Goal: Contribute content: Add original content to the website for others to see

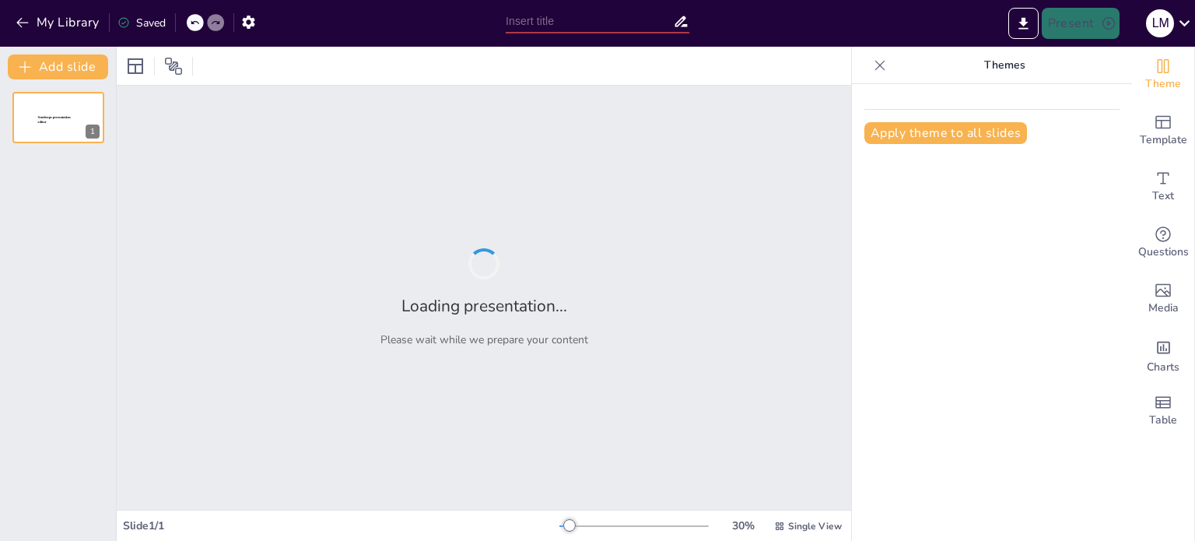
type input "Estrategias Sostenibles en el Manejo de la Obesidad: Un Enfoque Integral"
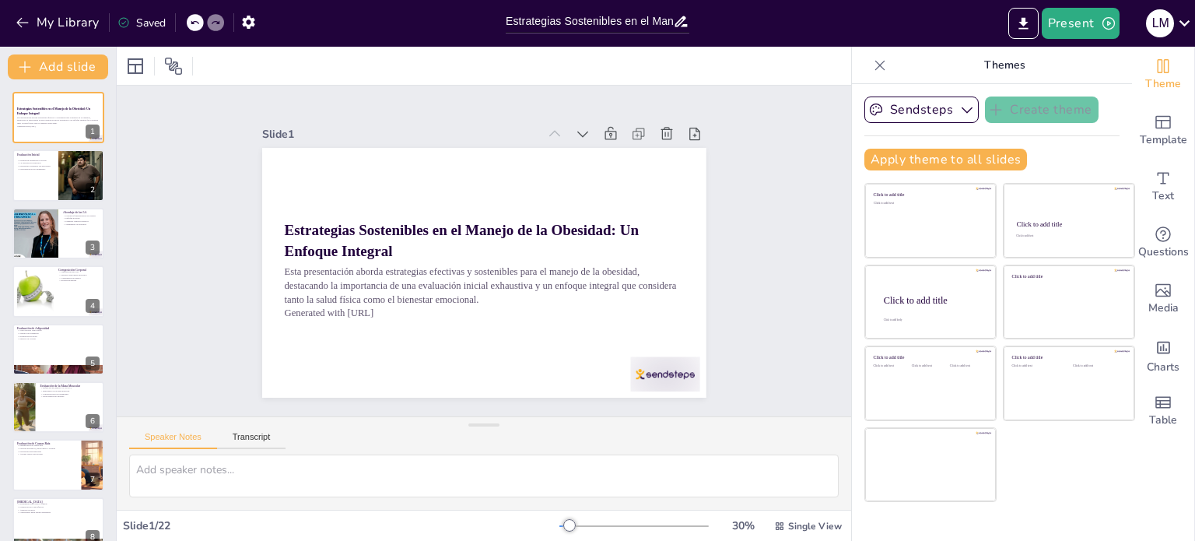
checkbox input "true"
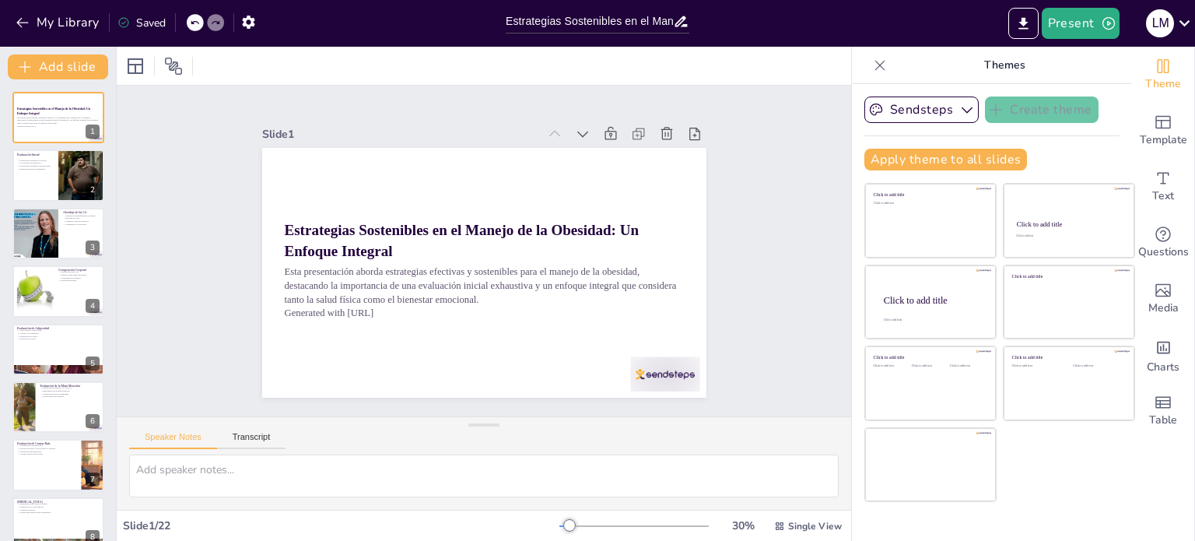
checkbox input "true"
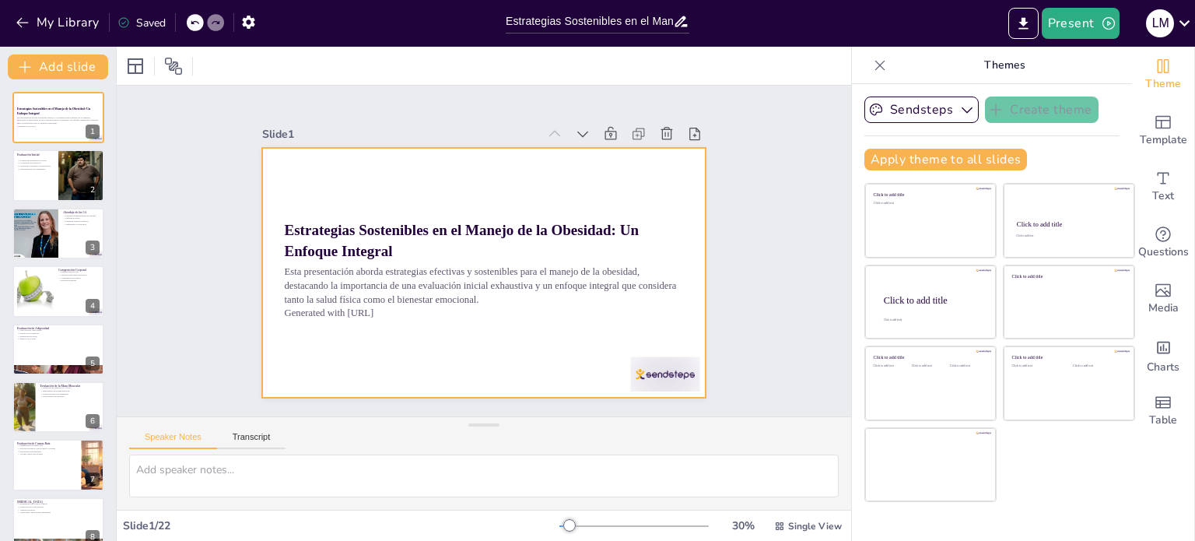
checkbox input "true"
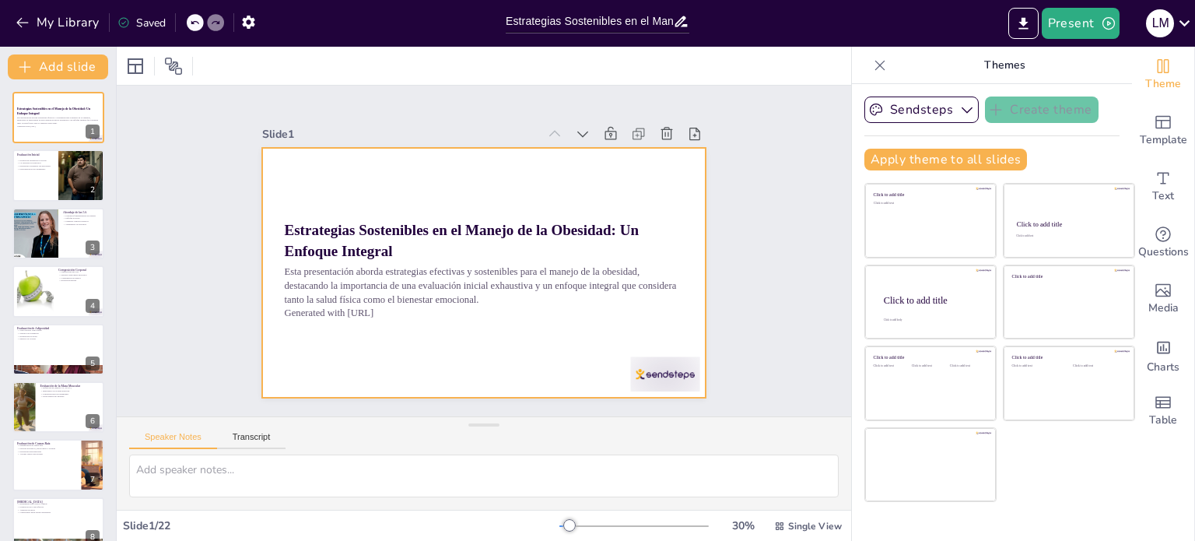
checkbox input "true"
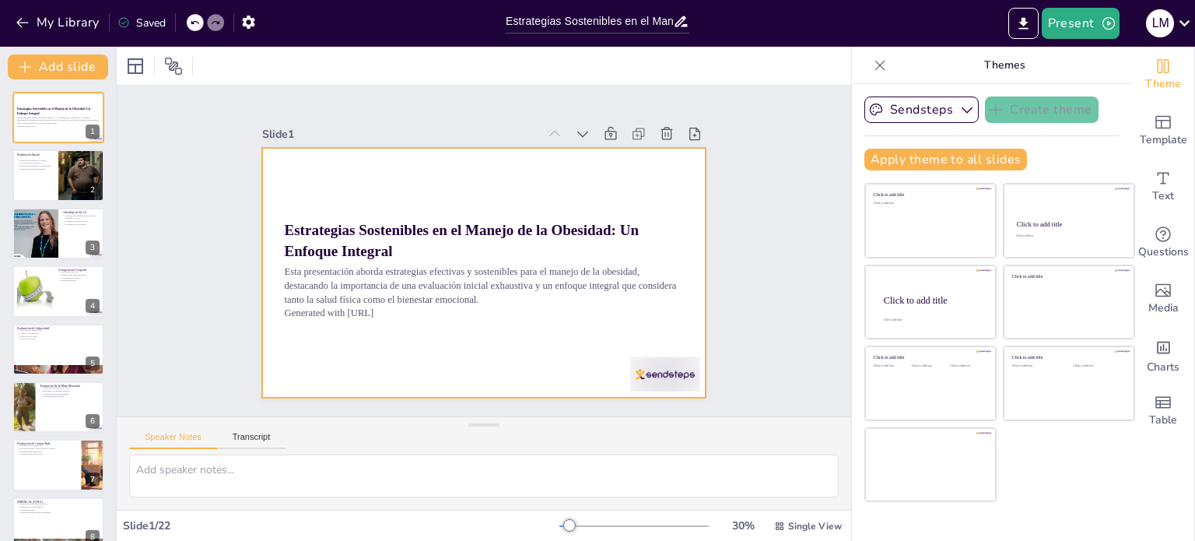
checkbox input "true"
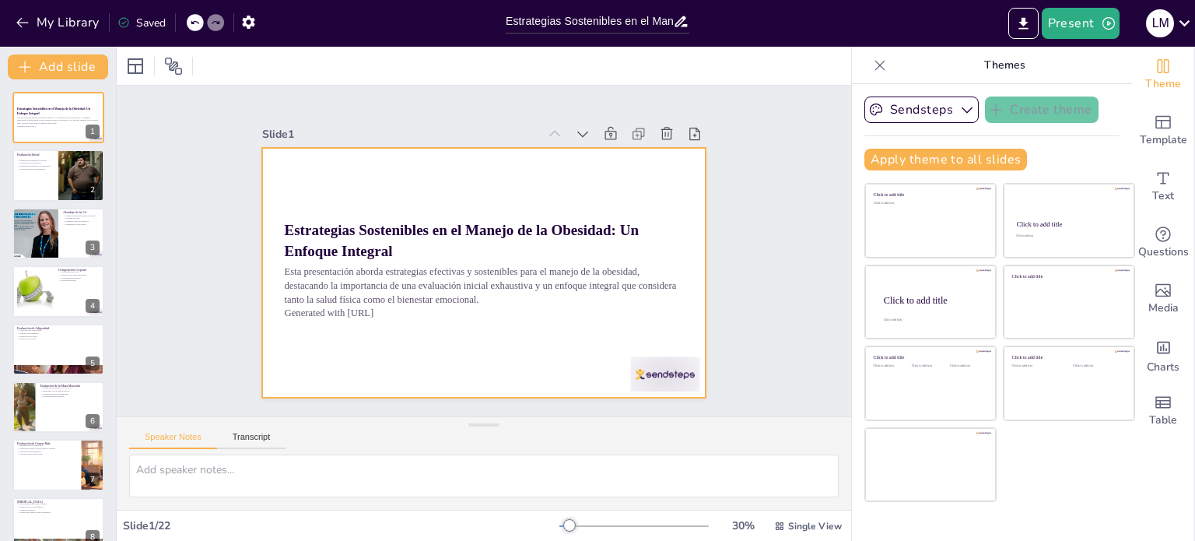
checkbox input "true"
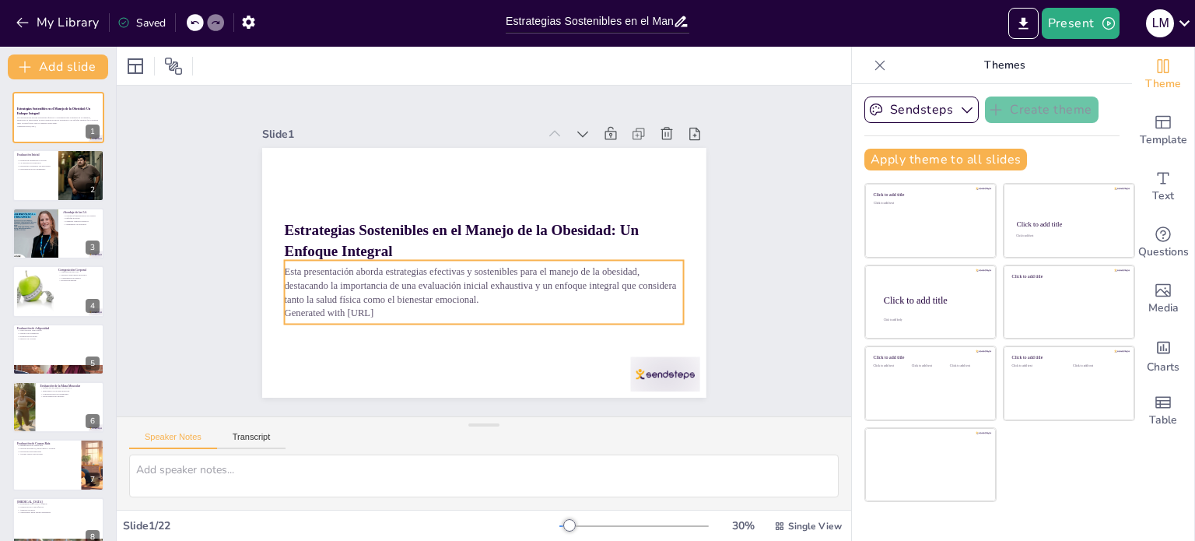
checkbox input "true"
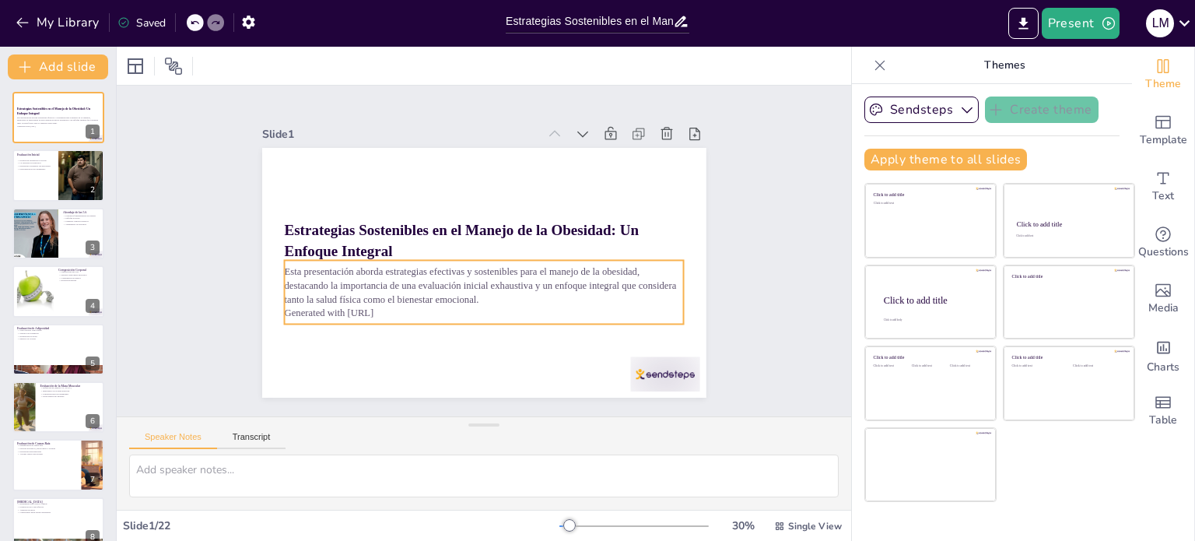
checkbox input "true"
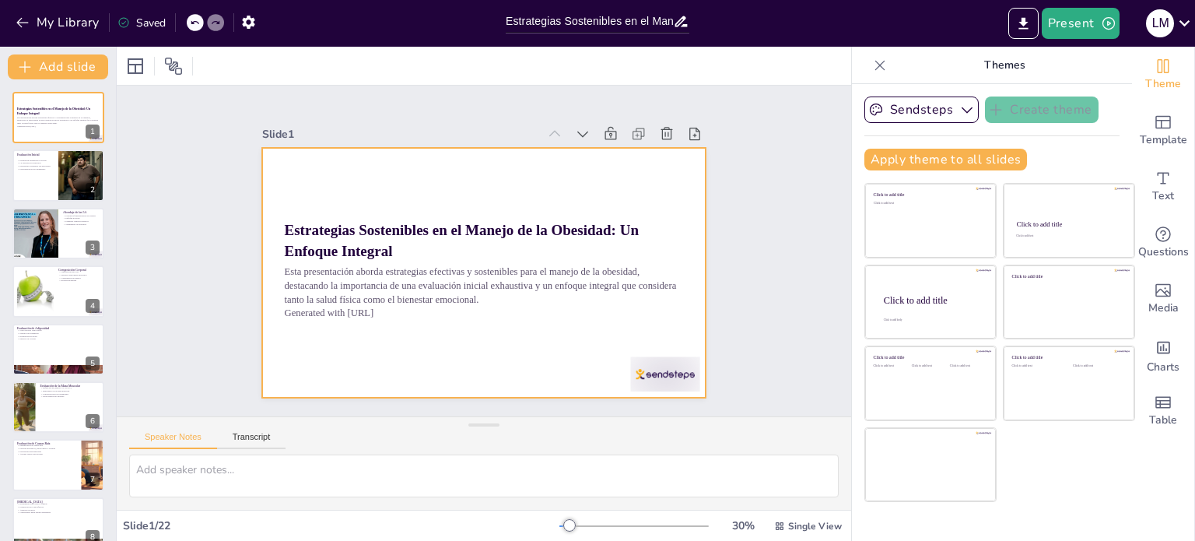
checkbox input "true"
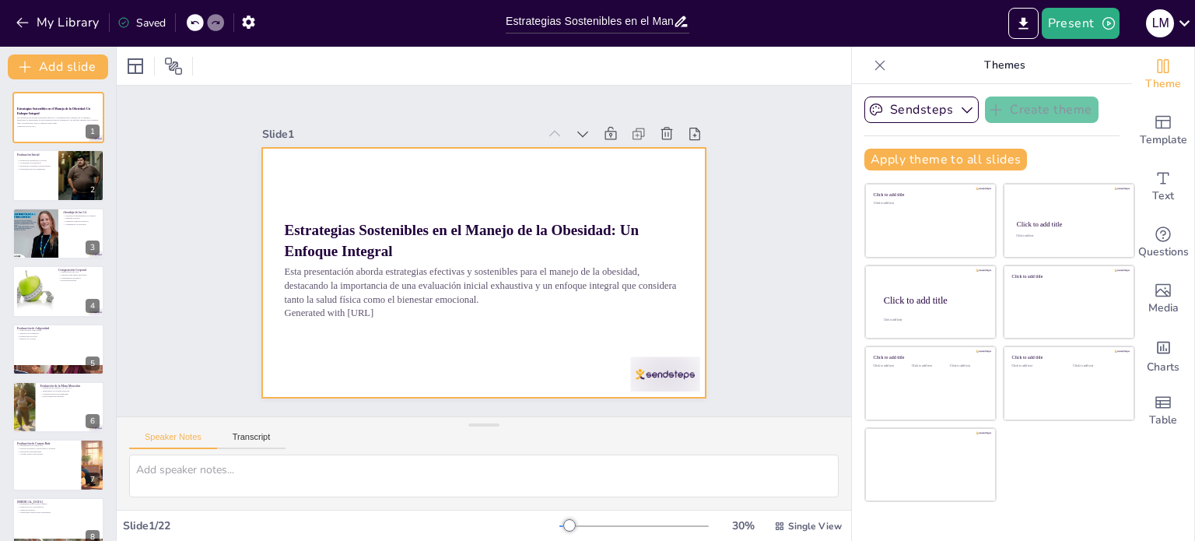
checkbox input "true"
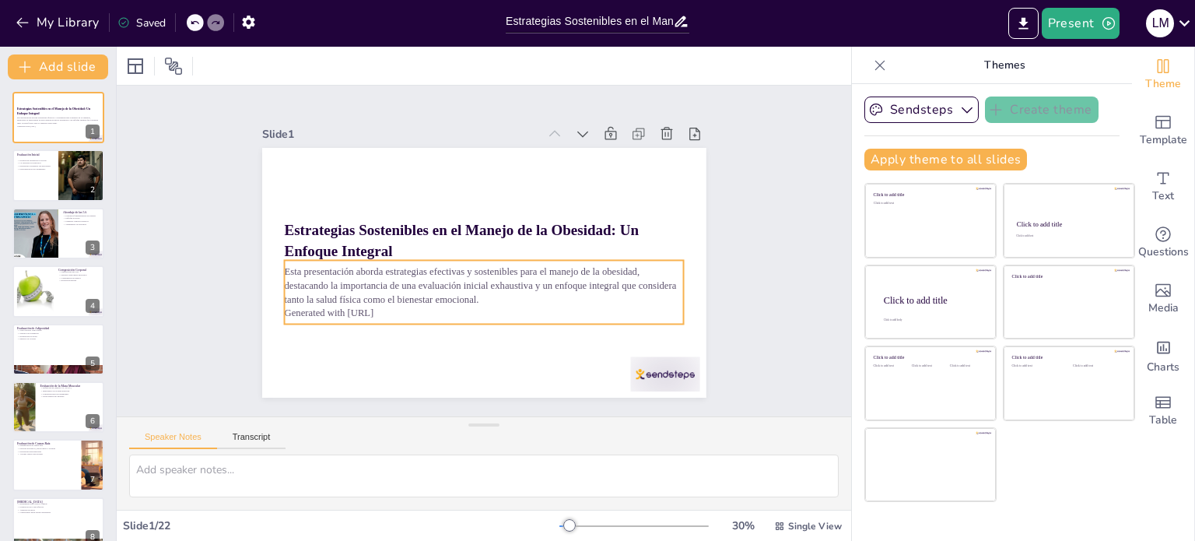
checkbox input "true"
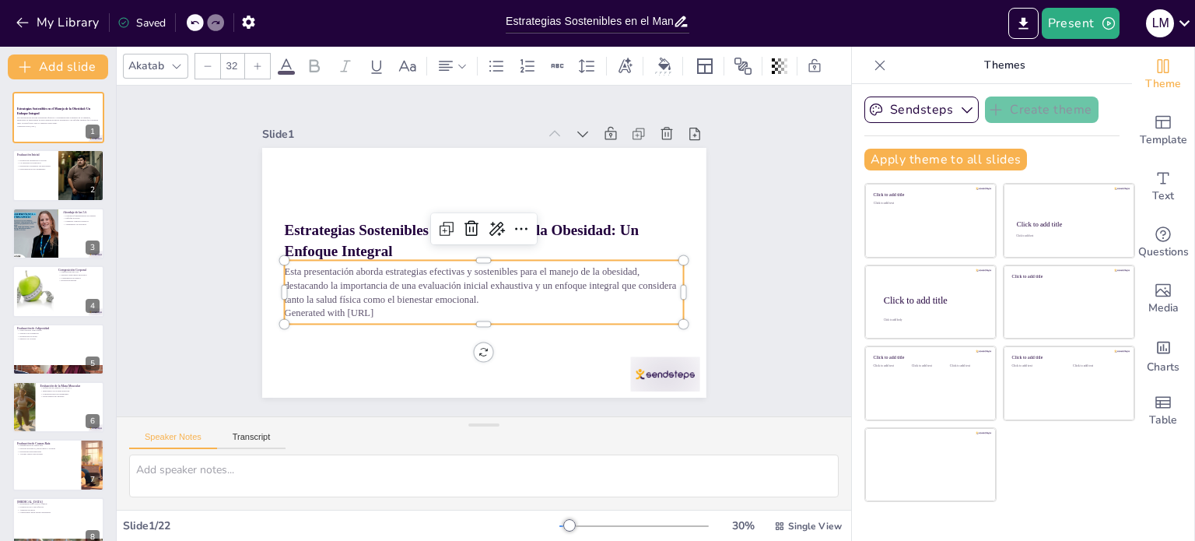
click at [338, 217] on p "Generated with [URL]" at bounding box center [477, 189] width 399 height 55
checkbox input "true"
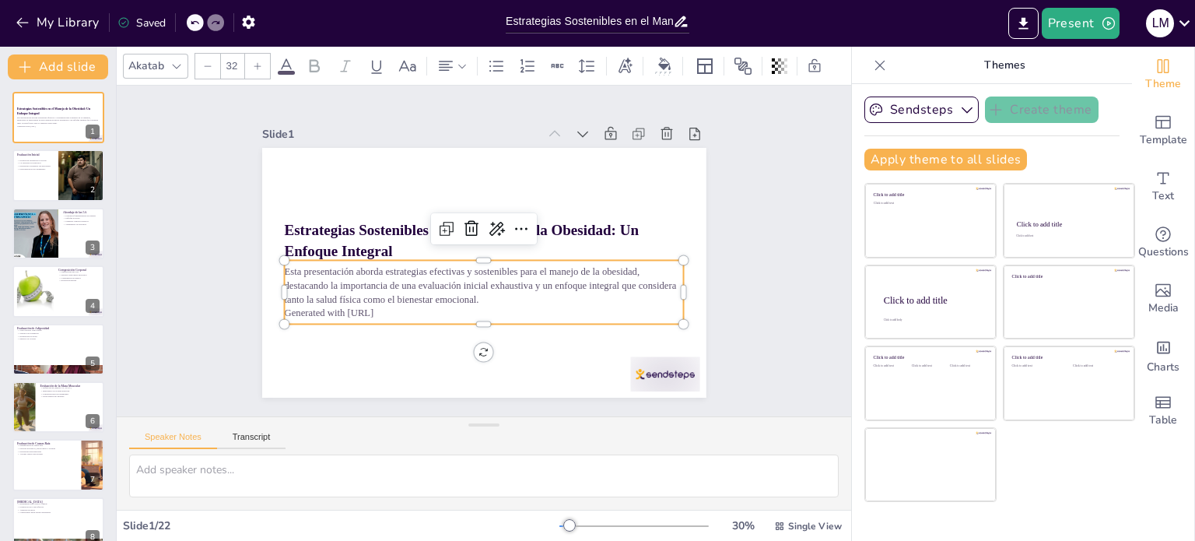
checkbox input "true"
click at [340, 308] on p "Generated with [URL]" at bounding box center [427, 225] width 175 height 370
checkbox input "true"
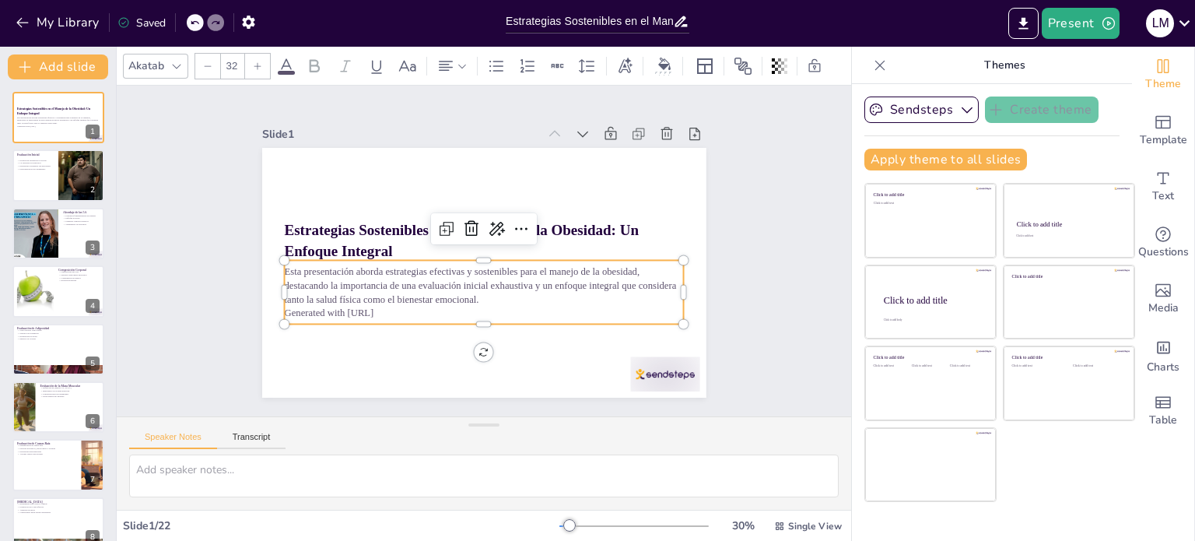
checkbox input "true"
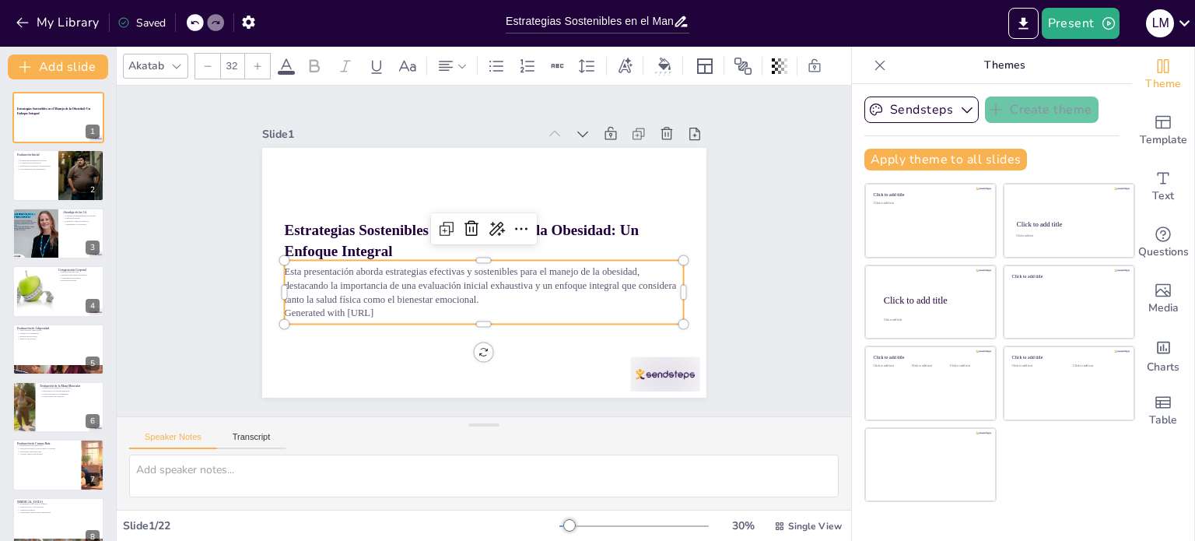
checkbox input "true"
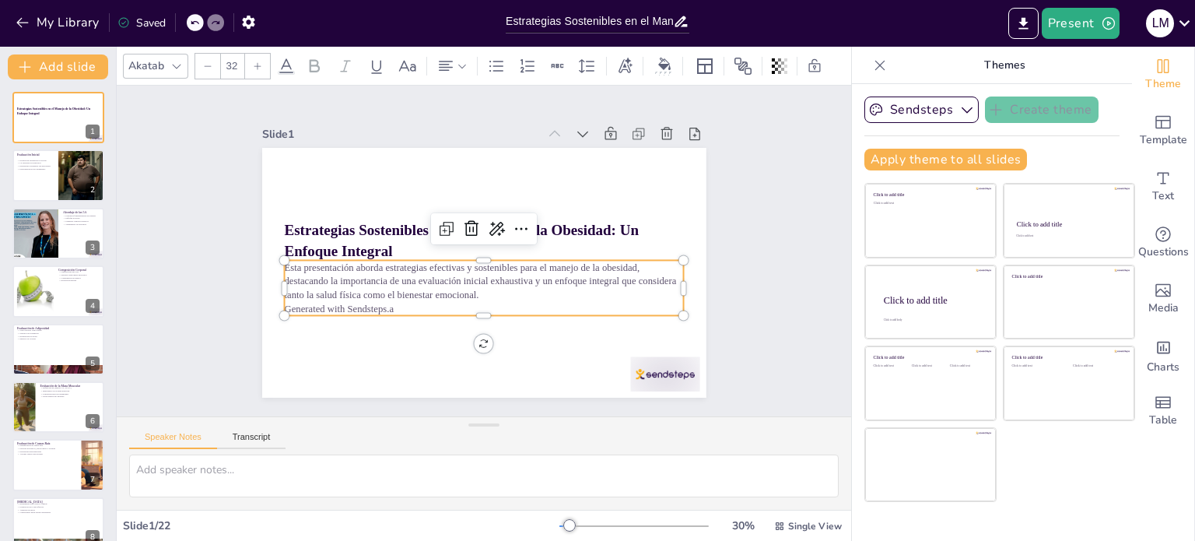
checkbox input "true"
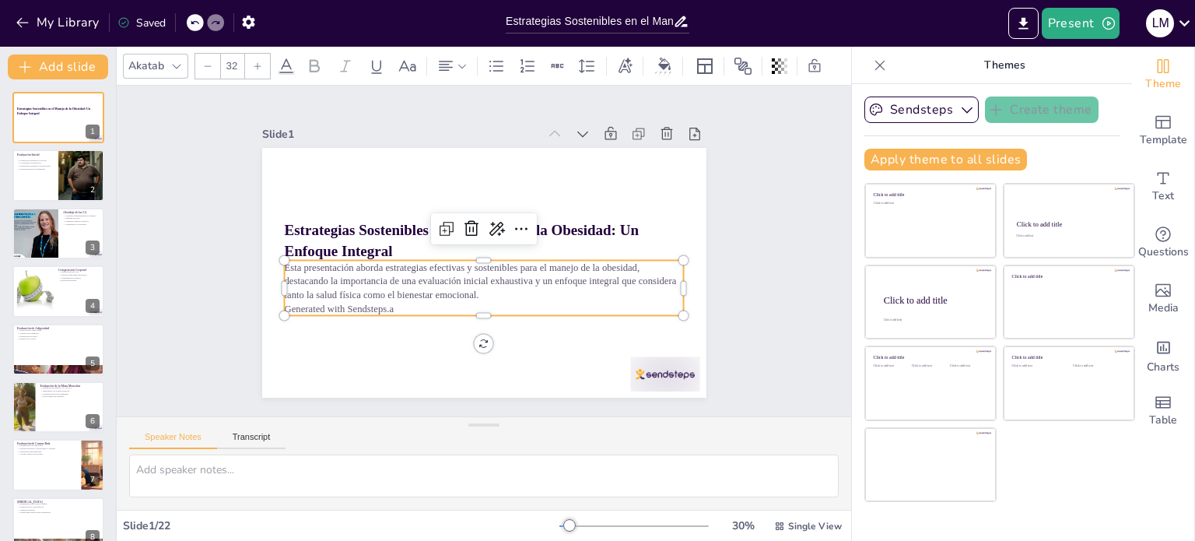
checkbox input "true"
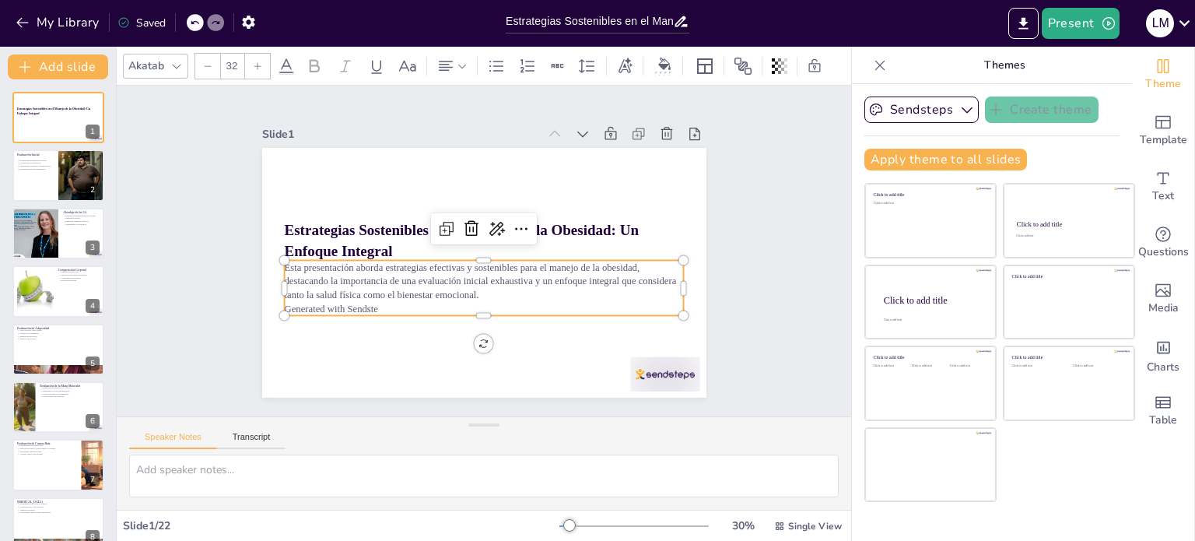
checkbox input "true"
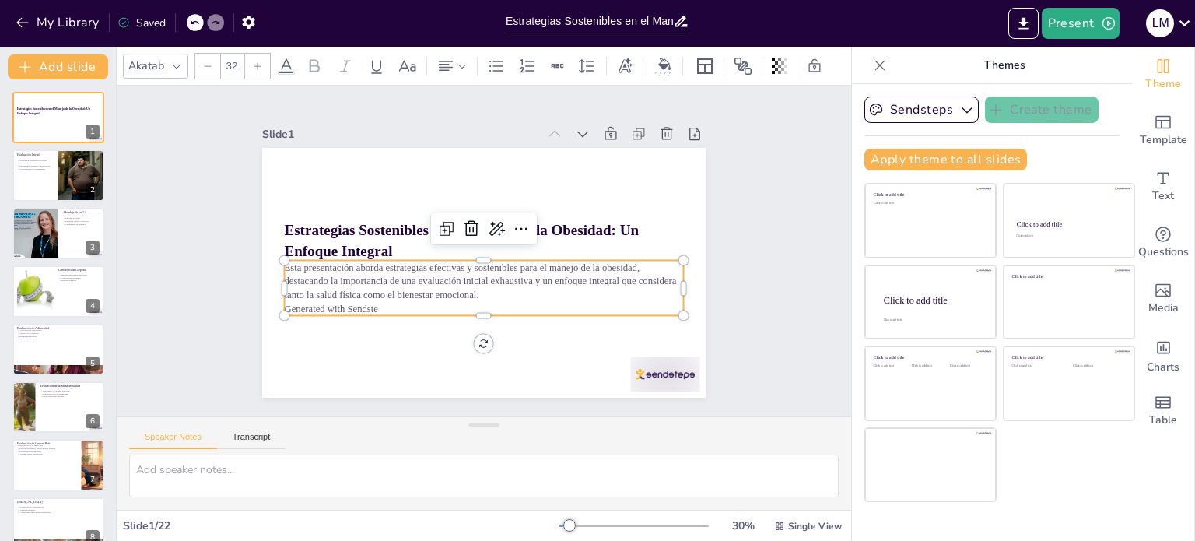
checkbox input "true"
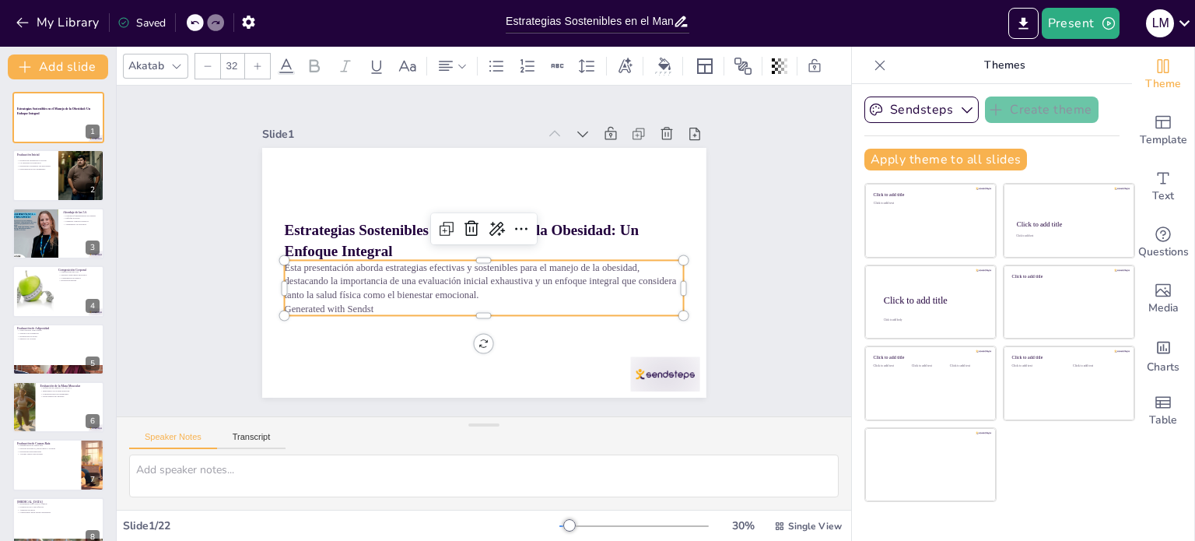
checkbox input "true"
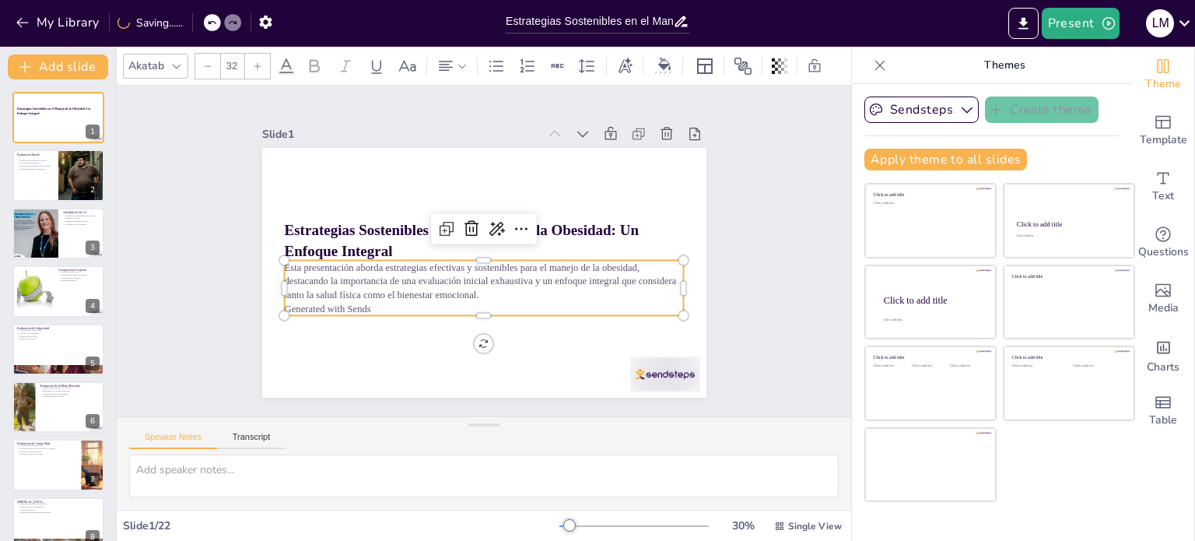
checkbox input "true"
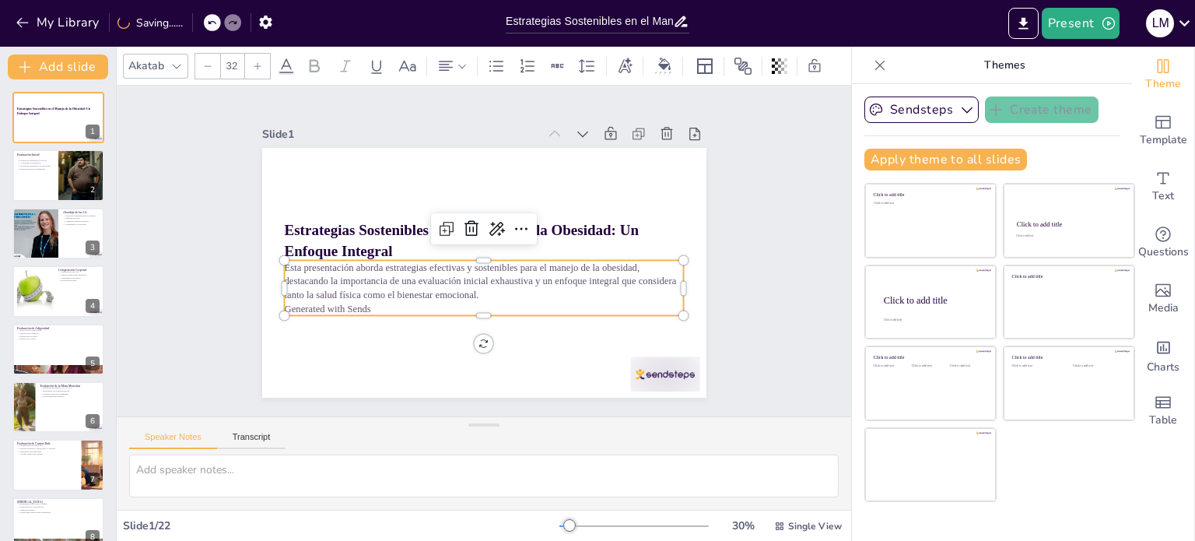
checkbox input "true"
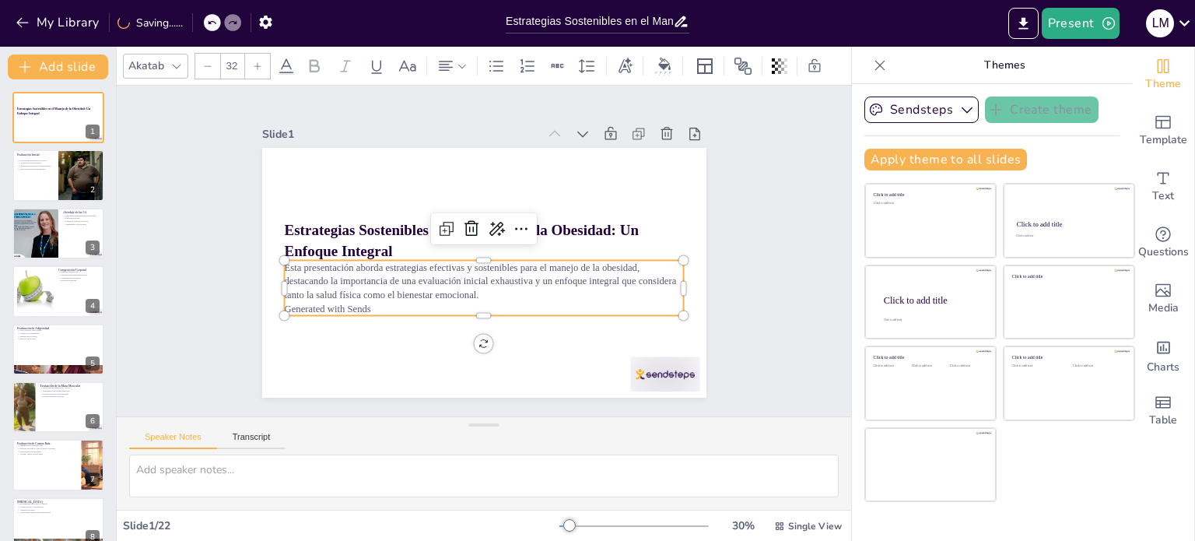
checkbox input "true"
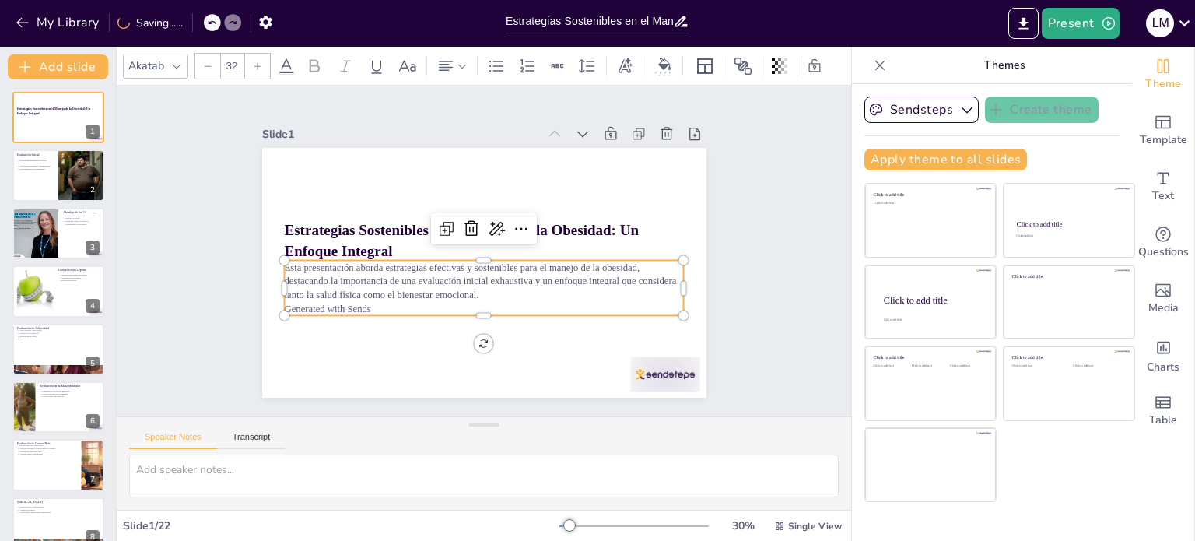
checkbox input "true"
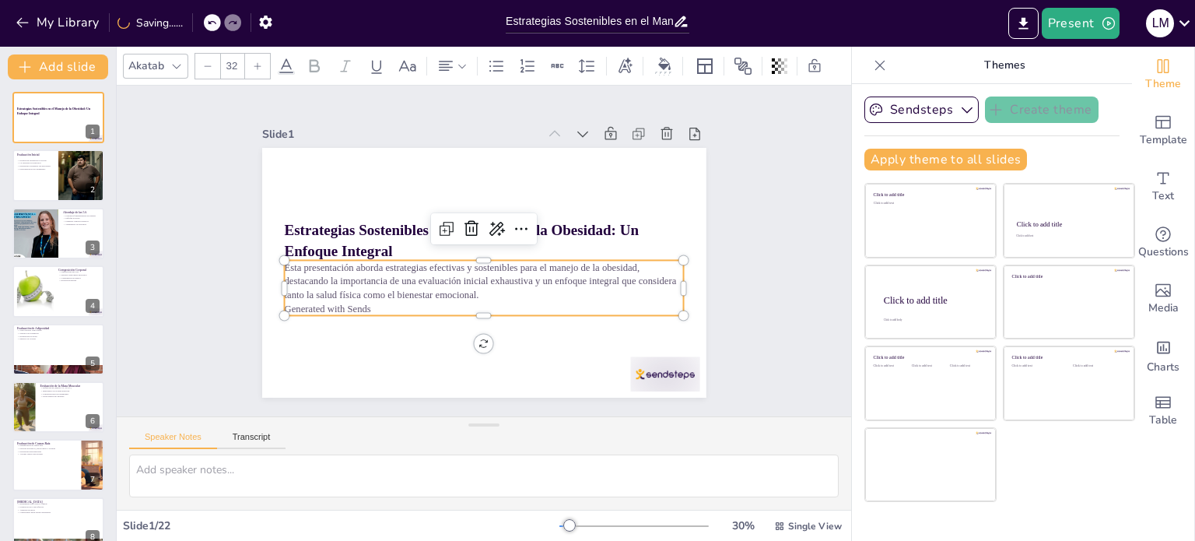
checkbox input "true"
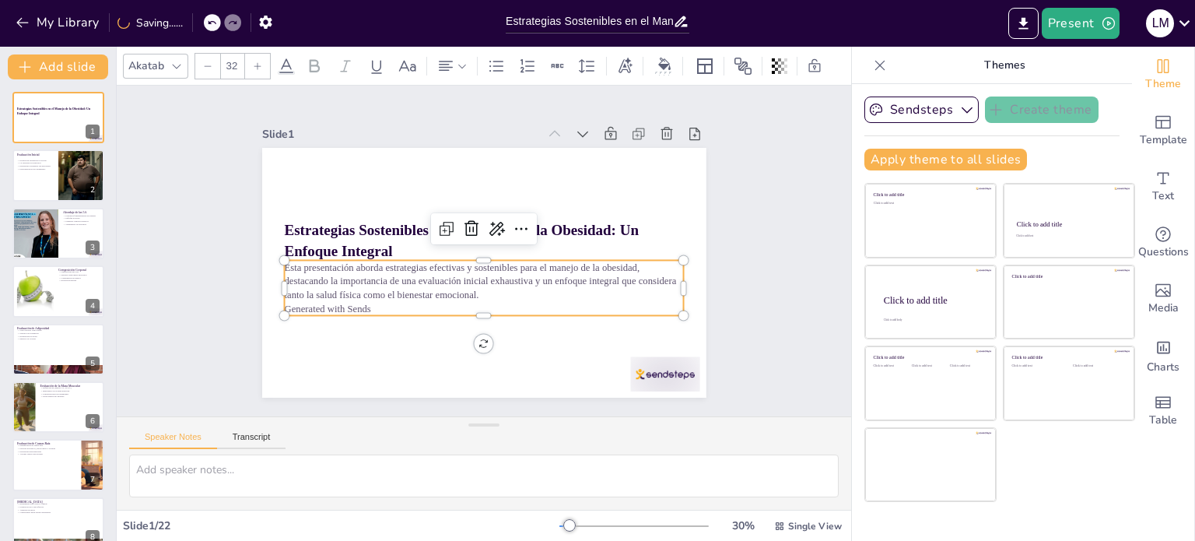
checkbox input "true"
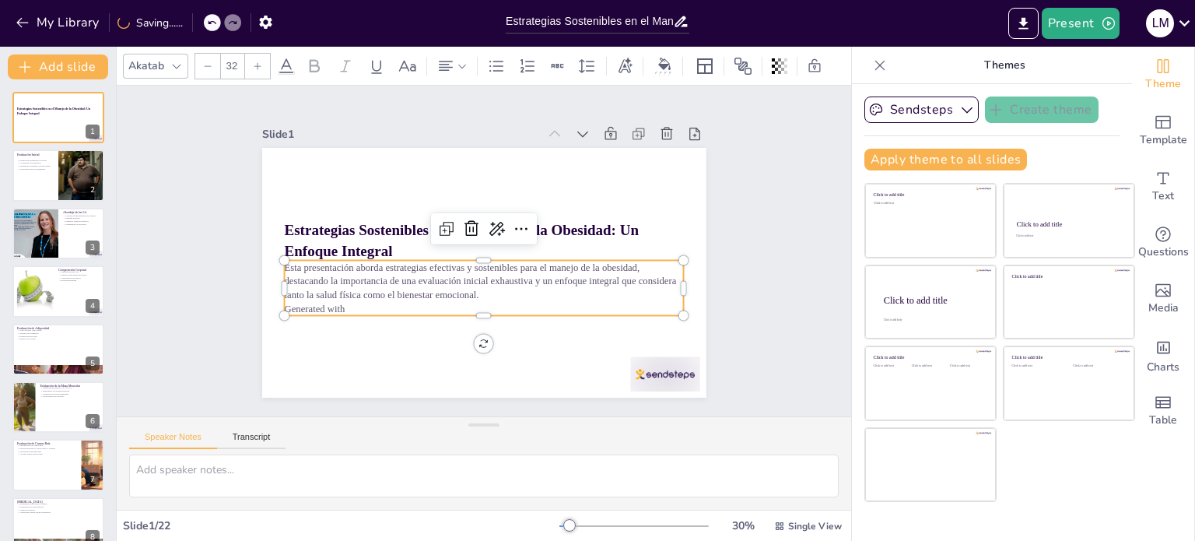
checkbox input "true"
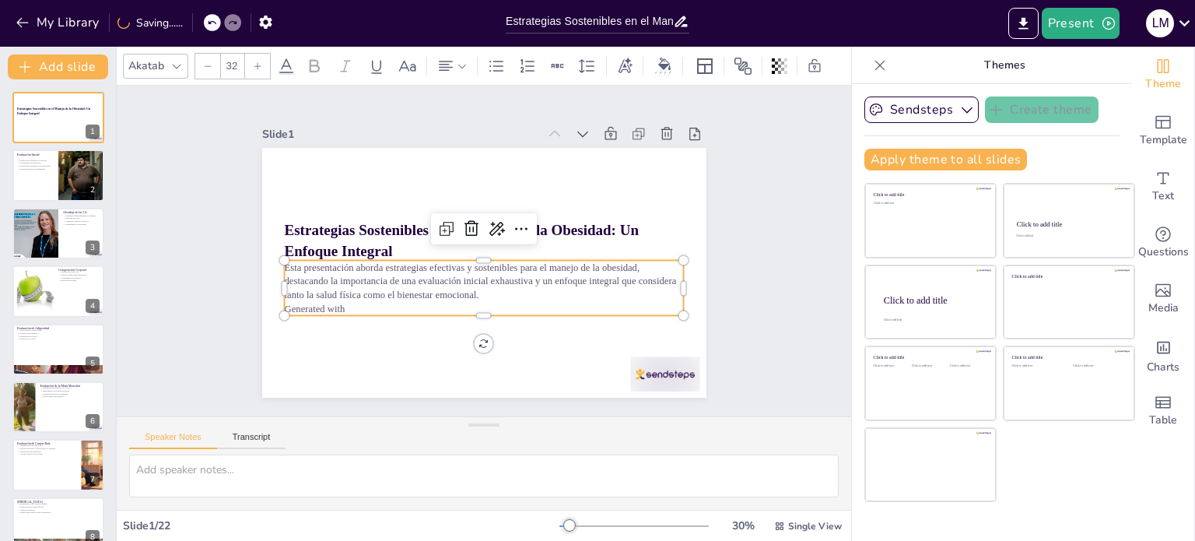
checkbox input "true"
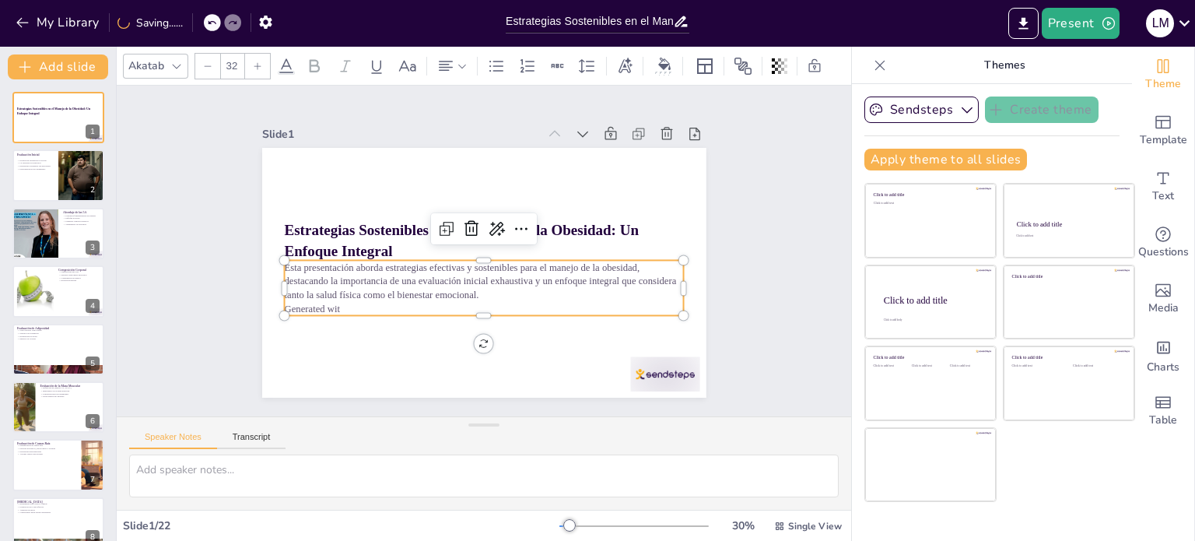
checkbox input "true"
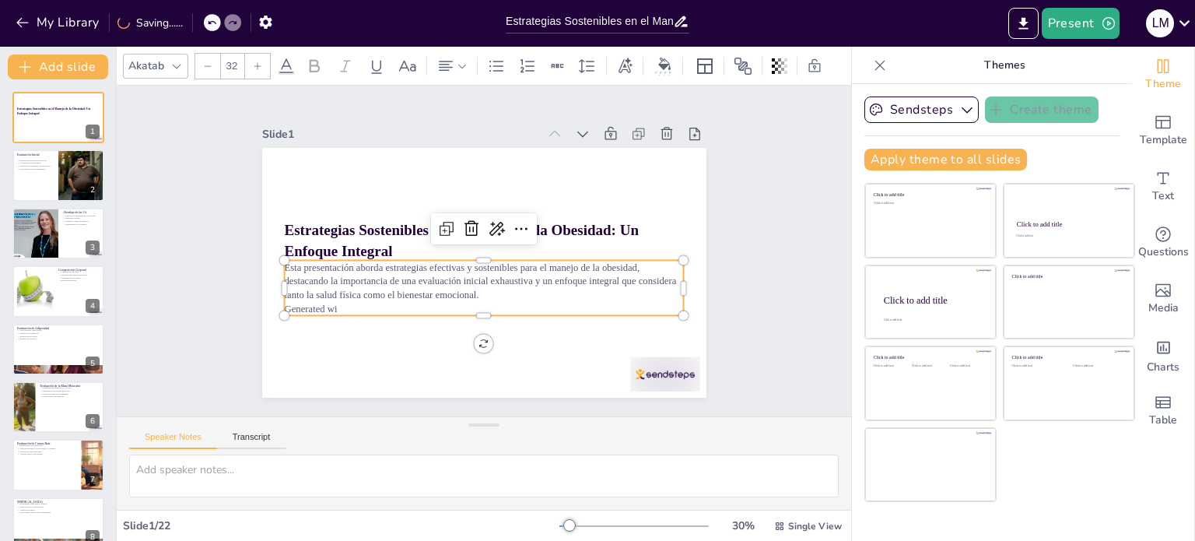
checkbox input "true"
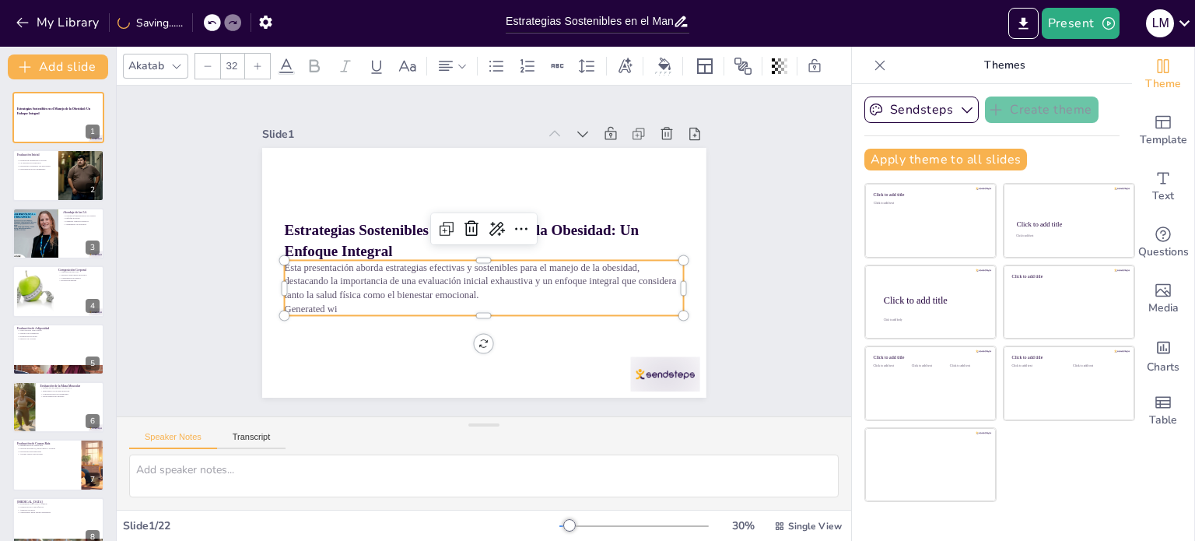
checkbox input "true"
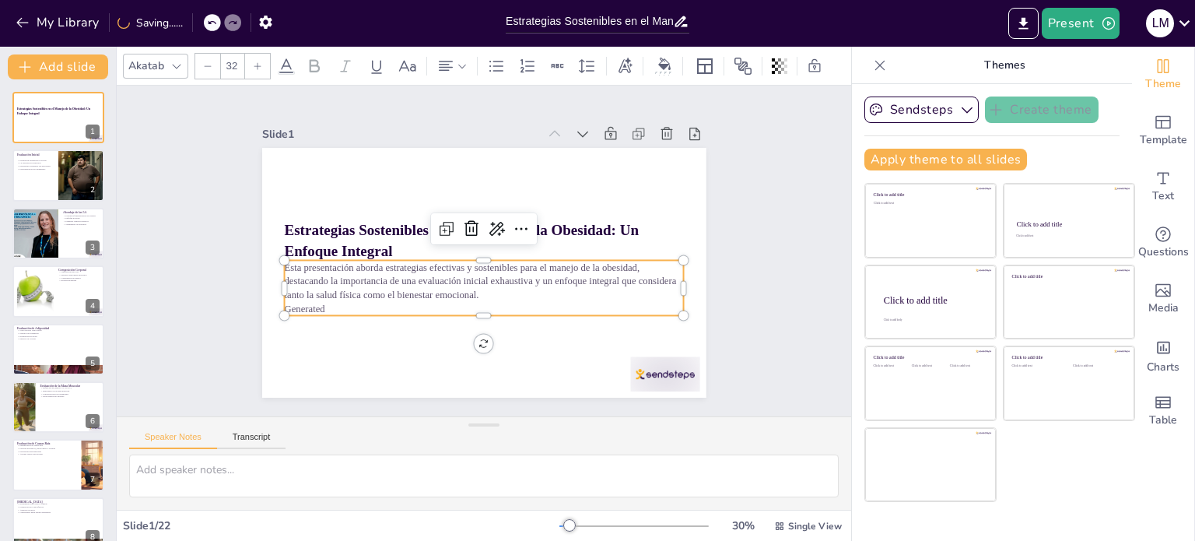
checkbox input "true"
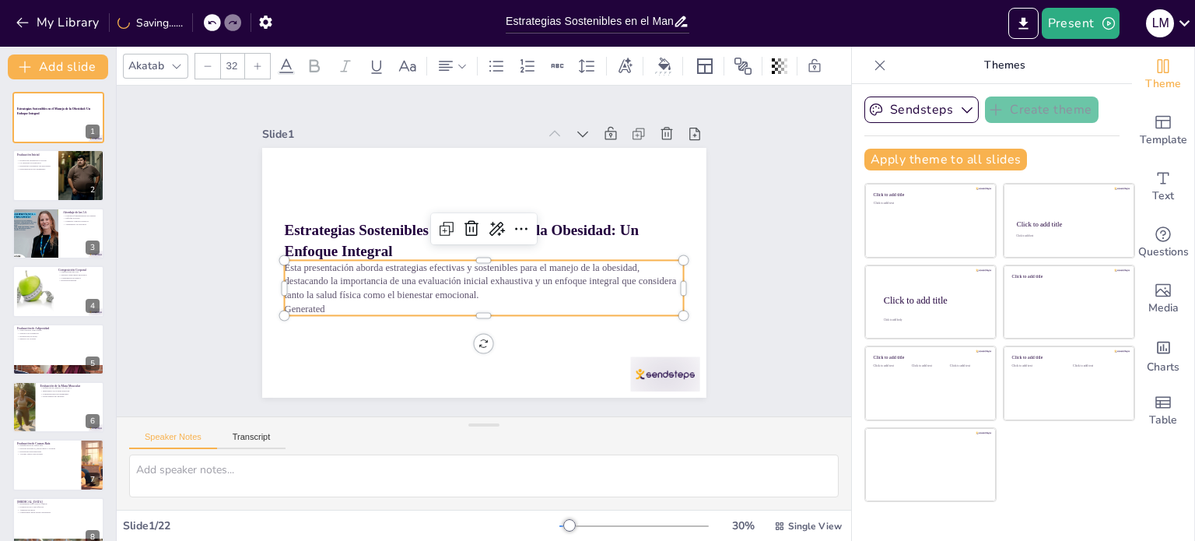
checkbox input "true"
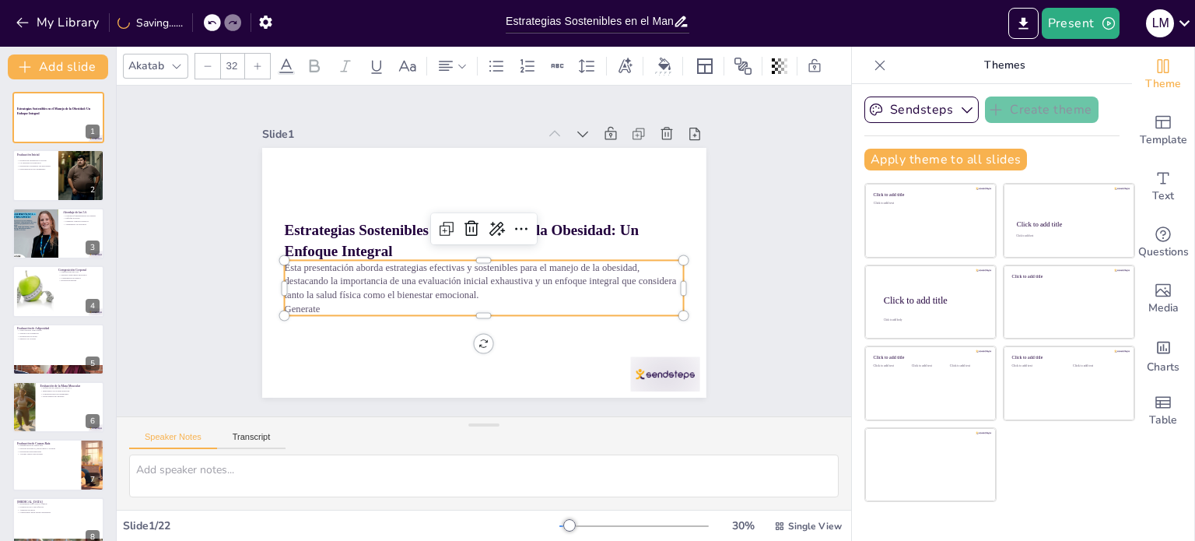
checkbox input "true"
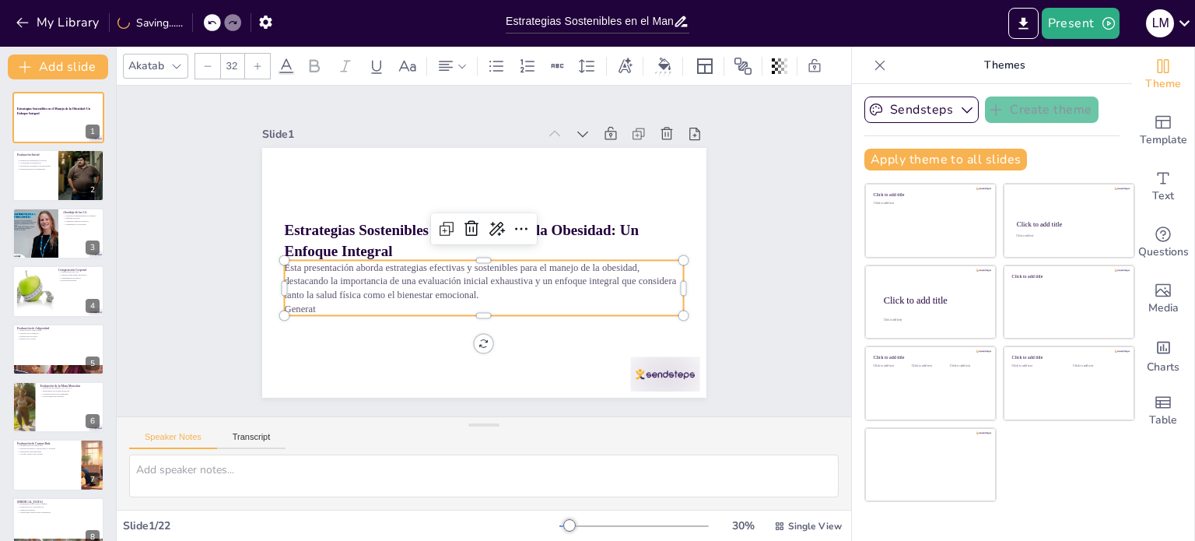
checkbox input "true"
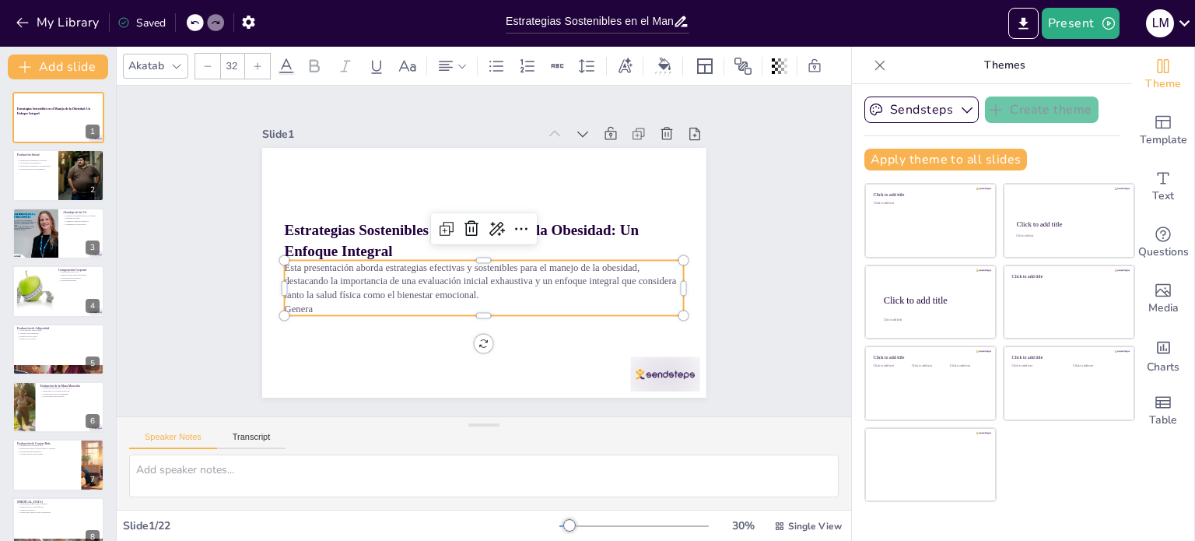
checkbox input "true"
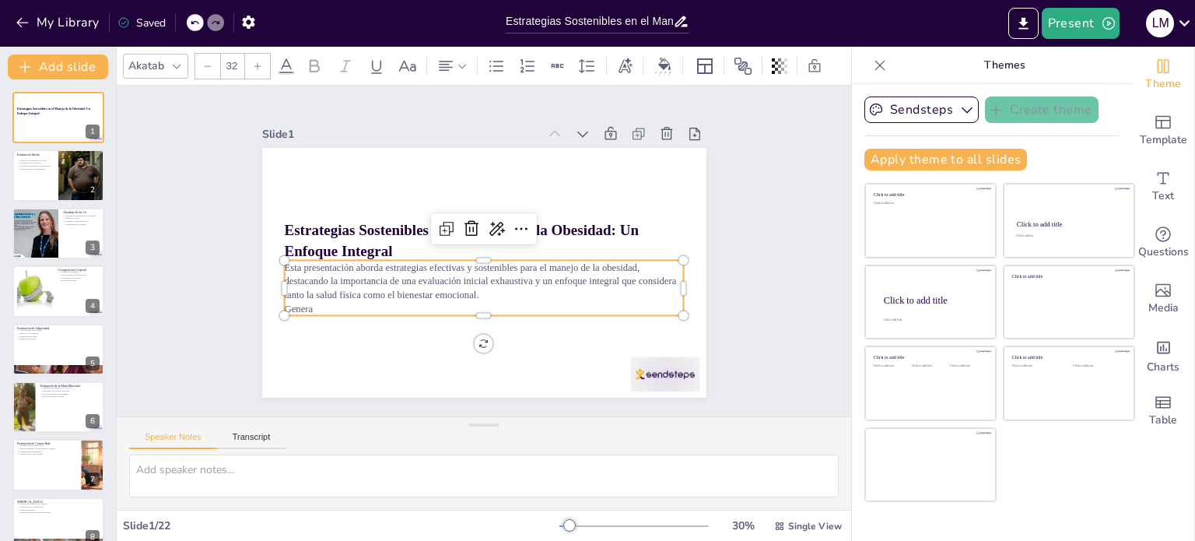
checkbox input "true"
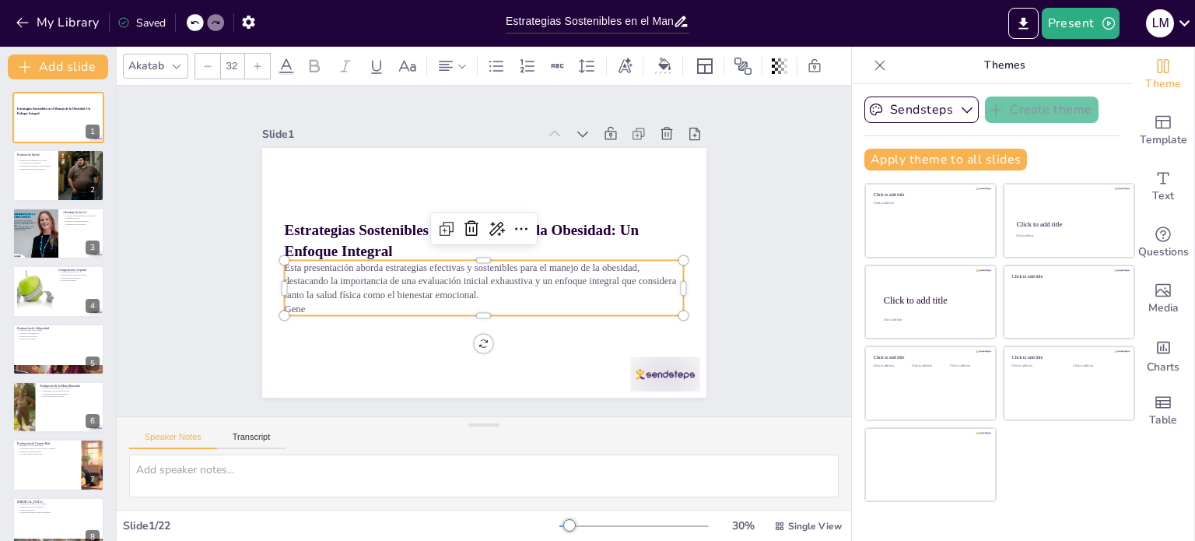
checkbox input "true"
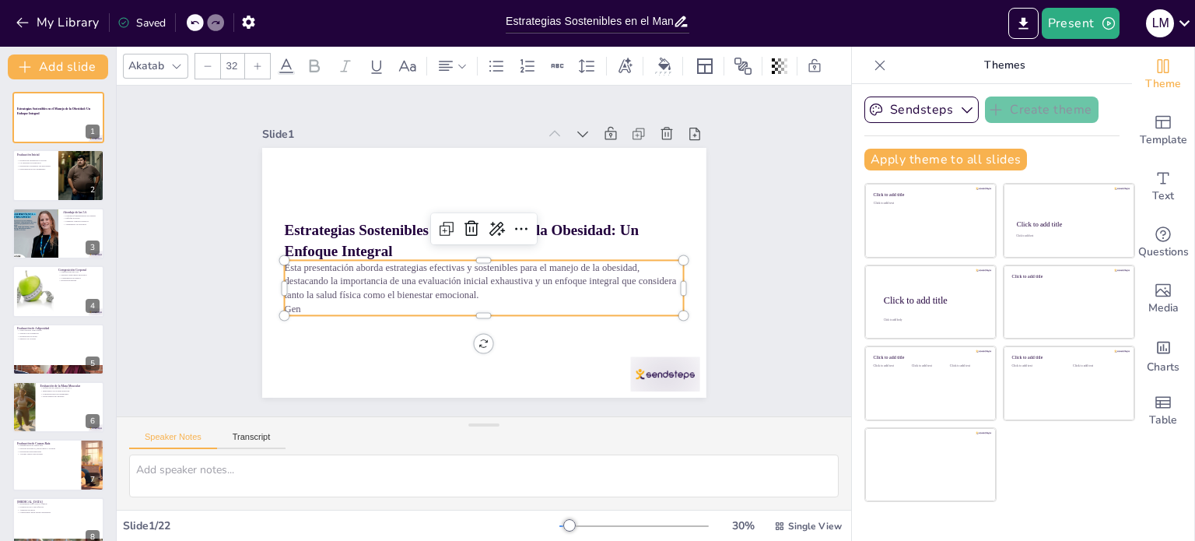
checkbox input "true"
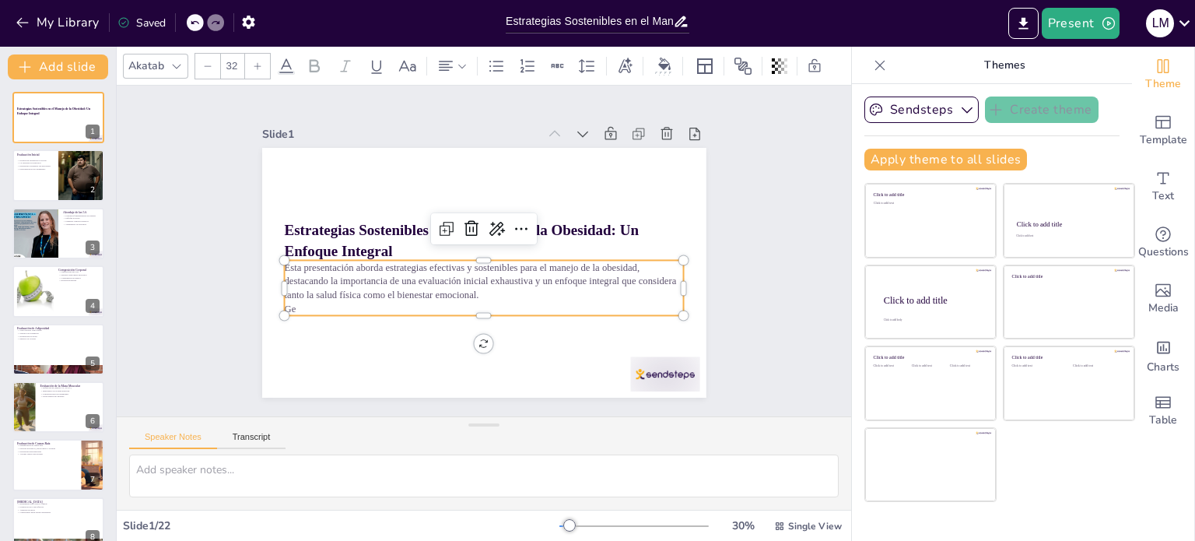
checkbox input "true"
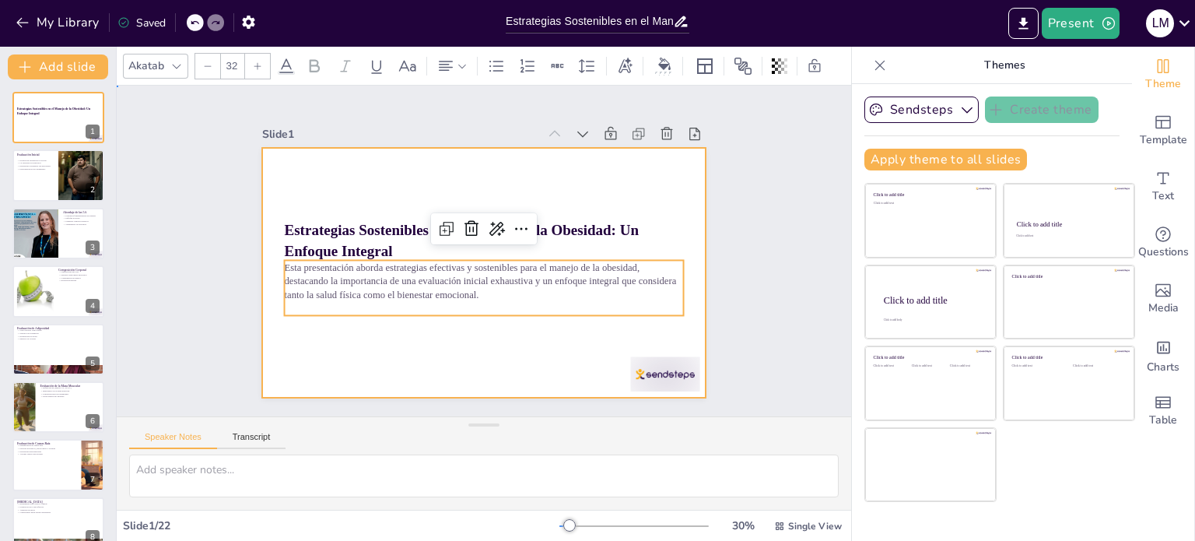
click at [581, 357] on div at bounding box center [478, 271] width 485 height 335
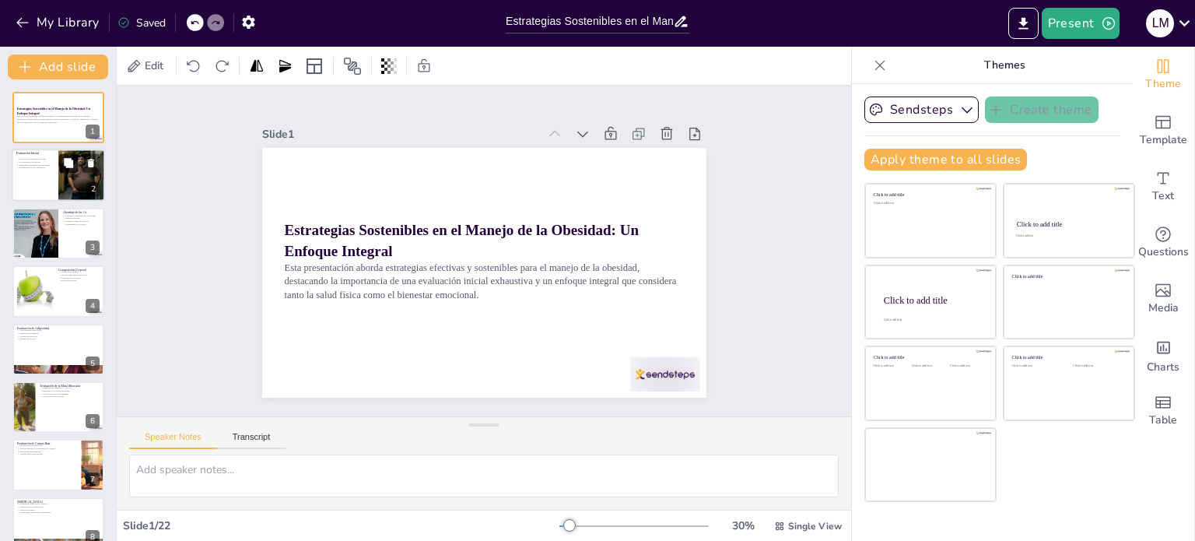
click at [62, 161] on button at bounding box center [68, 163] width 19 height 19
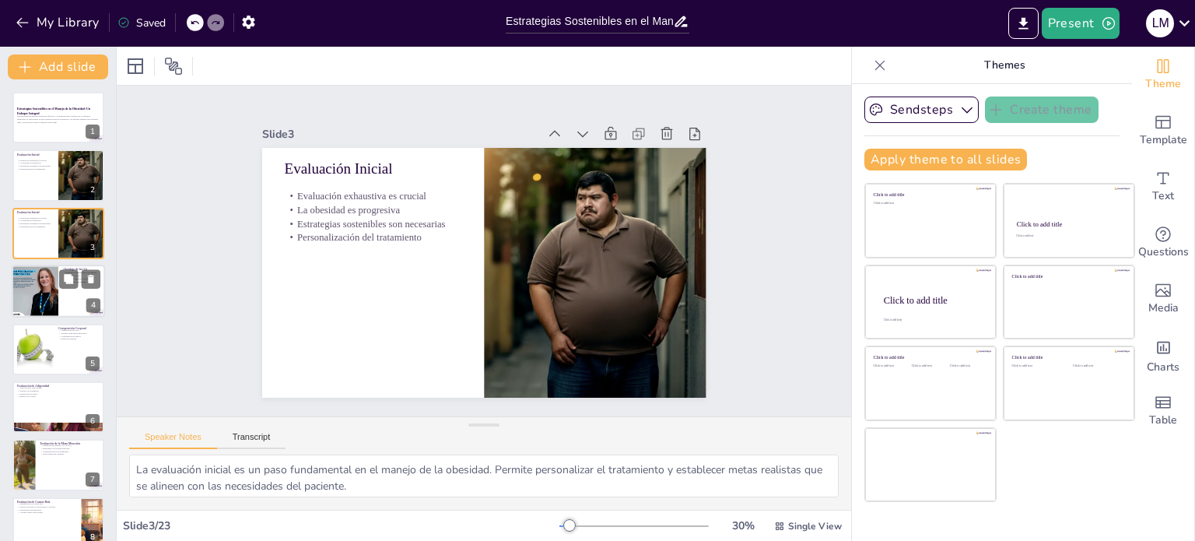
click at [65, 297] on div at bounding box center [58, 290] width 93 height 53
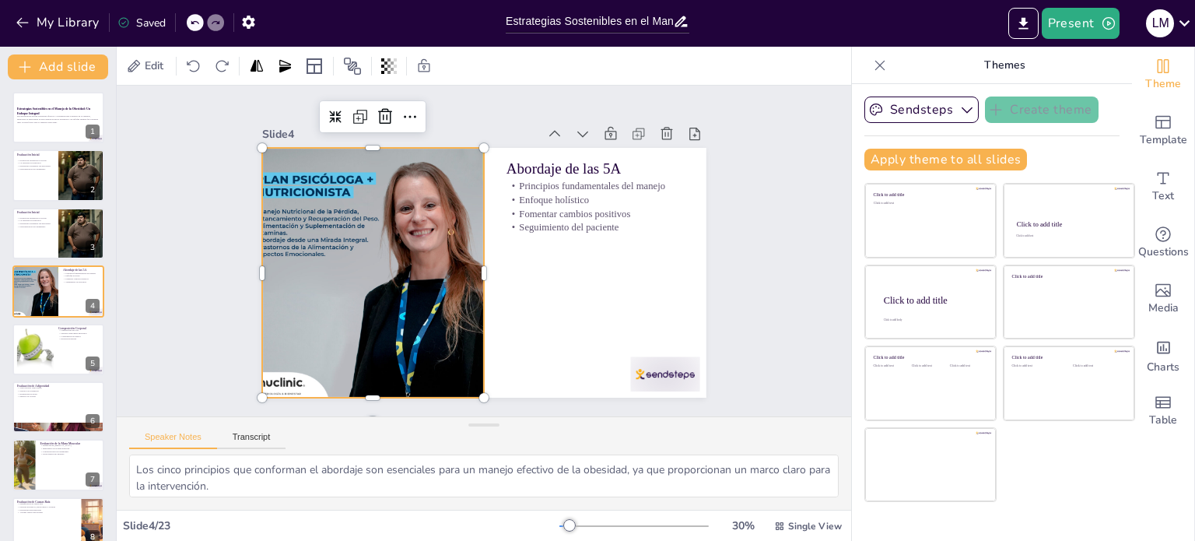
click at [454, 291] on div at bounding box center [591, 217] width 275 height 275
click at [328, 377] on icon at bounding box center [335, 384] width 14 height 14
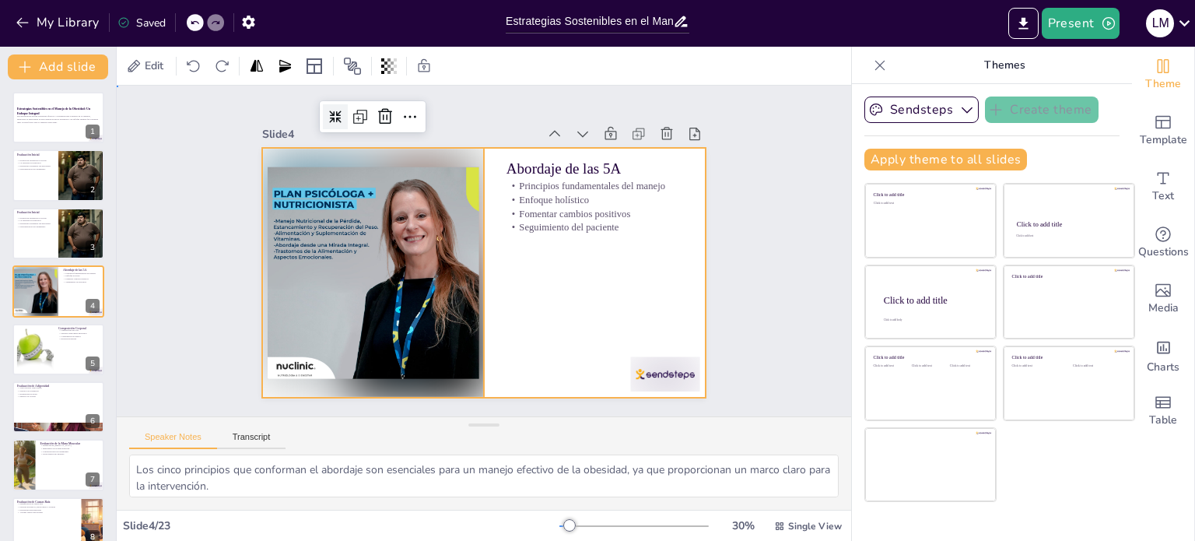
click at [551, 331] on div at bounding box center [505, 248] width 295 height 467
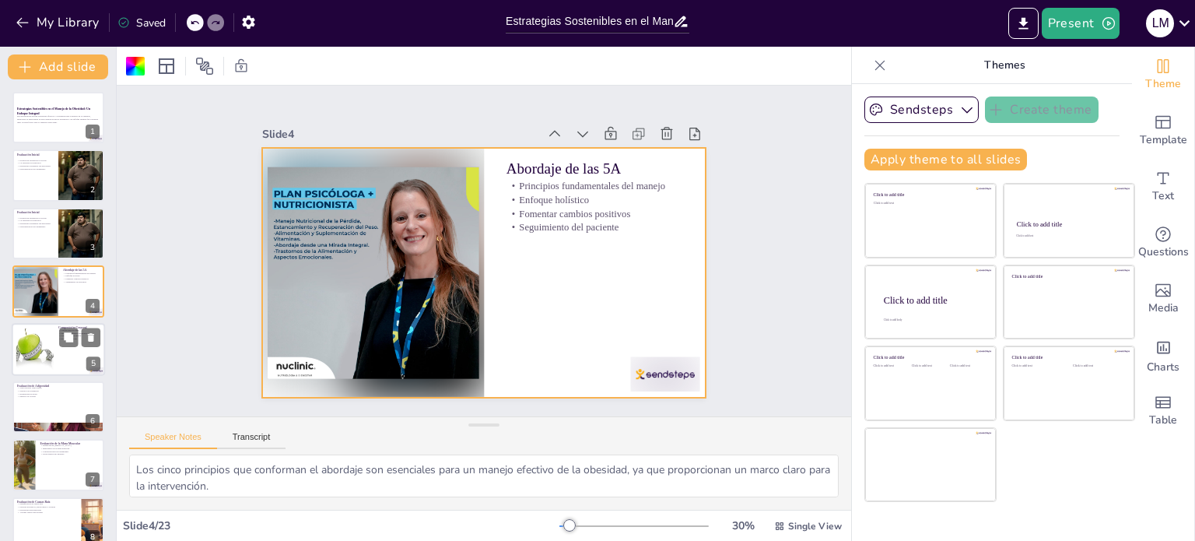
click at [56, 348] on div at bounding box center [58, 349] width 93 height 53
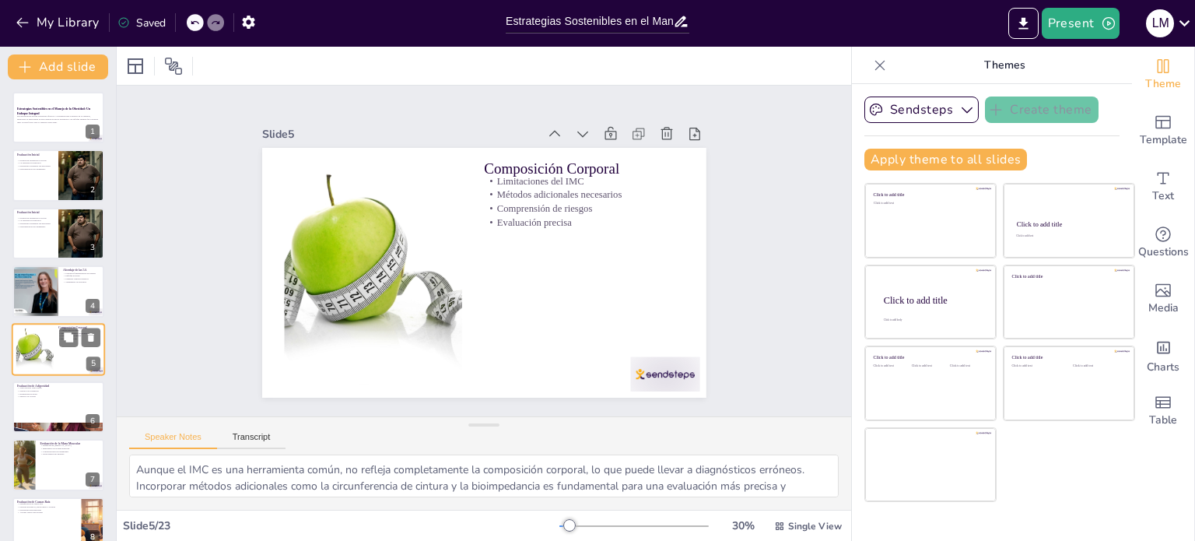
scroll to position [39, 0]
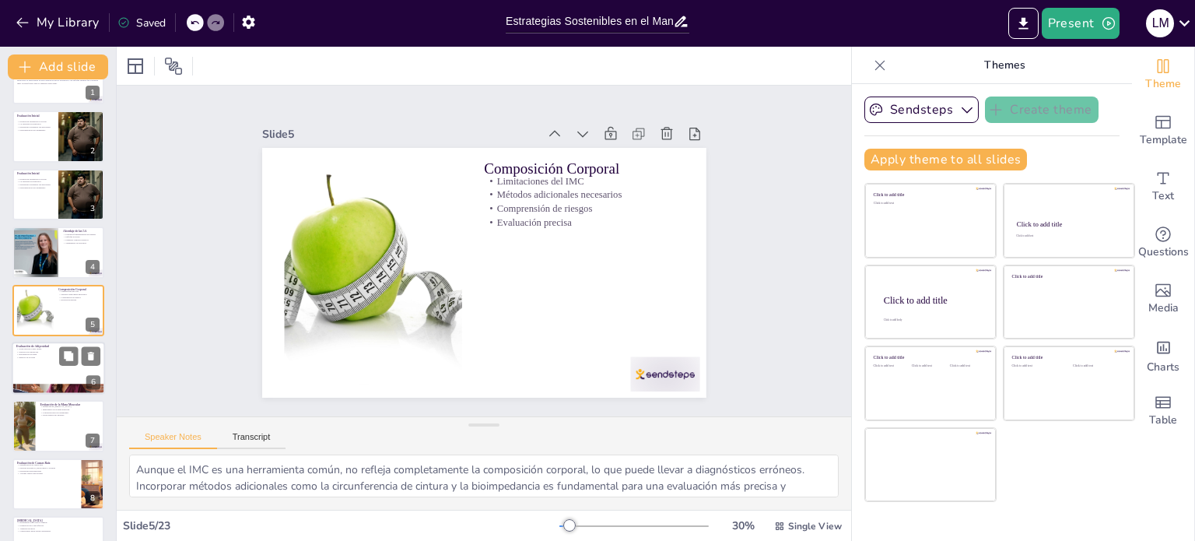
click at [44, 360] on div at bounding box center [58, 367] width 93 height 53
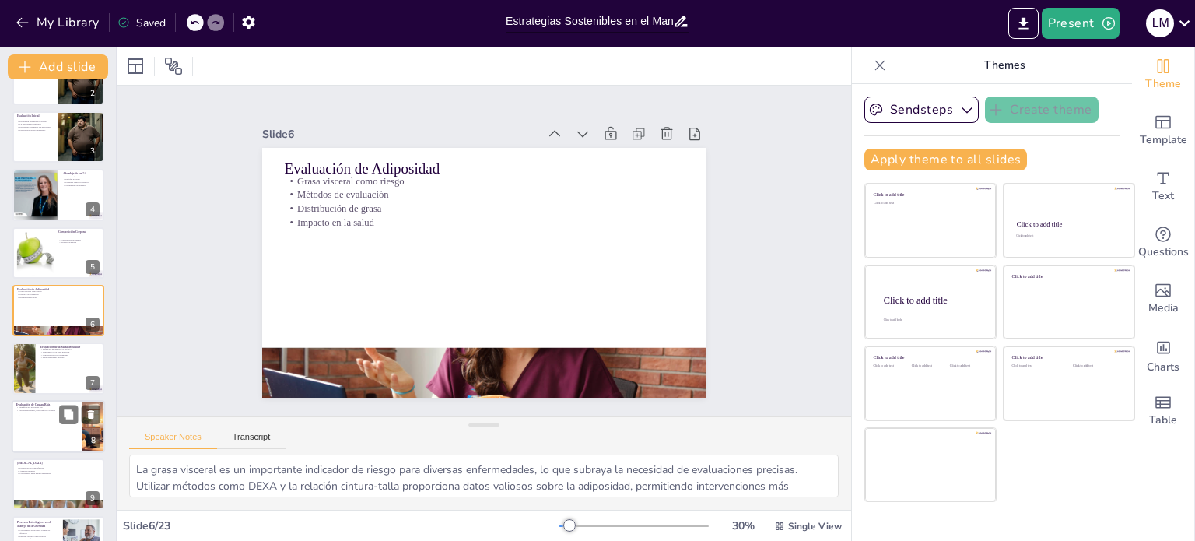
click at [50, 432] on div at bounding box center [58, 426] width 93 height 53
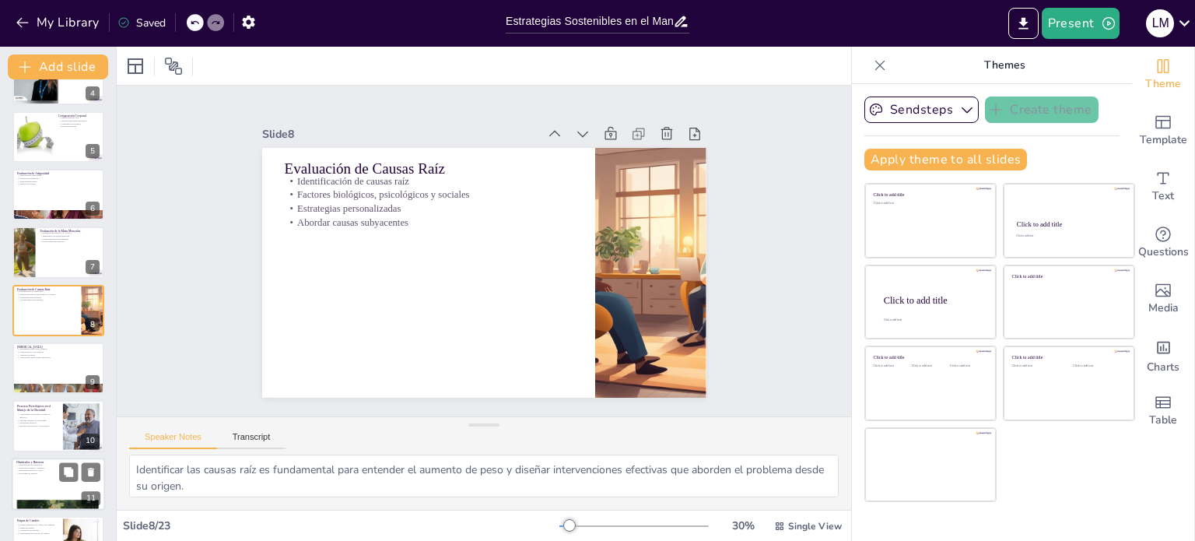
click at [44, 473] on p "Estrategias de cambio" at bounding box center [58, 472] width 84 height 3
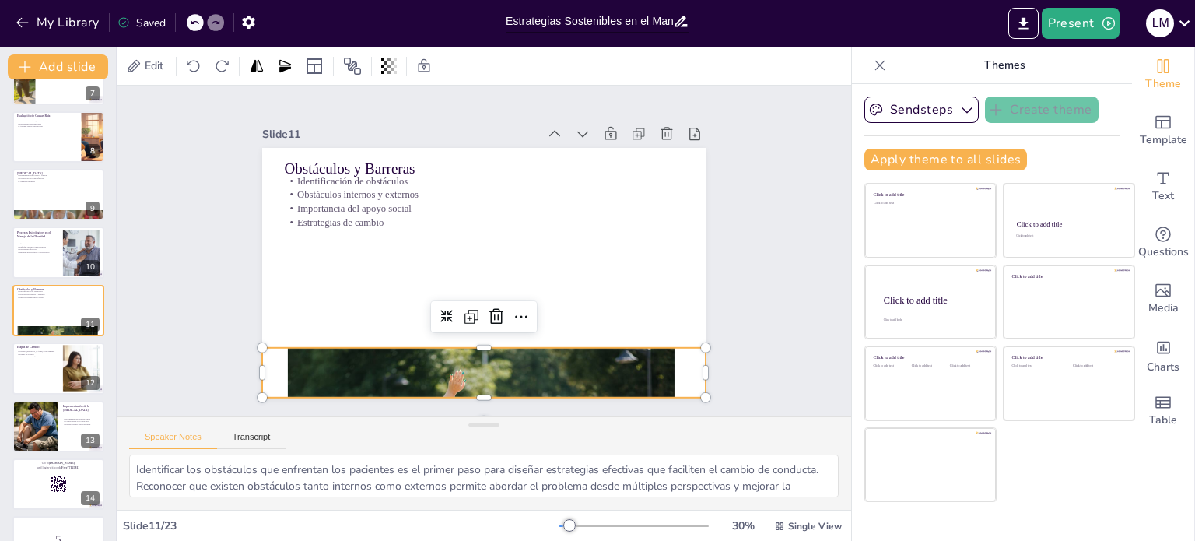
click at [339, 365] on div at bounding box center [533, 139] width 544 height 491
click at [425, 251] on div at bounding box center [409, 235] width 31 height 31
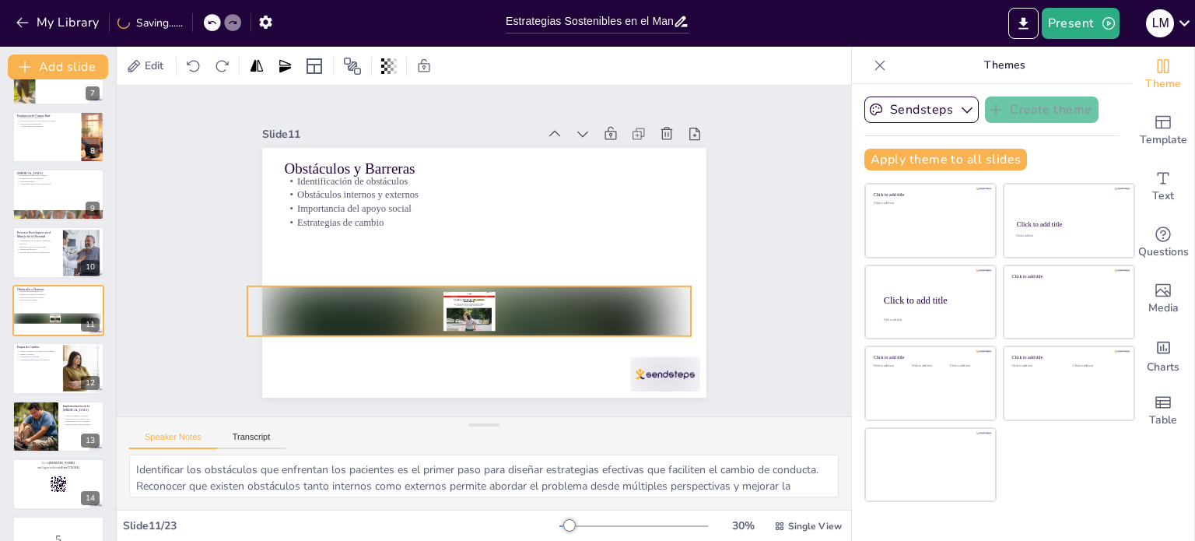
drag, startPoint x: 473, startPoint y: 342, endPoint x: 461, endPoint y: 277, distance: 66.4
click at [497, 277] on div at bounding box center [545, 259] width 96 height 446
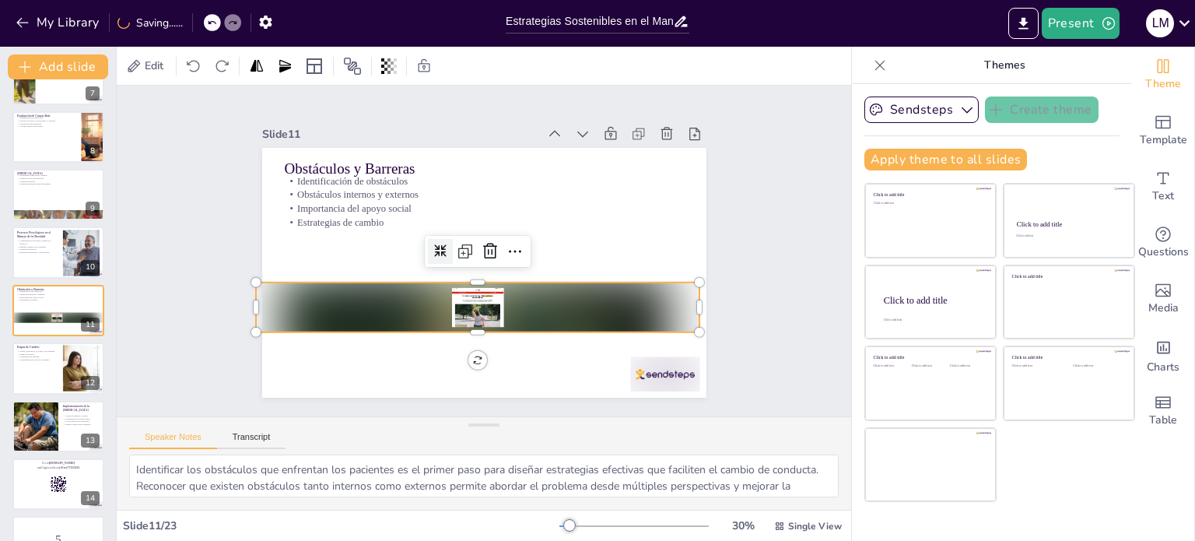
click at [482, 309] on div at bounding box center [537, 269] width 141 height 445
click at [482, 309] on div at bounding box center [501, 304] width 425 height 226
click at [50, 370] on div at bounding box center [58, 367] width 93 height 53
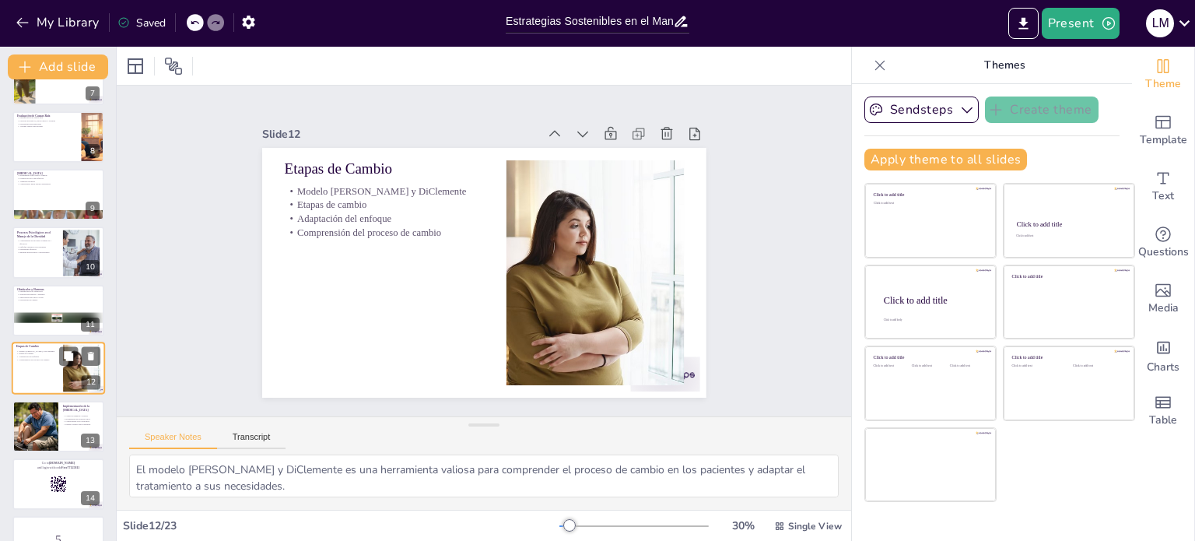
scroll to position [444, 0]
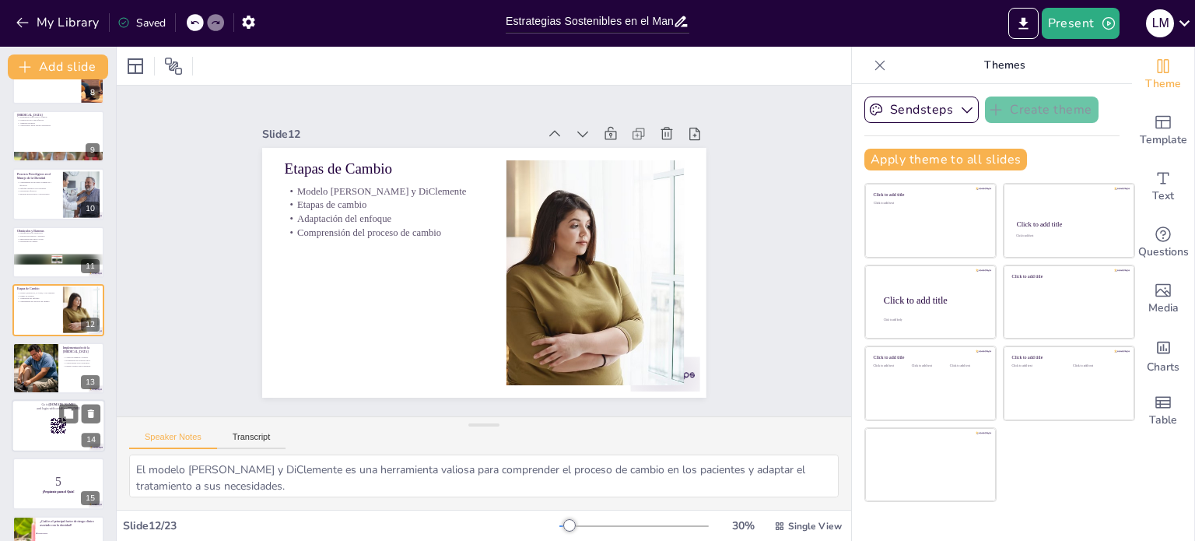
click at [53, 446] on div at bounding box center [58, 425] width 93 height 53
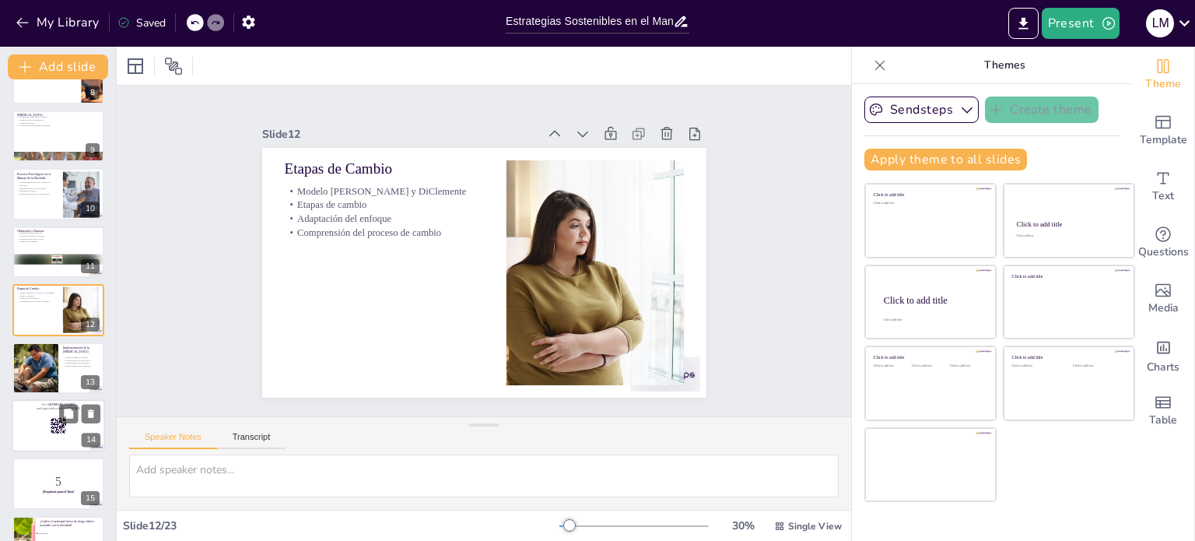
scroll to position [559, 0]
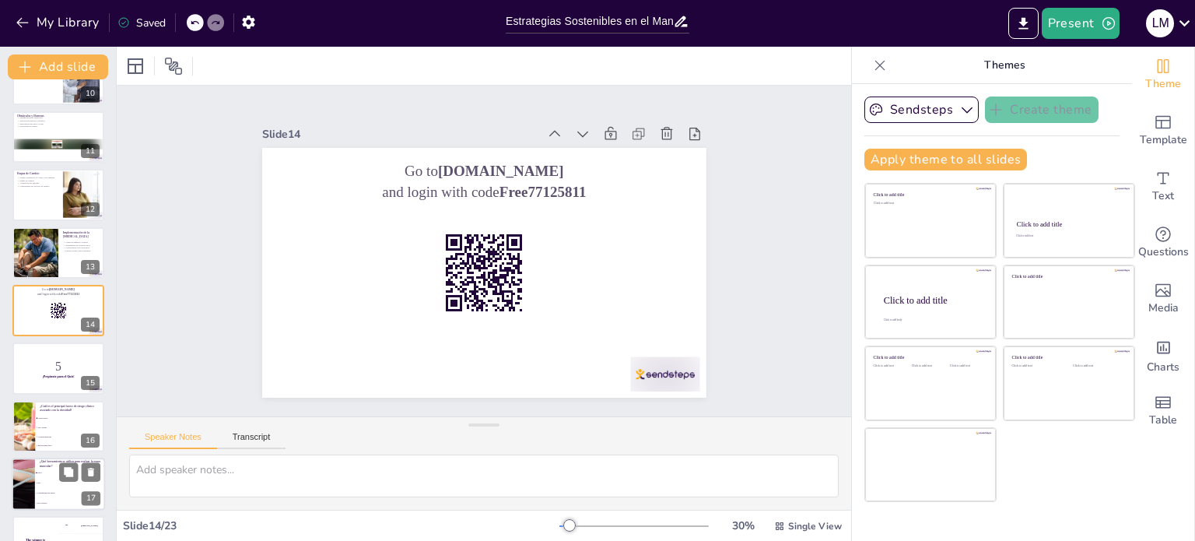
click at [55, 482] on span "IMC" at bounding box center [70, 482] width 67 height 2
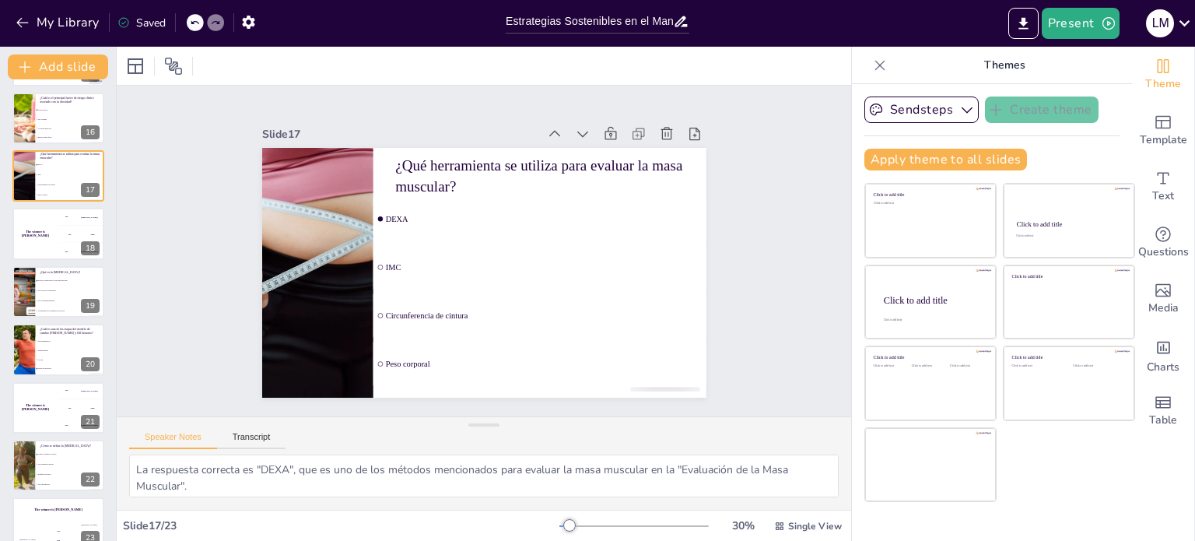
scroll to position [873, 0]
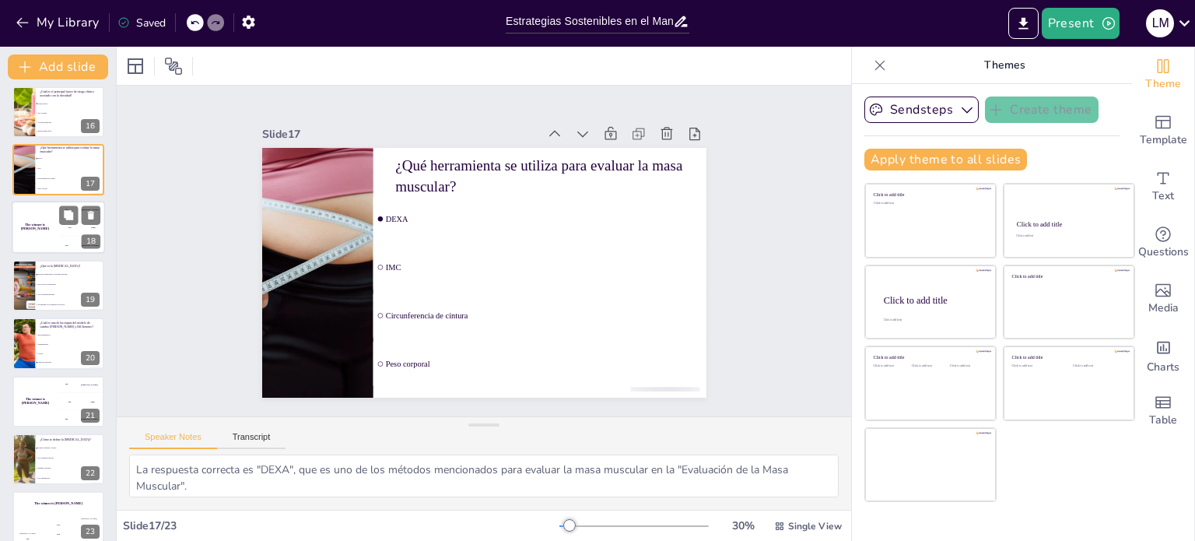
click at [48, 214] on div "The winner is Niels 🏆" at bounding box center [35, 227] width 47 height 53
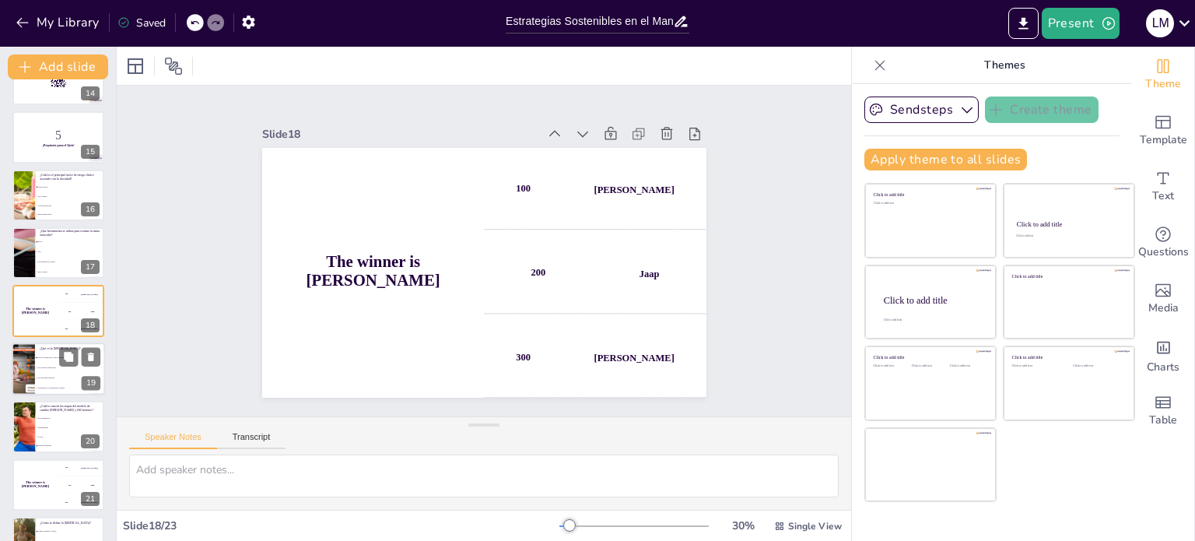
click at [51, 356] on span "Exceso de adiposidad y baja masa muscular" at bounding box center [70, 357] width 67 height 2
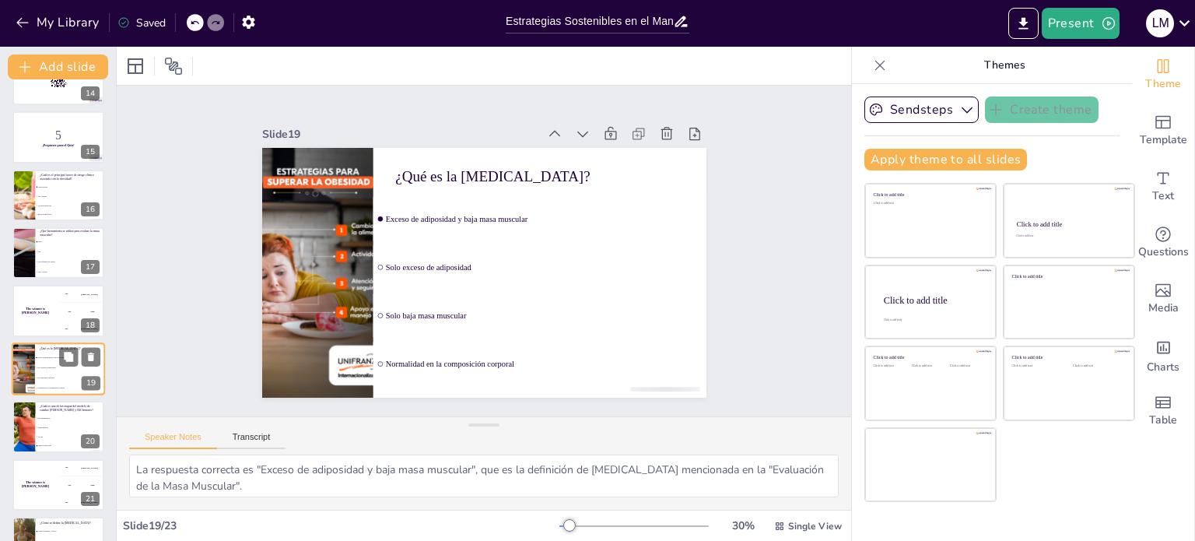
scroll to position [849, 0]
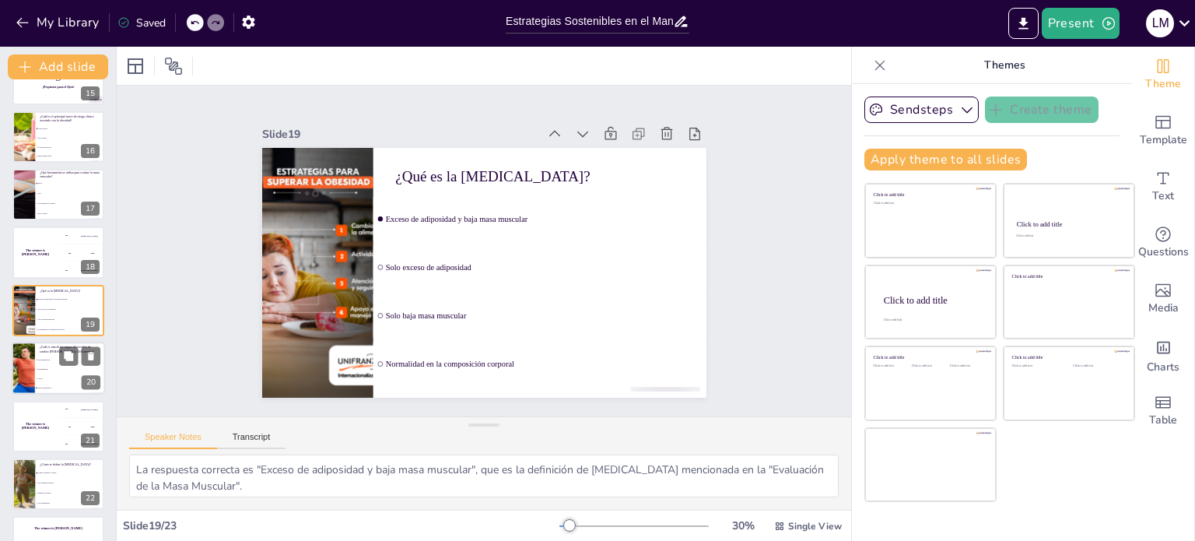
click at [40, 369] on span "Mantenimiento" at bounding box center [70, 369] width 67 height 2
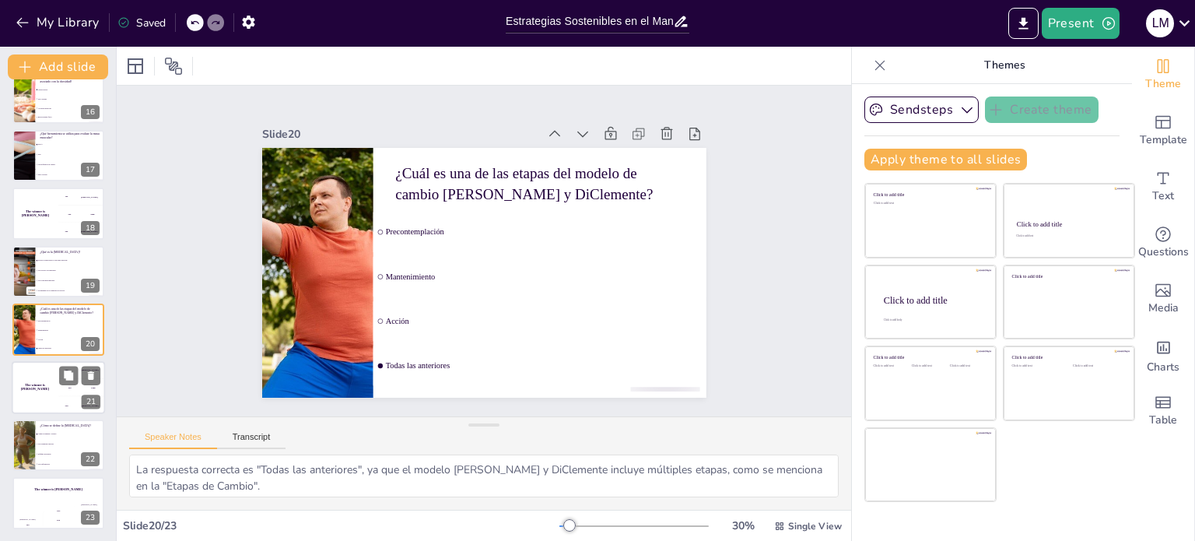
click at [40, 390] on div "The winner is Niels 🏆" at bounding box center [35, 387] width 47 height 53
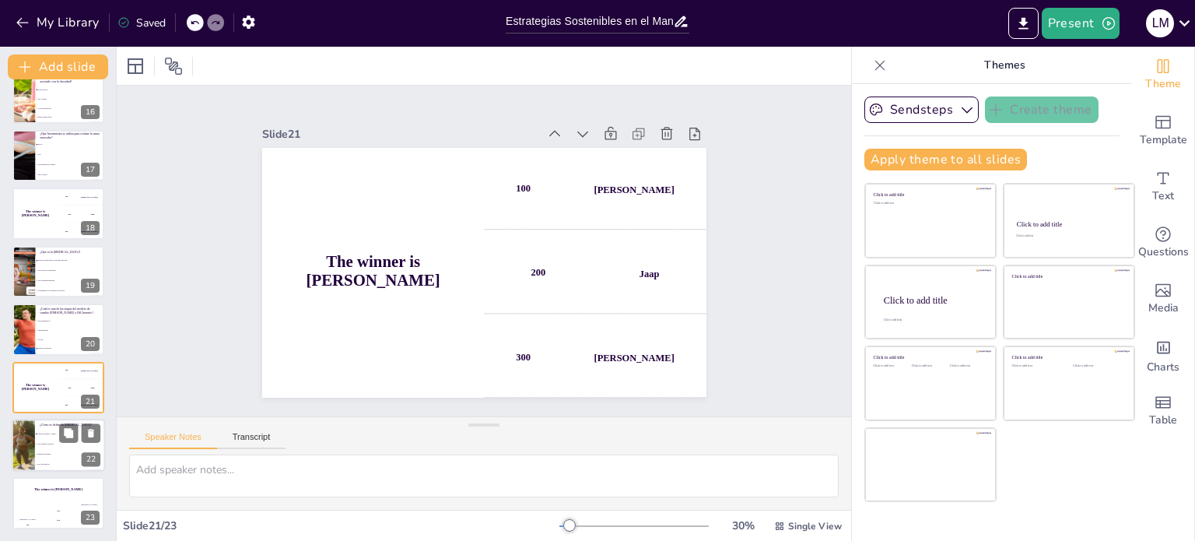
click at [53, 453] on span "Enfoque autoritario" at bounding box center [70, 454] width 67 height 2
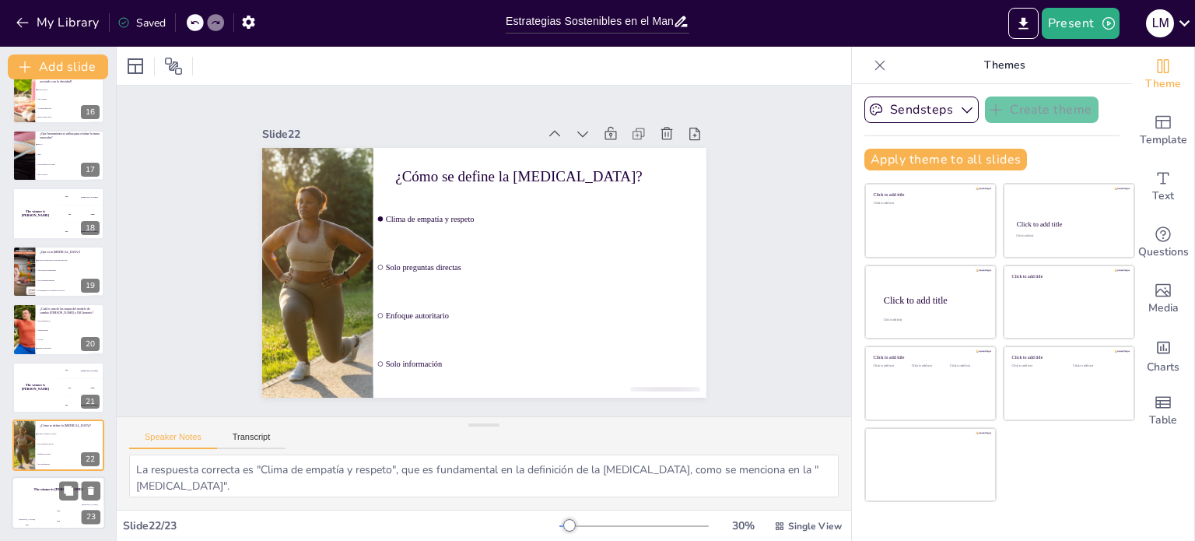
click at [62, 503] on div "Jaap 200" at bounding box center [58, 516] width 31 height 26
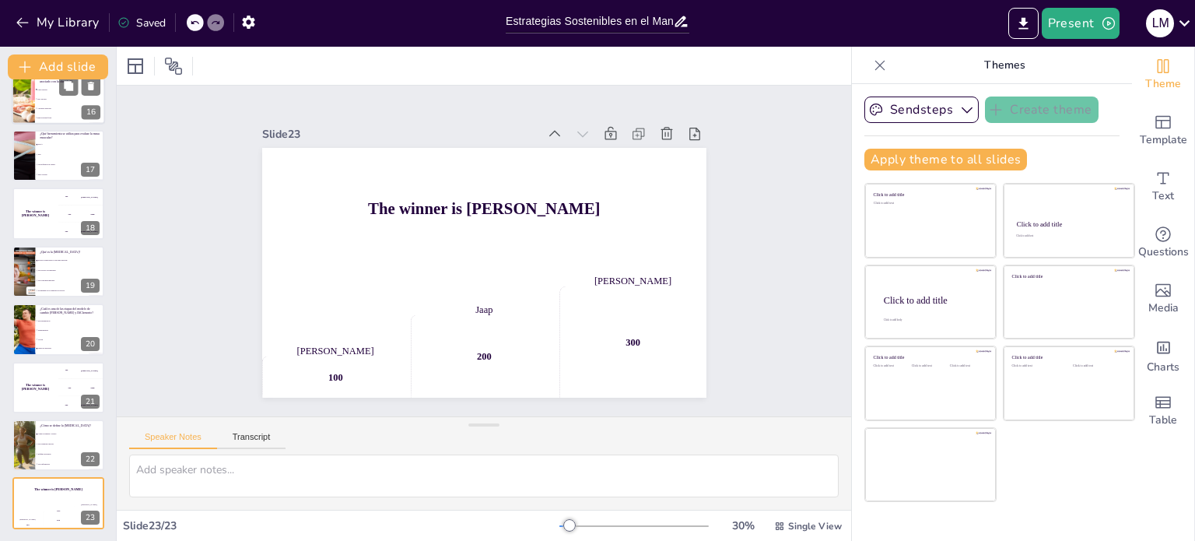
click at [49, 103] on li "Alta masa muscular" at bounding box center [70, 107] width 70 height 9
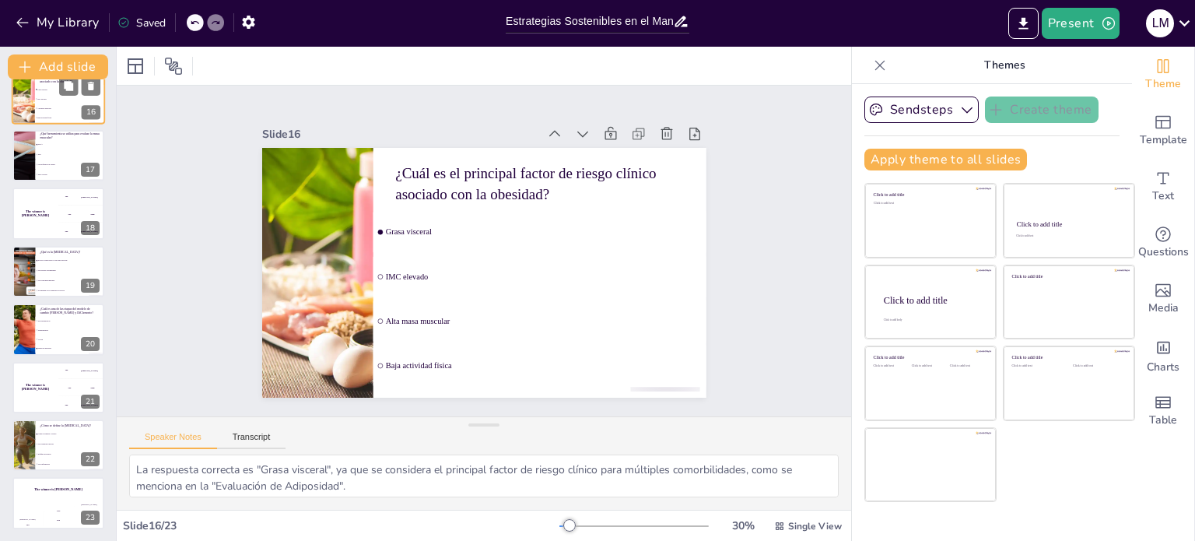
scroll to position [675, 0]
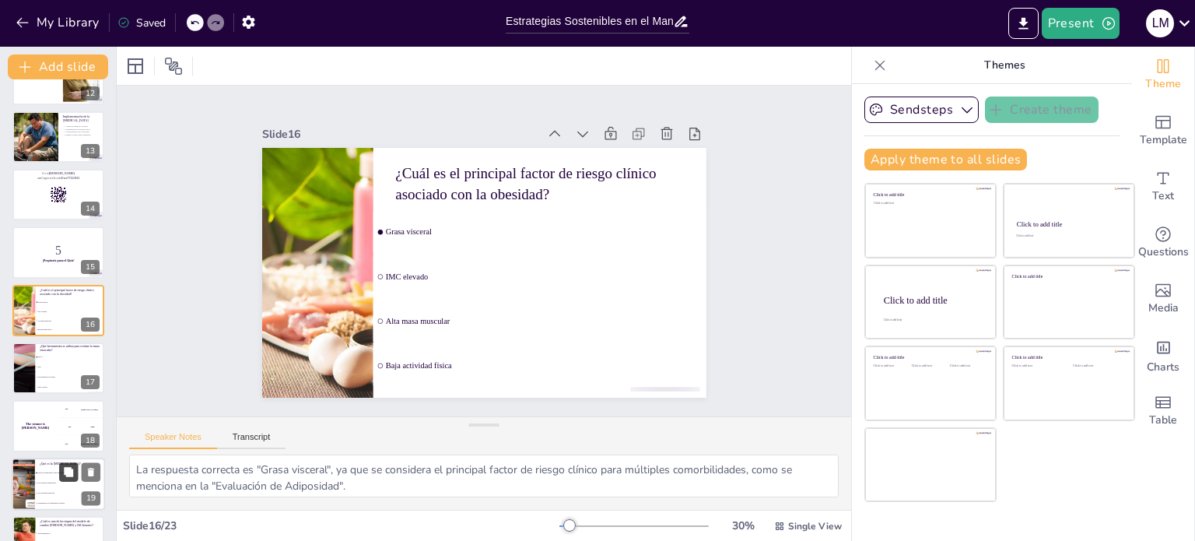
click at [60, 470] on button at bounding box center [68, 471] width 19 height 19
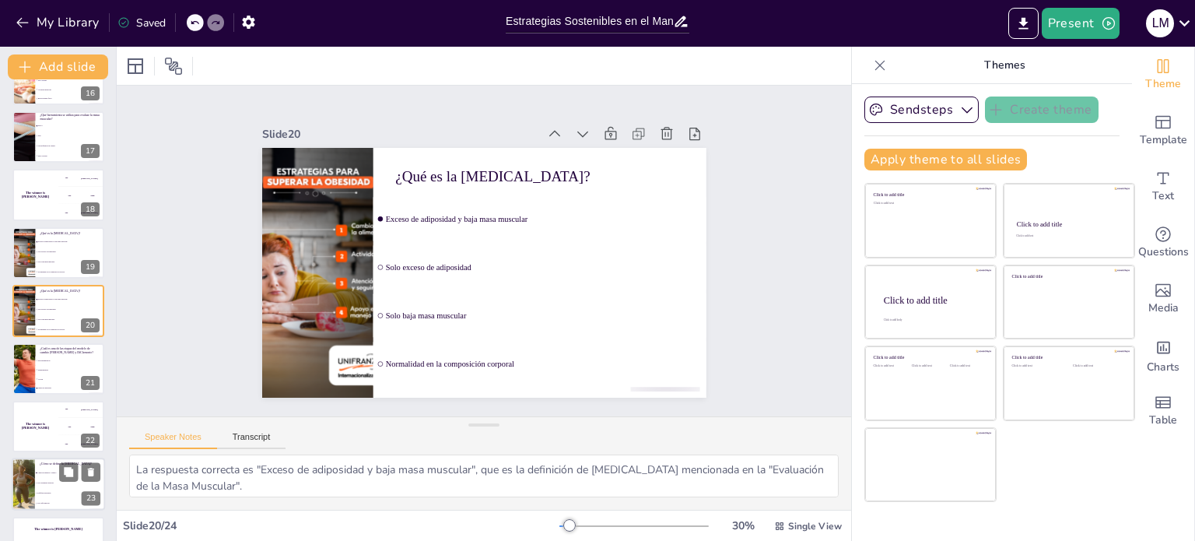
click at [52, 472] on span "Clima de empatía y respeto" at bounding box center [70, 473] width 67 height 2
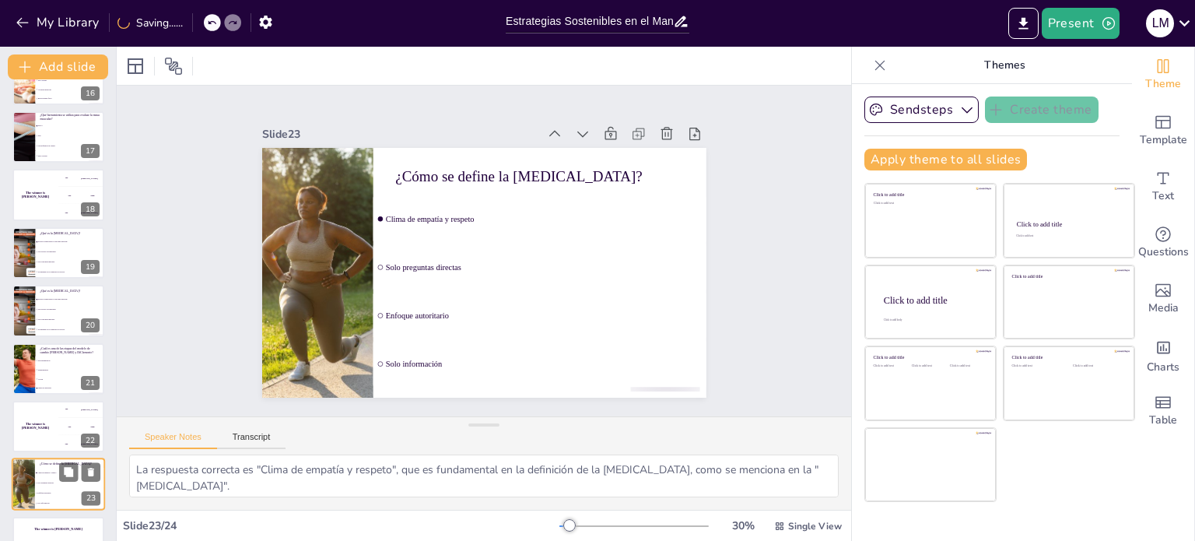
scroll to position [946, 0]
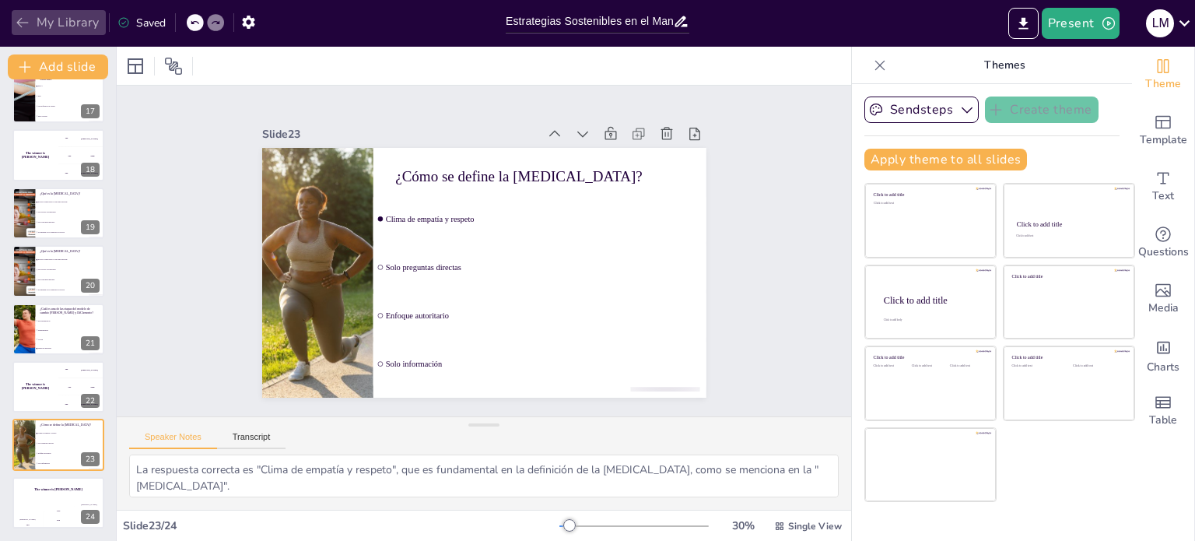
click at [58, 13] on button "My Library" at bounding box center [59, 22] width 94 height 25
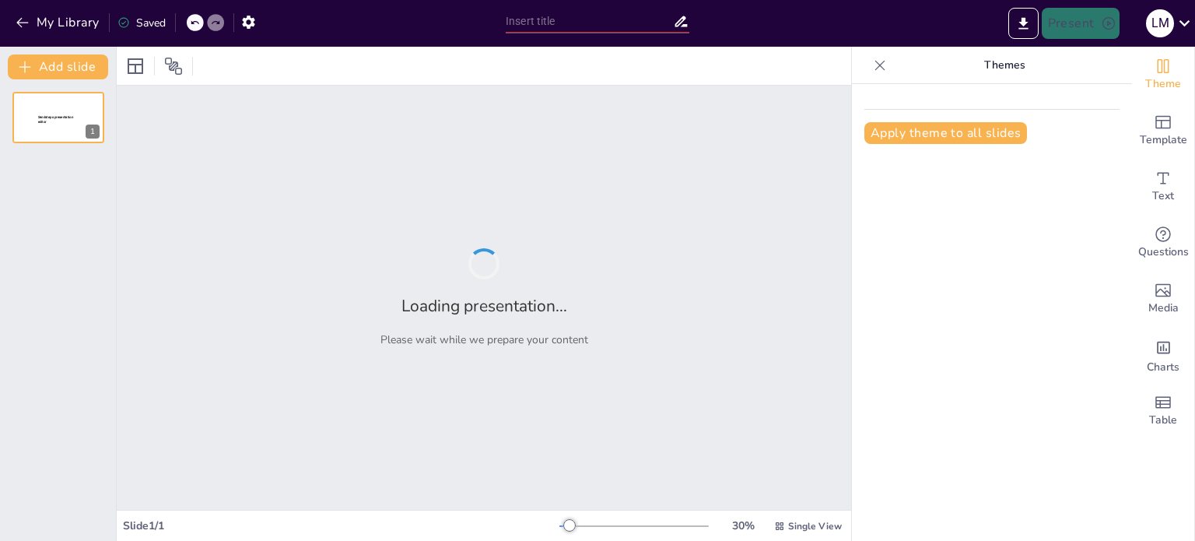
type input "Estrategias Sostenibles en el Manejo de la Obesidad: Un Enfoque Integral"
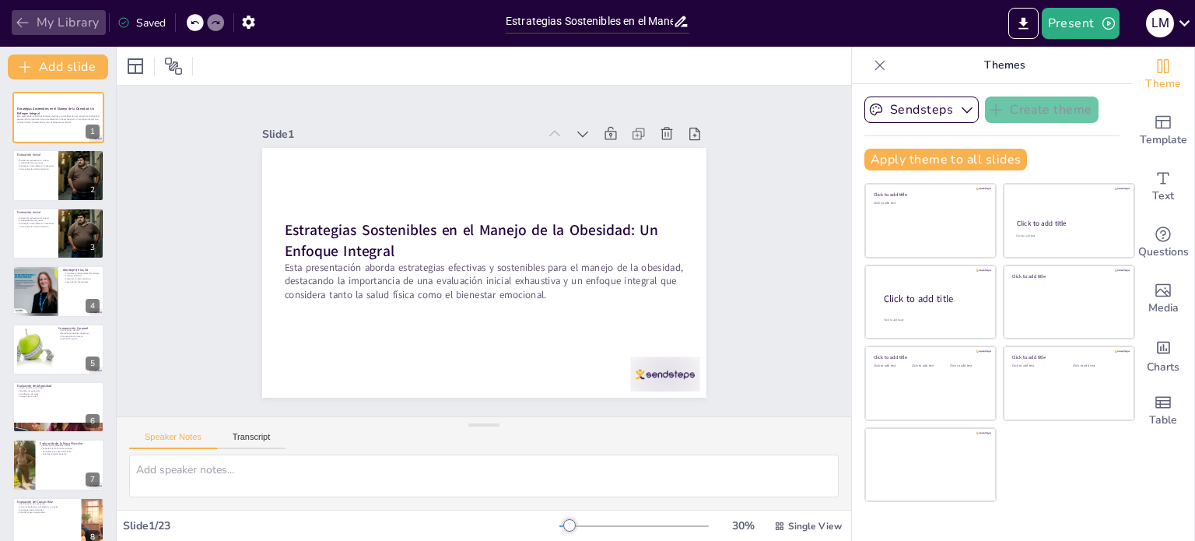
click at [15, 15] on icon "button" at bounding box center [23, 23] width 16 height 16
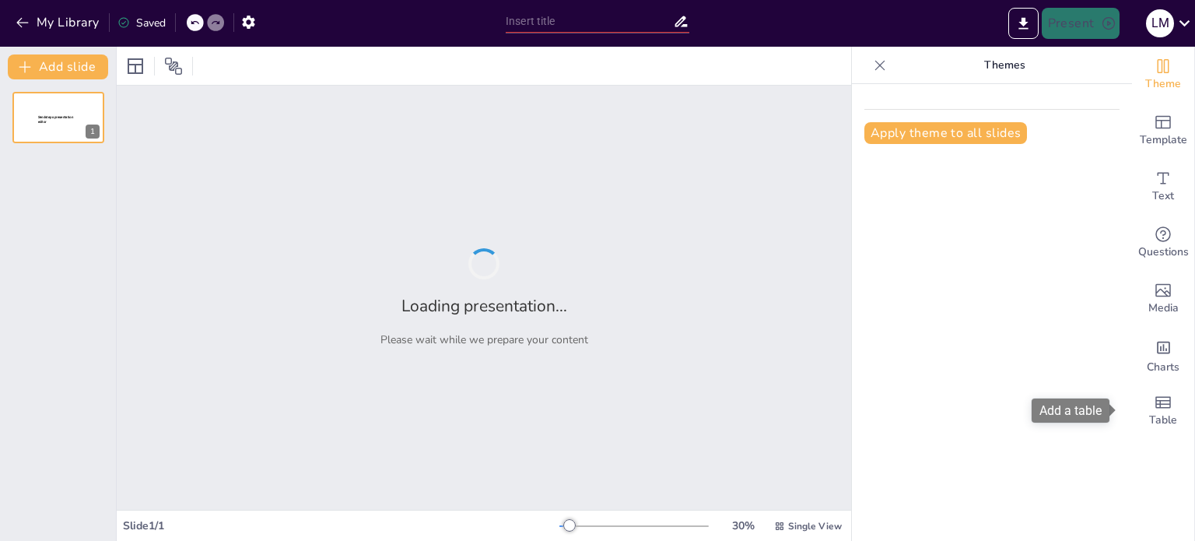
type input "Estrategias Sostenibles en el Manejo de la Obesidad: Un Enfoque Integral"
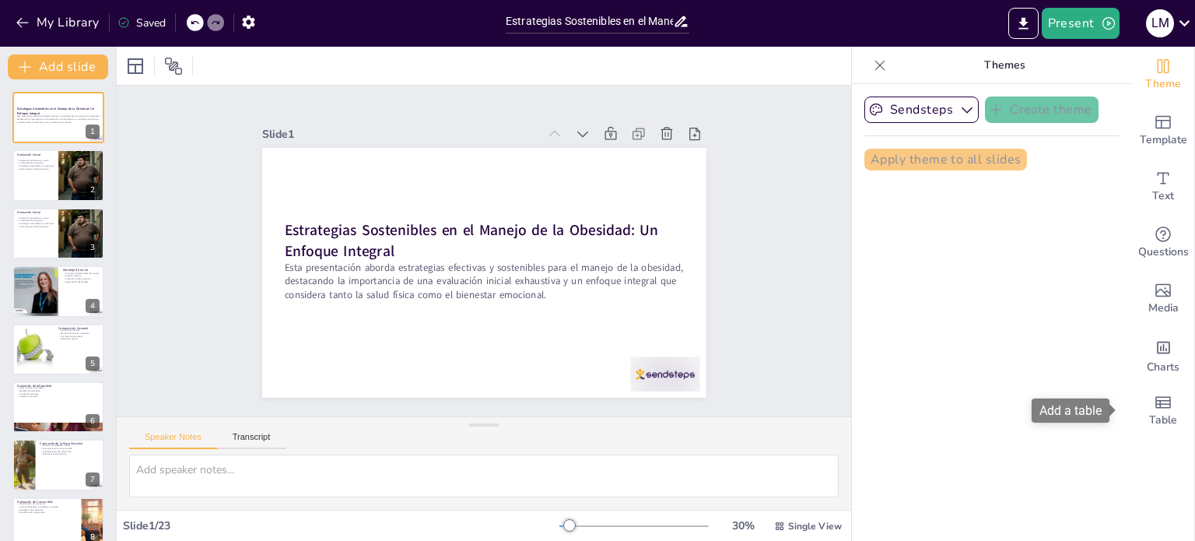
checkbox input "true"
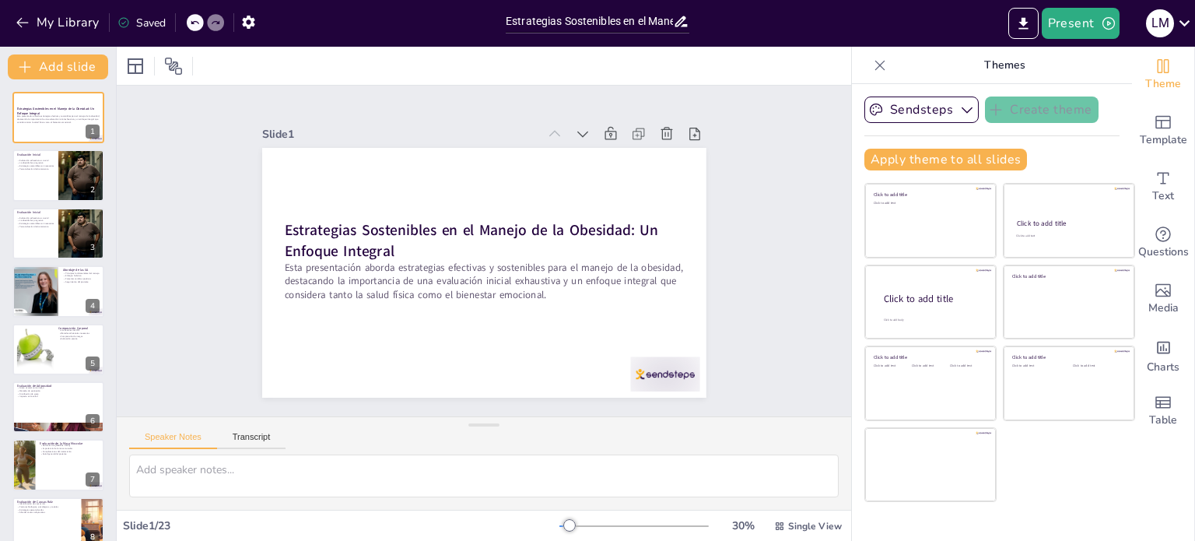
checkbox input "true"
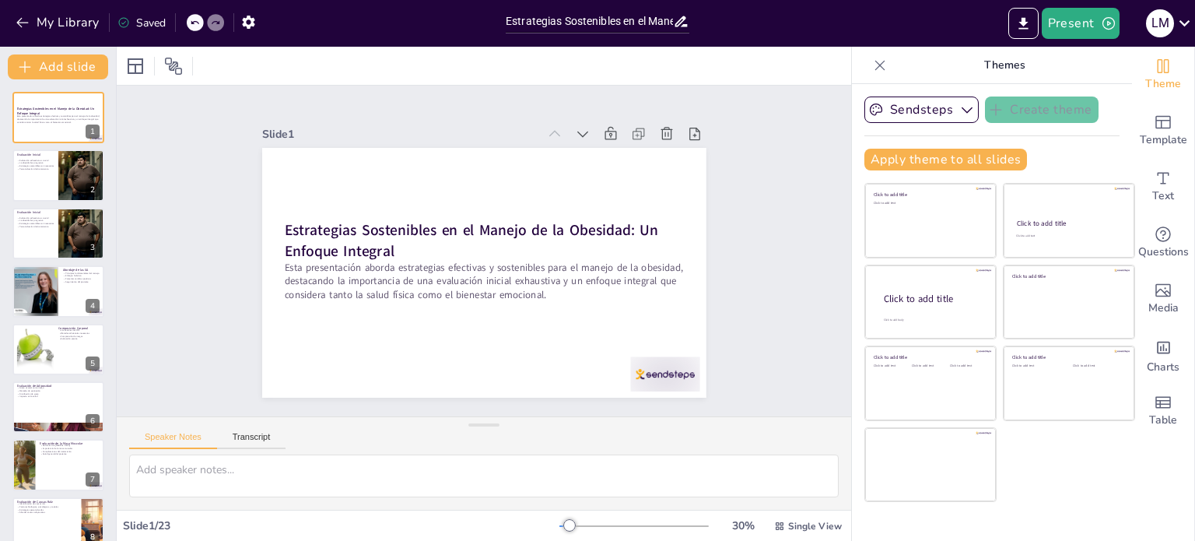
checkbox input "true"
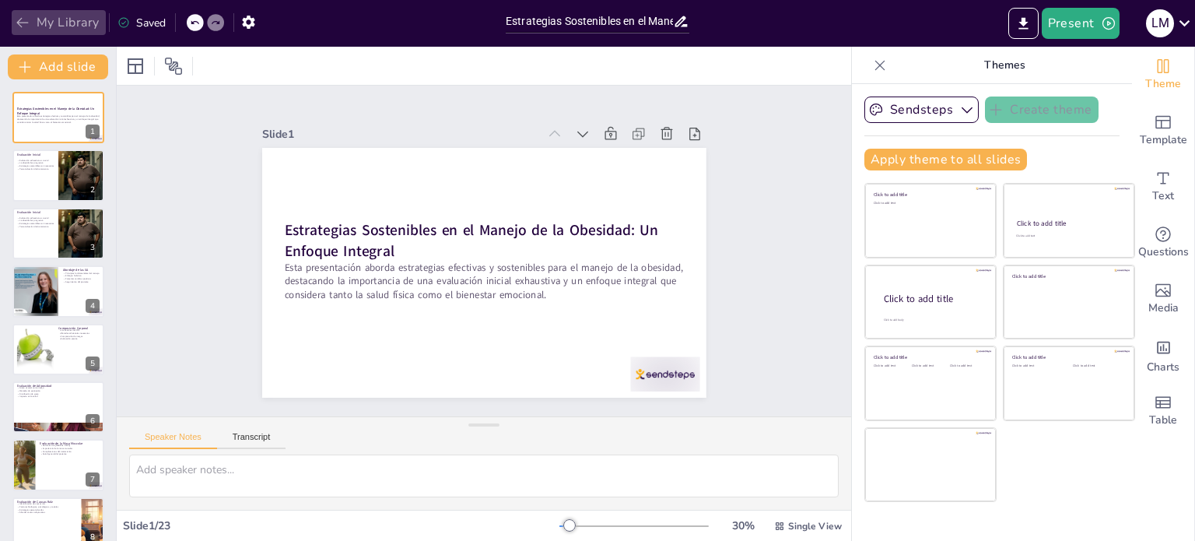
click at [21, 21] on icon "button" at bounding box center [23, 23] width 16 height 16
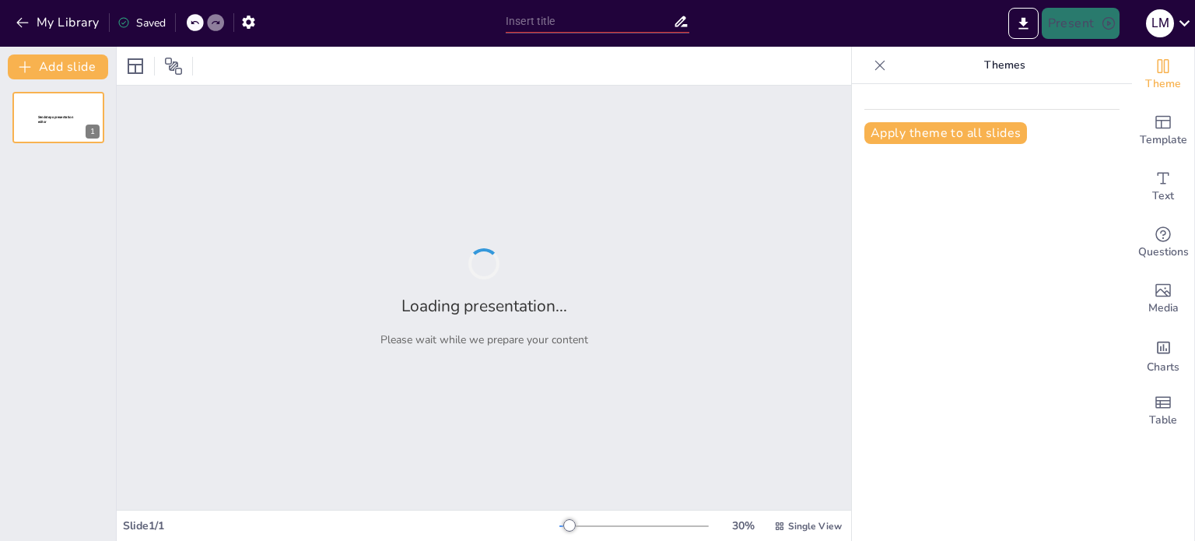
type input "New Sendsteps"
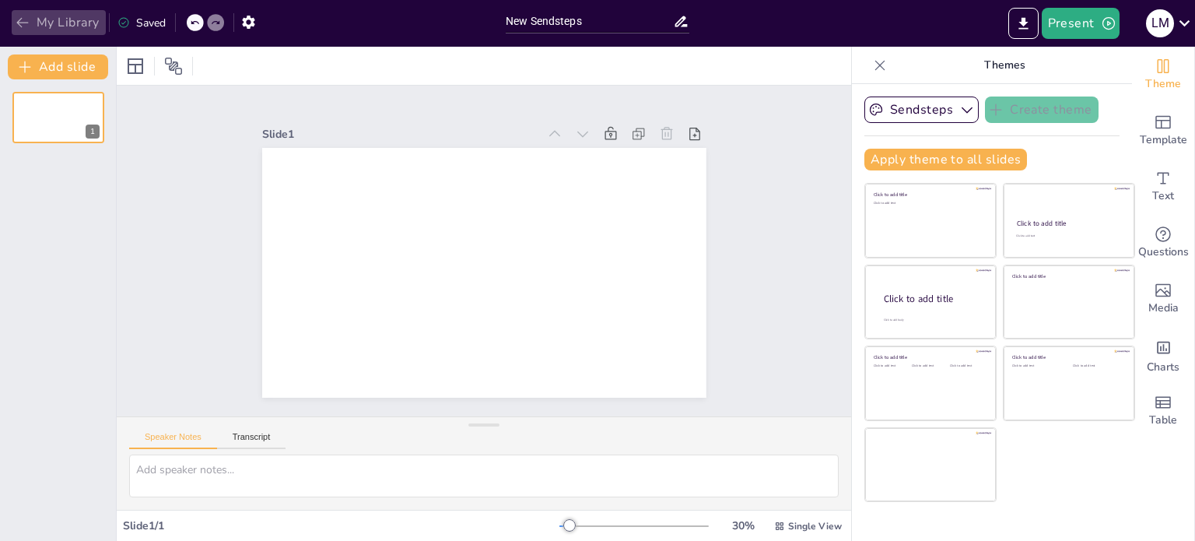
click at [20, 19] on icon "button" at bounding box center [22, 23] width 12 height 10
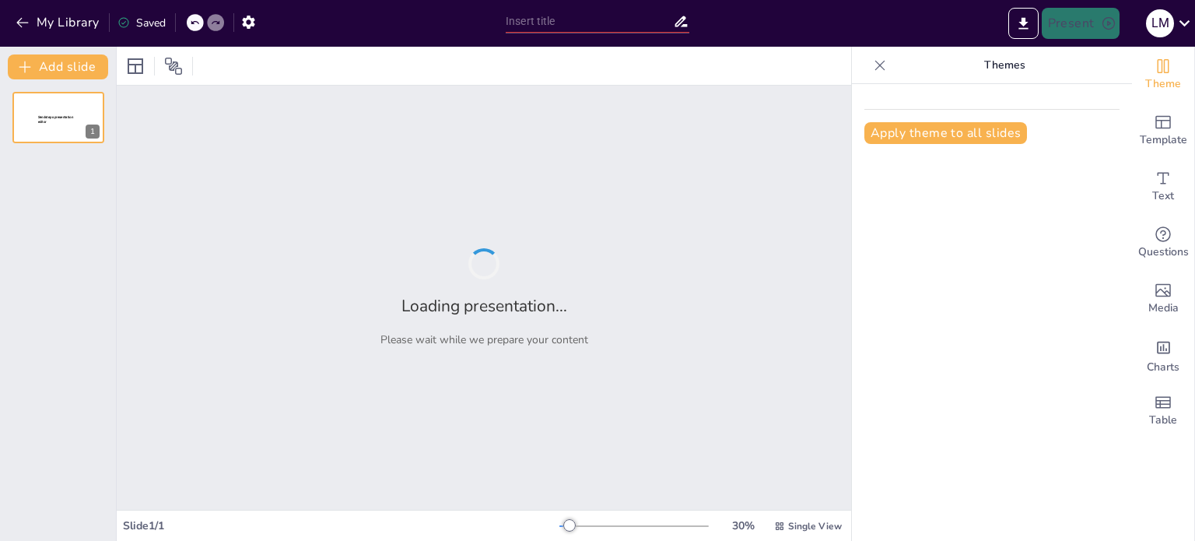
type input "Obesidad como Enfermedad Crónica: Estrategias de Manejo Sostenible"
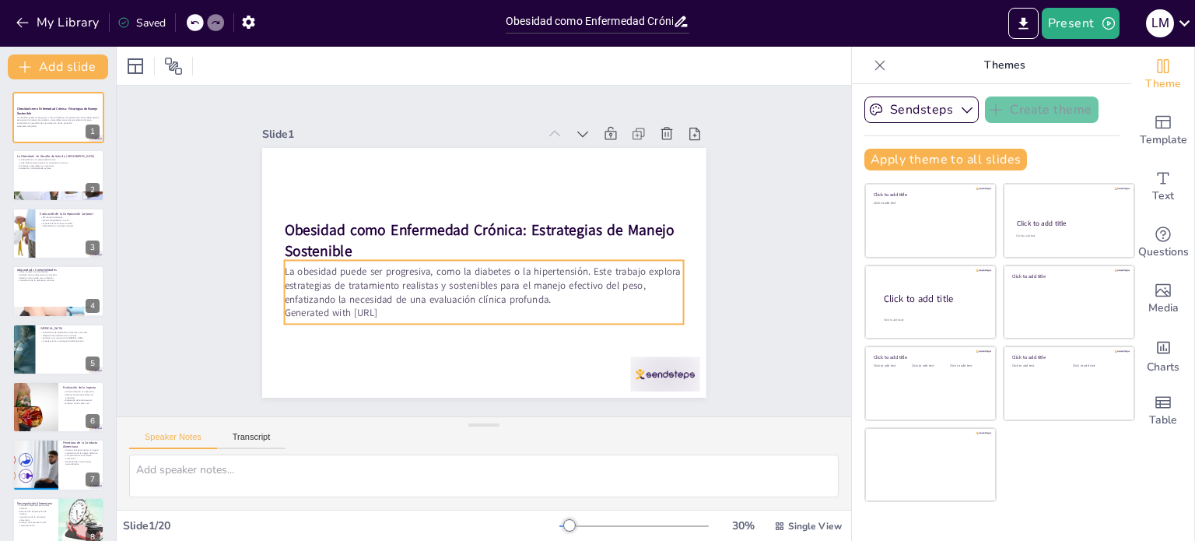
checkbox input "true"
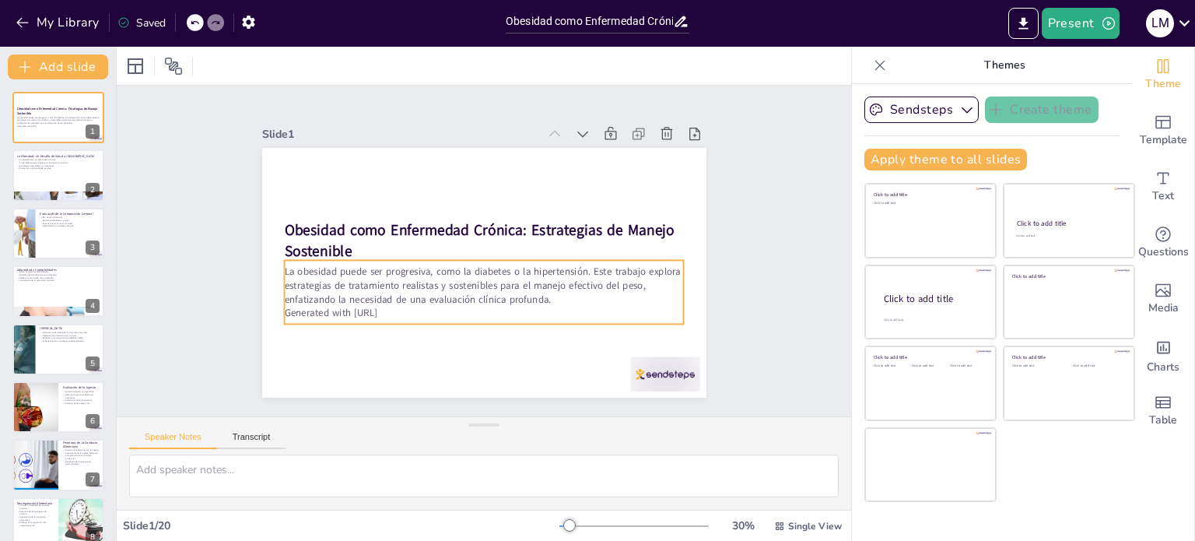
checkbox input "true"
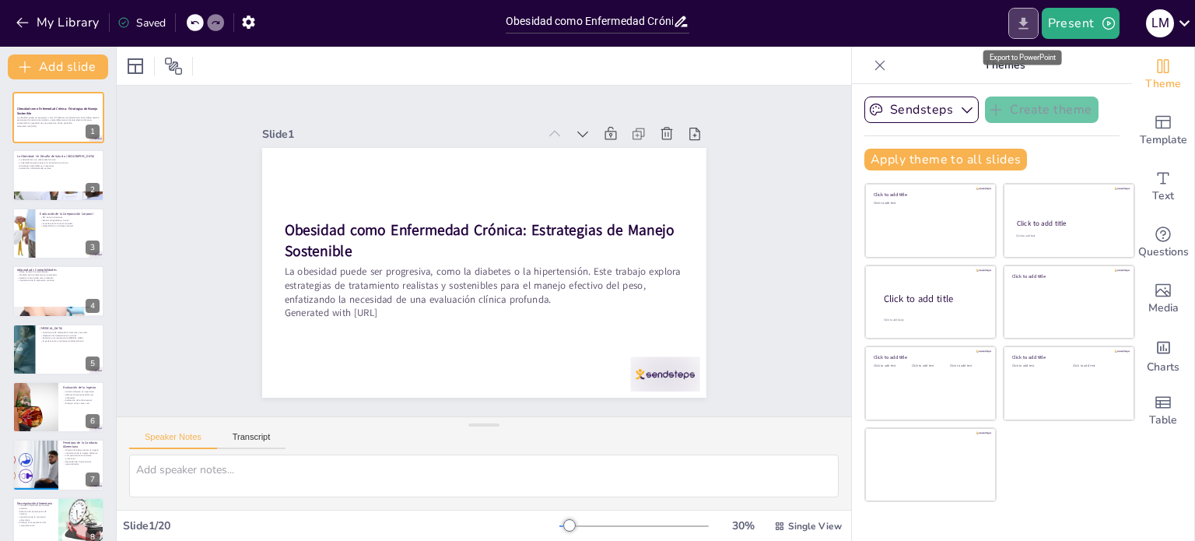
click at [1032, 12] on button "Export to PowerPoint" at bounding box center [1023, 23] width 30 height 31
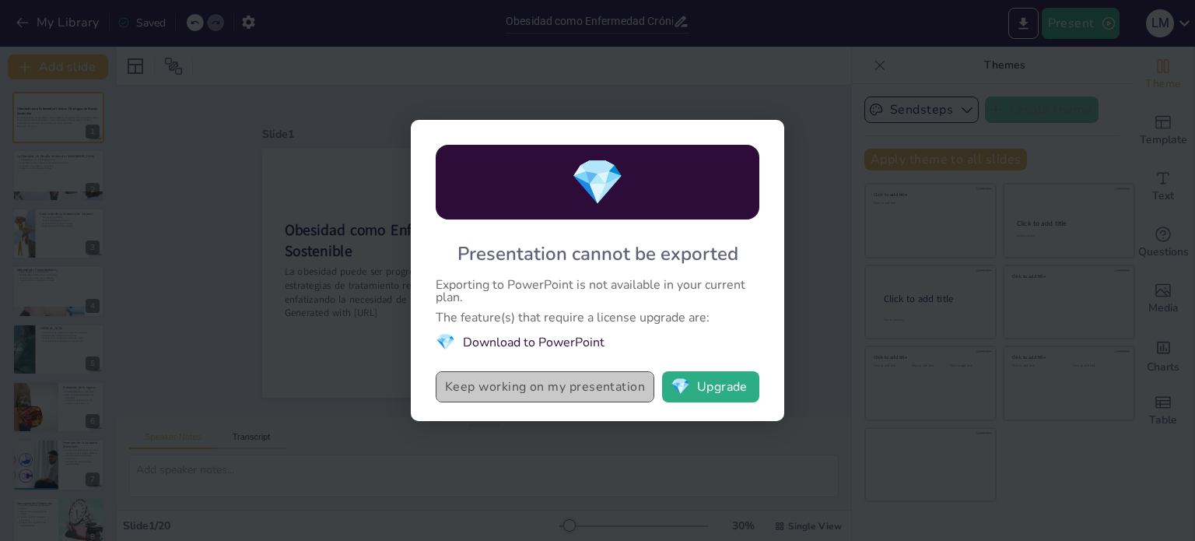
click at [595, 389] on button "Keep working on my presentation" at bounding box center [545, 386] width 219 height 31
checkbox input "true"
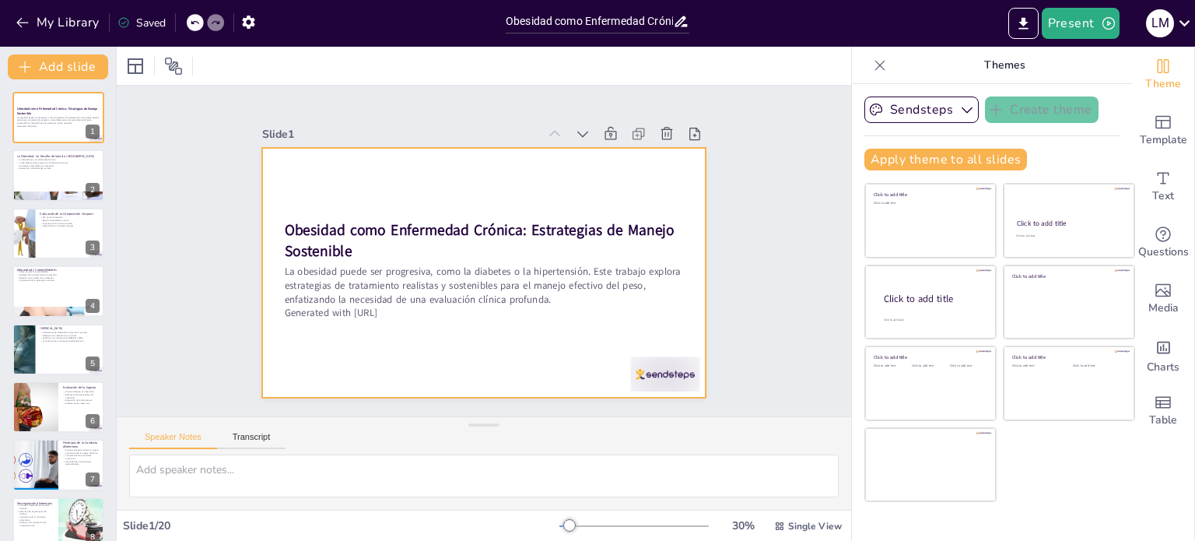
checkbox input "true"
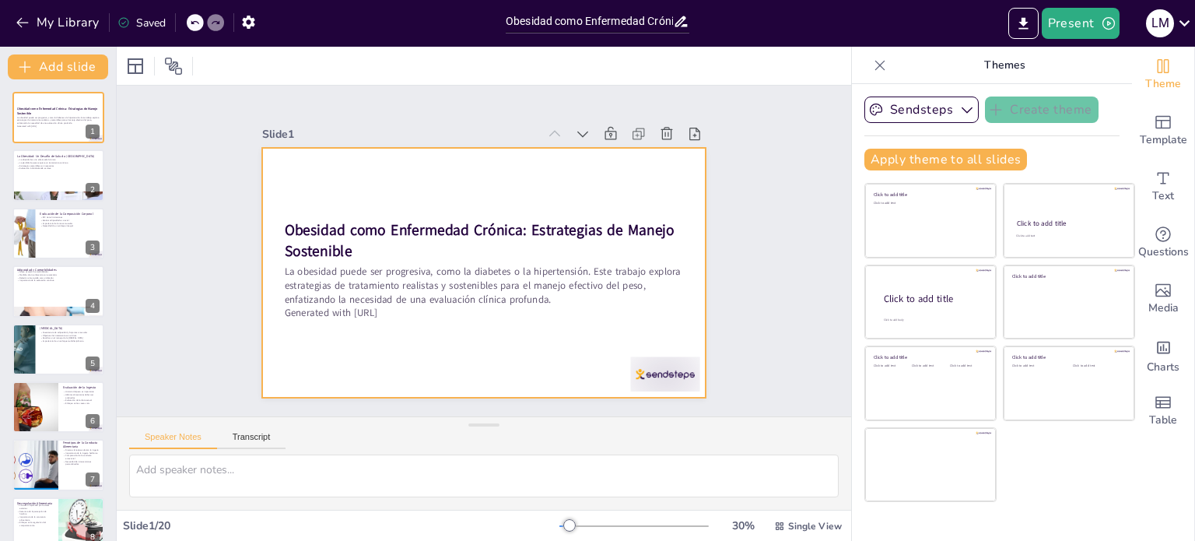
checkbox input "true"
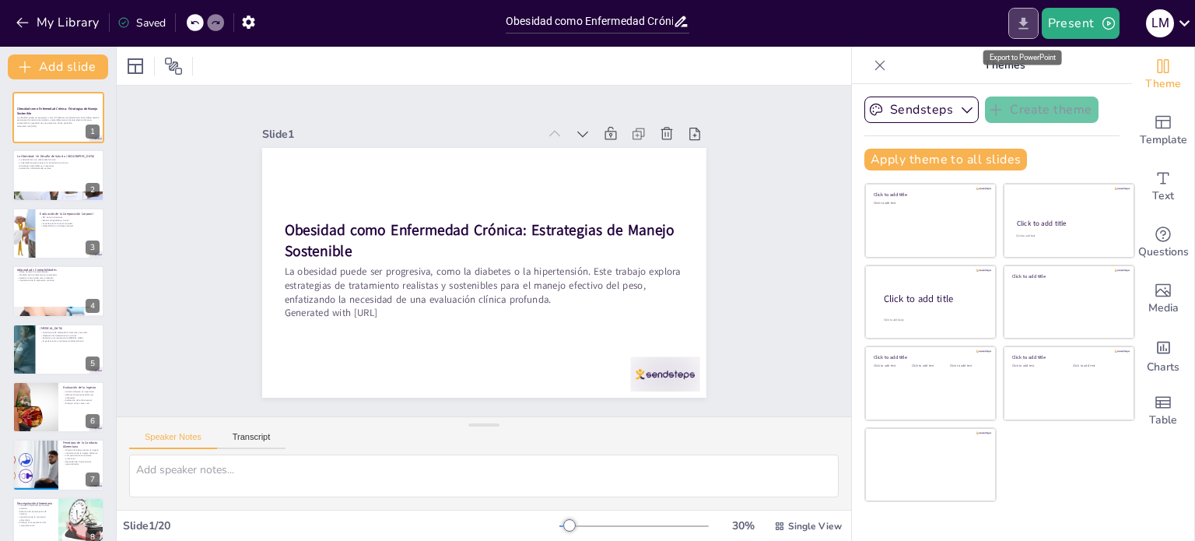
click at [1013, 16] on button "Export to PowerPoint" at bounding box center [1023, 23] width 30 height 31
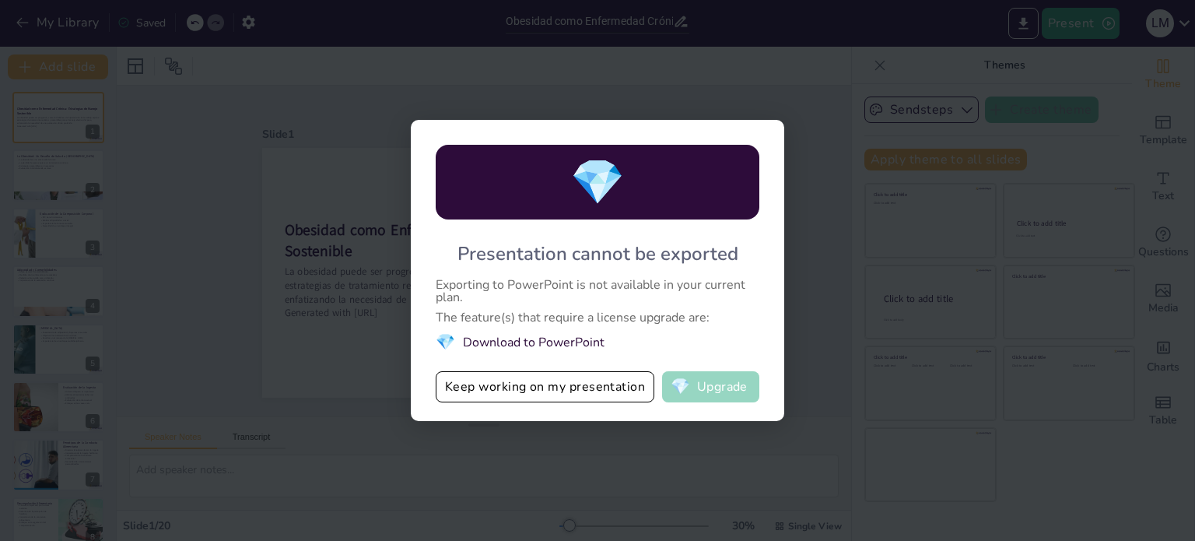
click at [727, 398] on button "💎 Upgrade" at bounding box center [710, 386] width 97 height 31
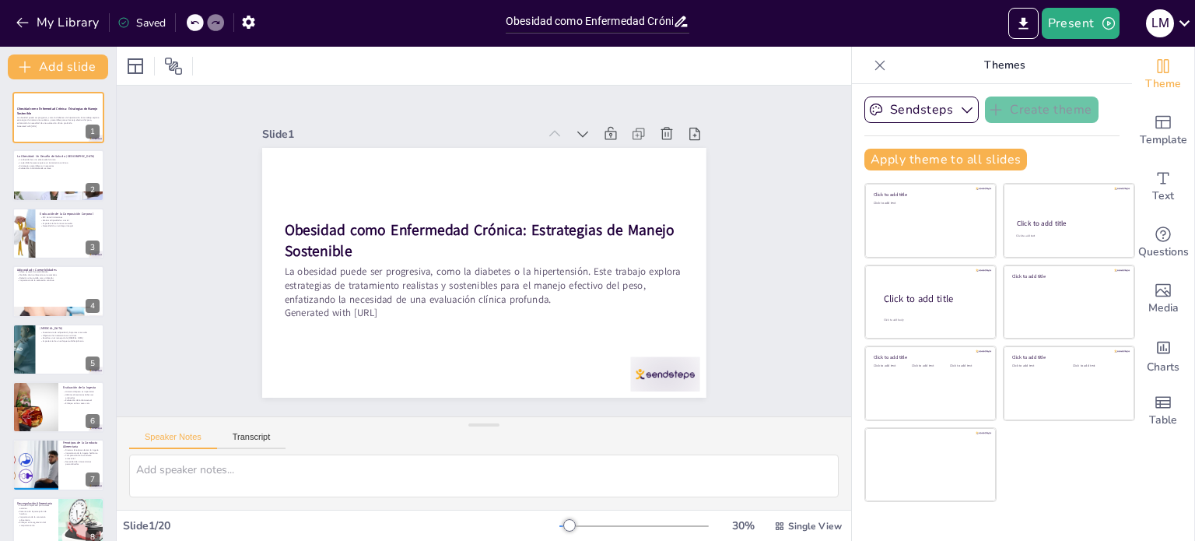
checkbox input "true"
click at [1028, 21] on icon "Export to PowerPoint" at bounding box center [1023, 24] width 16 height 16
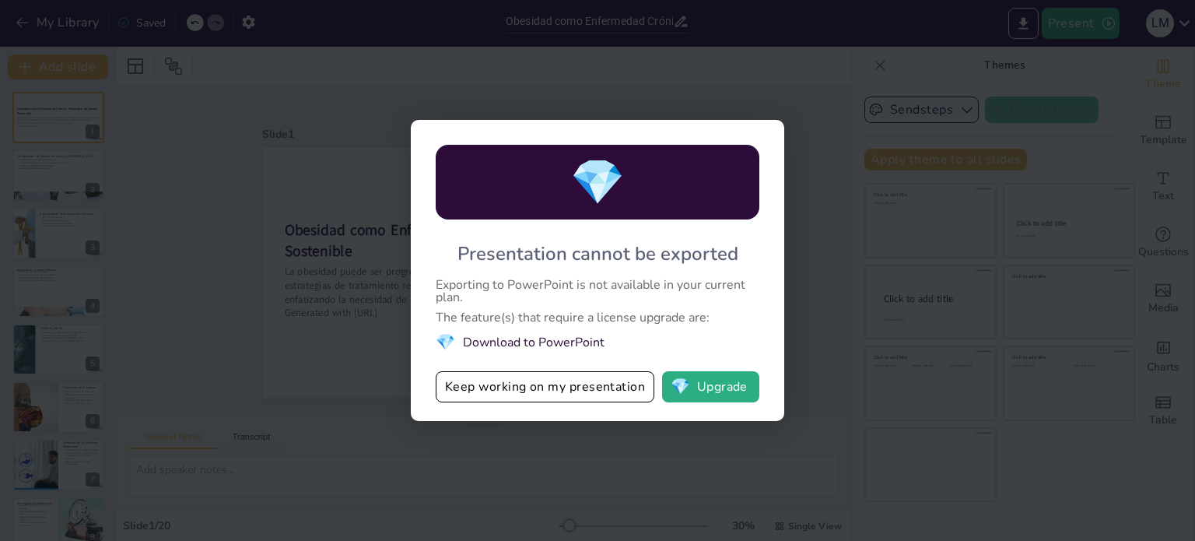
click at [582, 336] on li "💎 Download to PowerPoint" at bounding box center [598, 341] width 324 height 21
click at [903, 94] on div "💎 Presentation cannot be exported Exporting to PowerPoint is not available in y…" at bounding box center [597, 270] width 1195 height 541
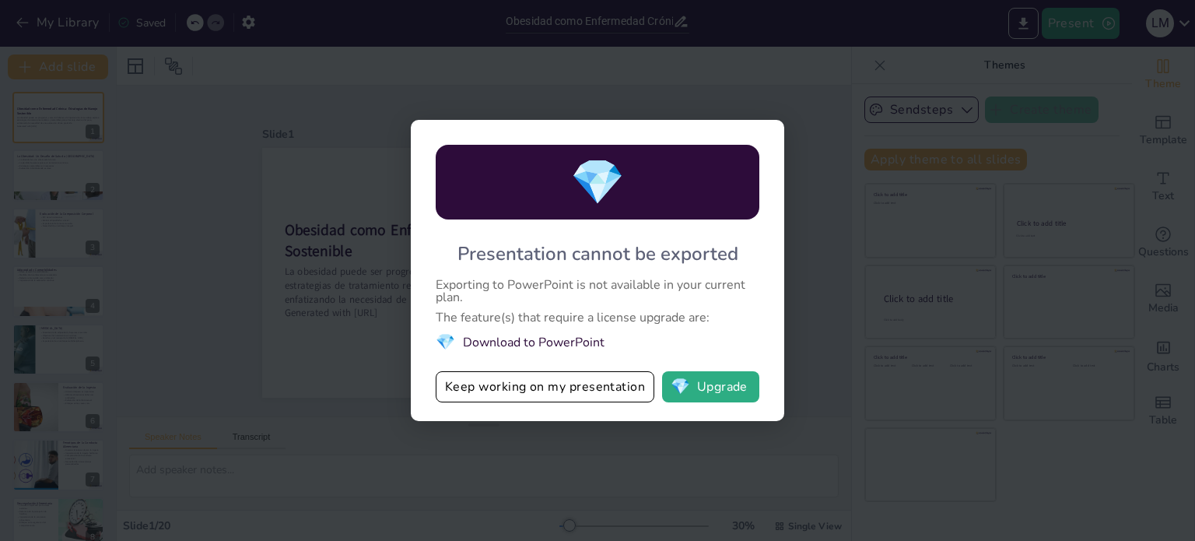
click at [815, 248] on div "💎 Presentation cannot be exported Exporting to PowerPoint is not available in y…" at bounding box center [597, 270] width 1195 height 541
drag, startPoint x: 815, startPoint y: 248, endPoint x: 584, endPoint y: 382, distance: 266.9
click at [584, 382] on div "💎 Presentation cannot be exported Exporting to PowerPoint is not available in y…" at bounding box center [597, 270] width 1195 height 541
click at [584, 382] on button "Keep working on my presentation" at bounding box center [545, 386] width 219 height 31
checkbox input "true"
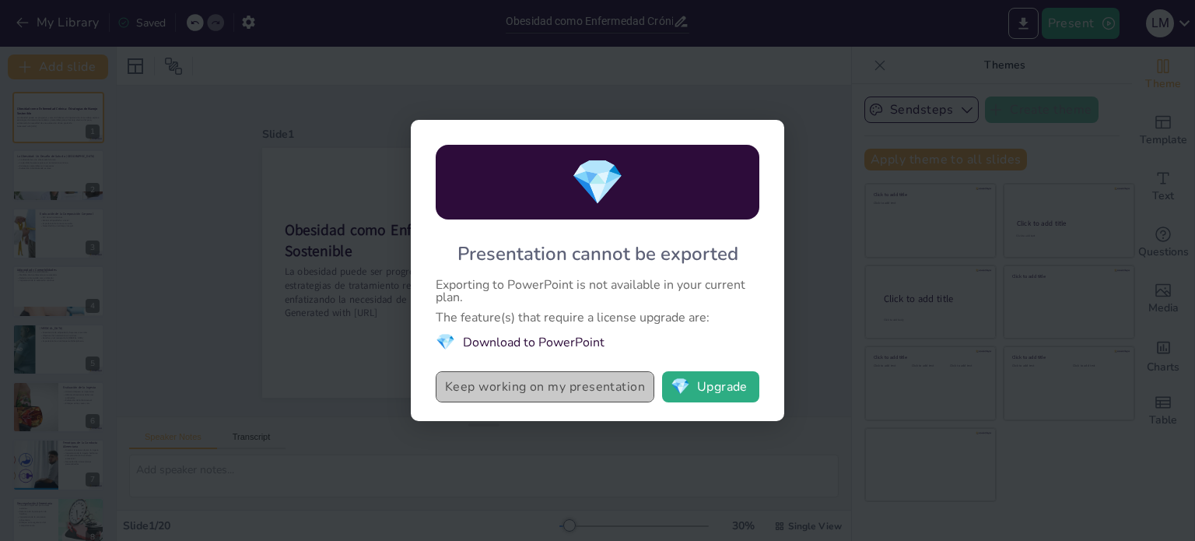
checkbox input "true"
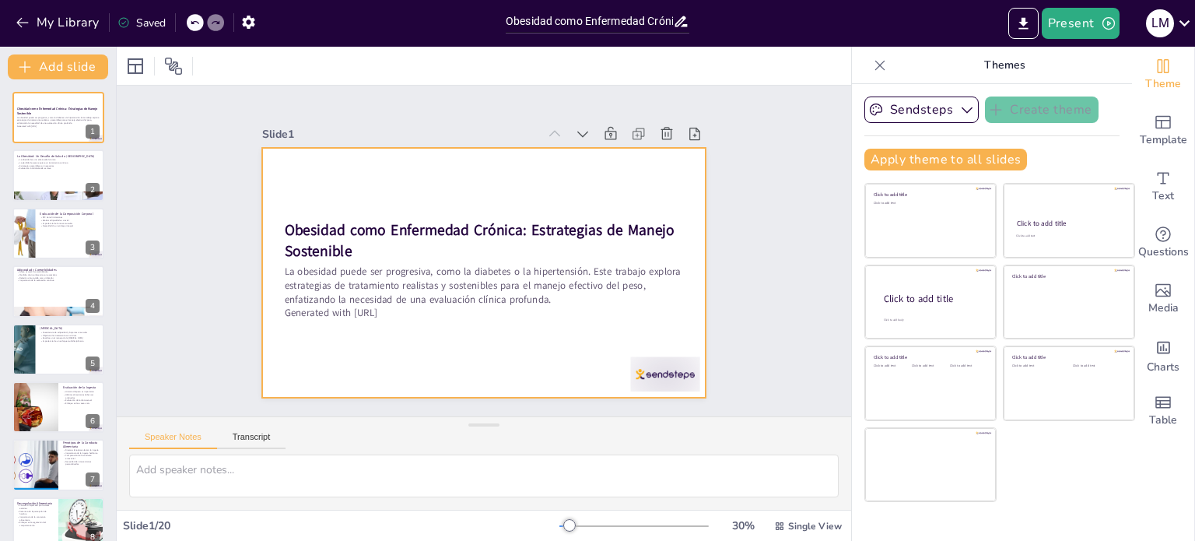
checkbox input "true"
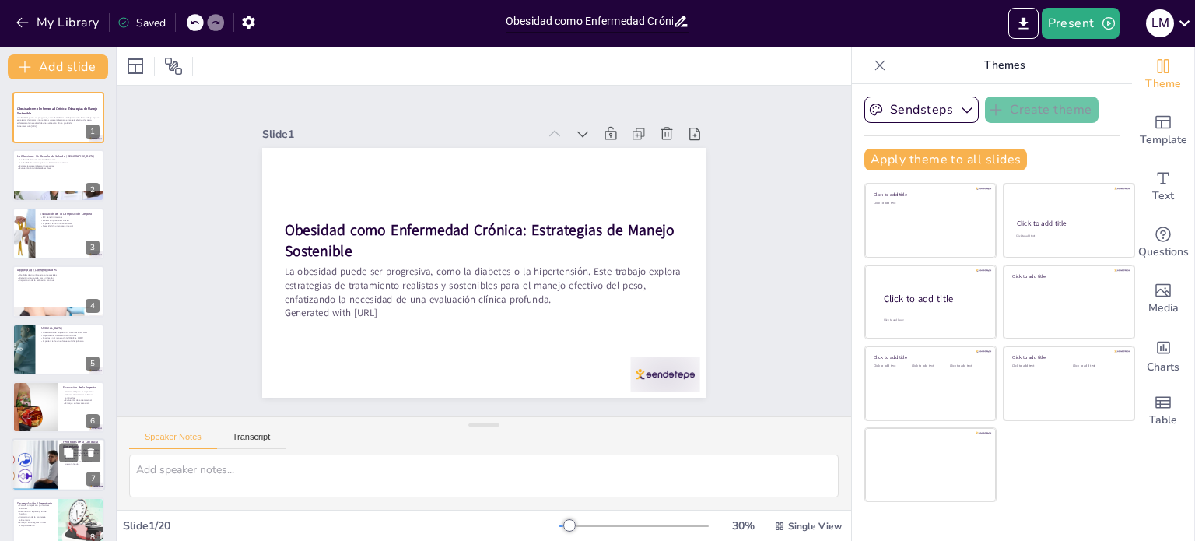
checkbox input "true"
click at [95, 467] on div at bounding box center [58, 465] width 93 height 53
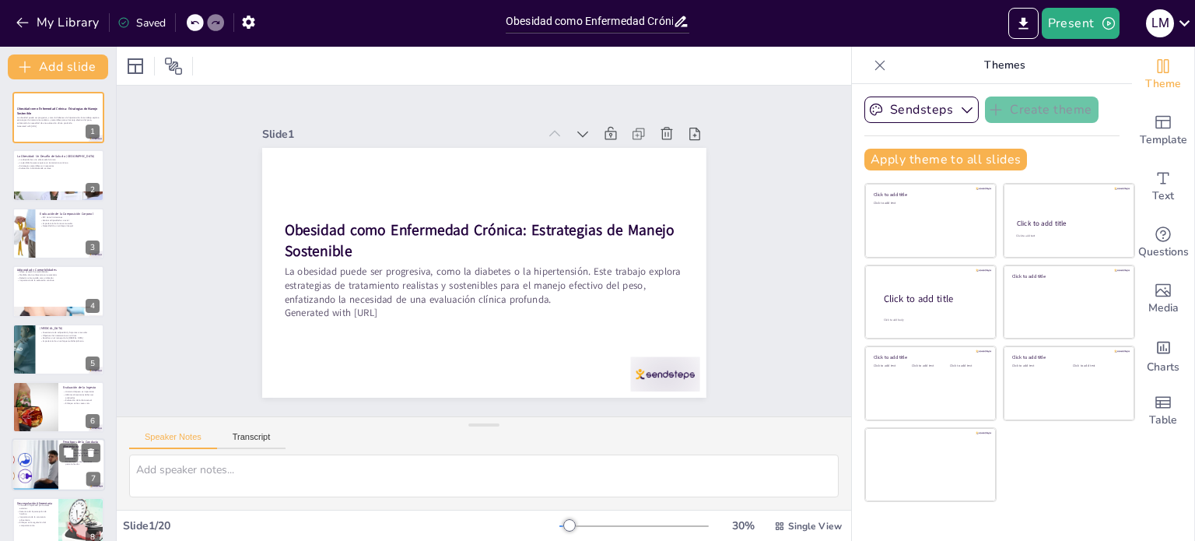
type textarea "Los diferentes fenotipos de conducta alimentaria influyen en cómo las personas …"
checkbox input "true"
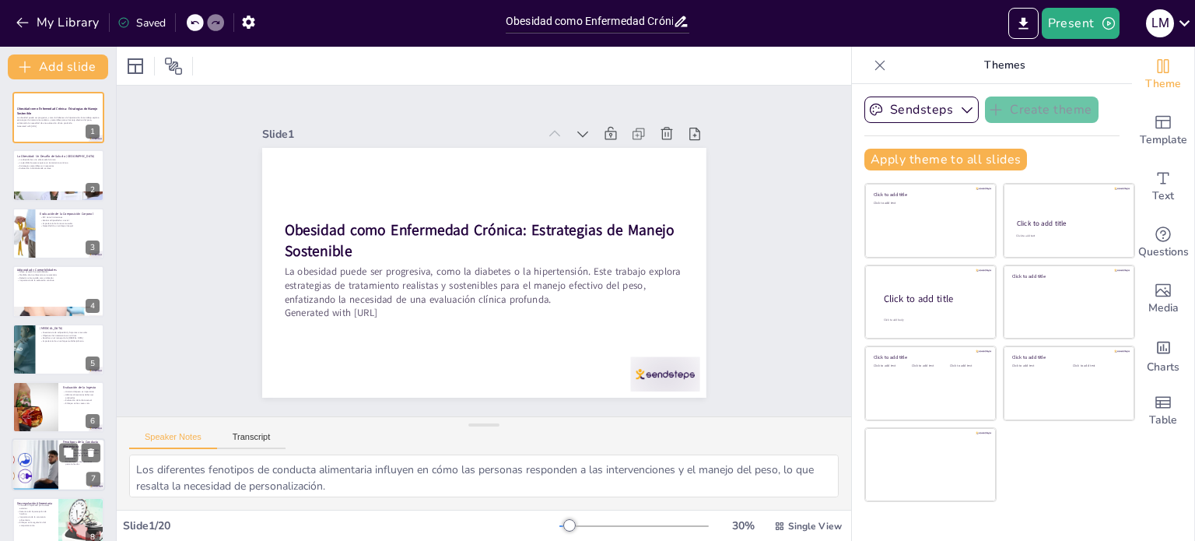
scroll to position [155, 0]
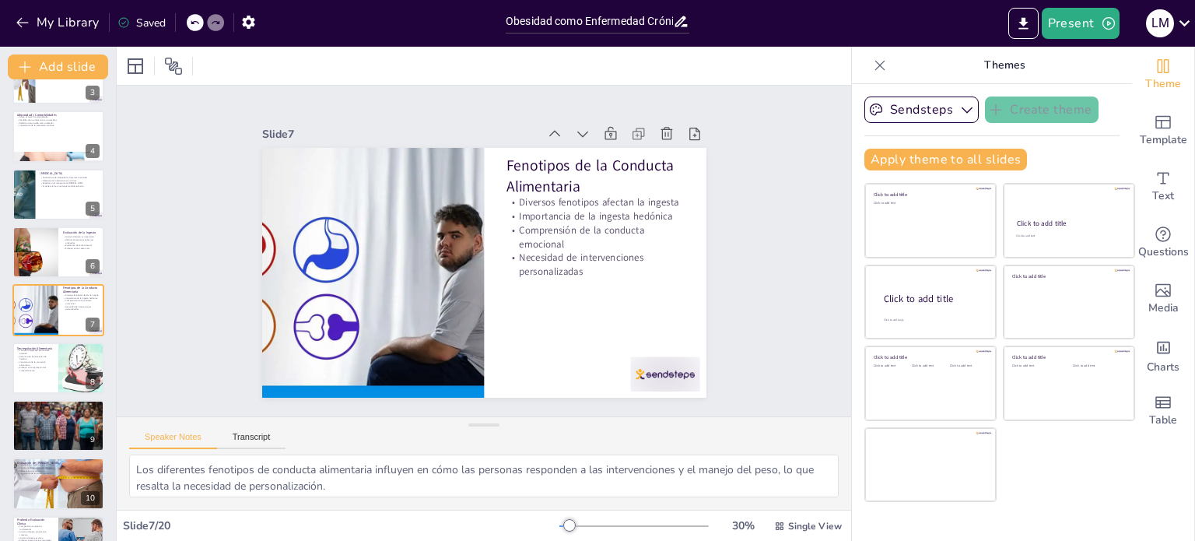
checkbox input "true"
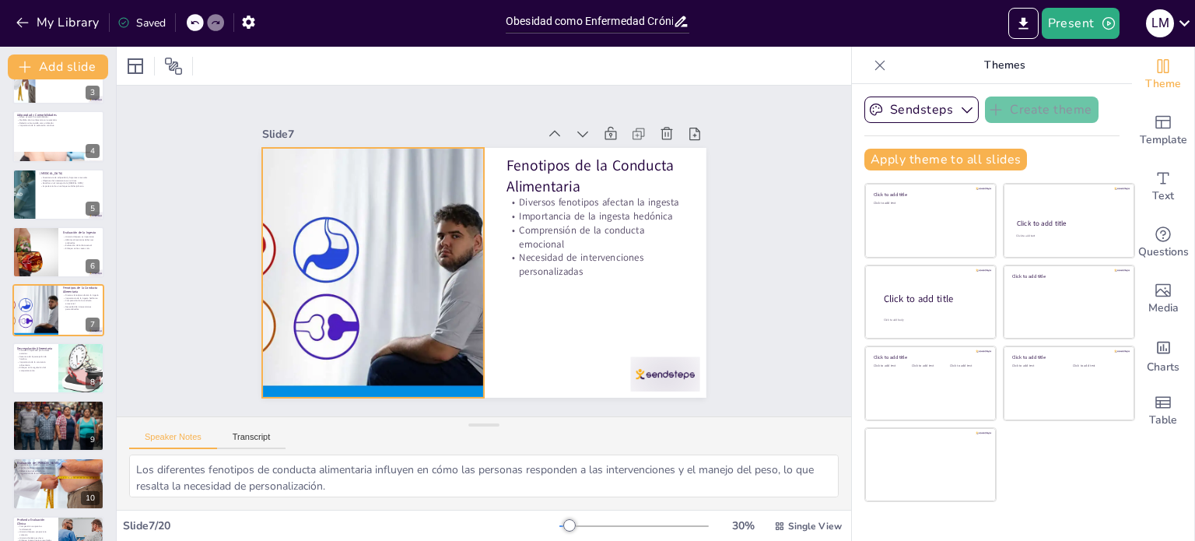
checkbox input "true"
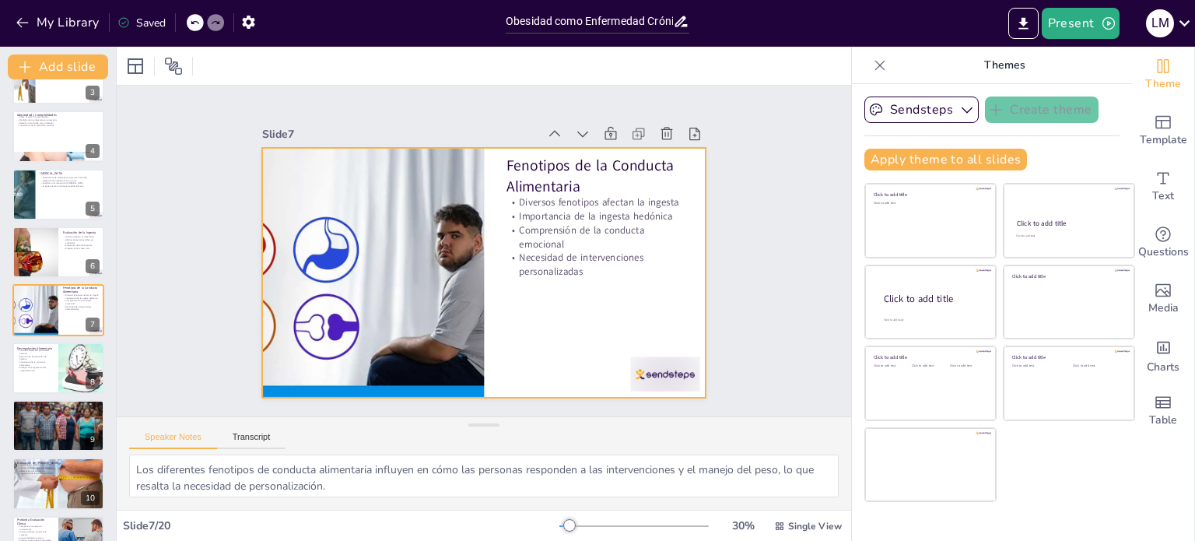
checkbox input "true"
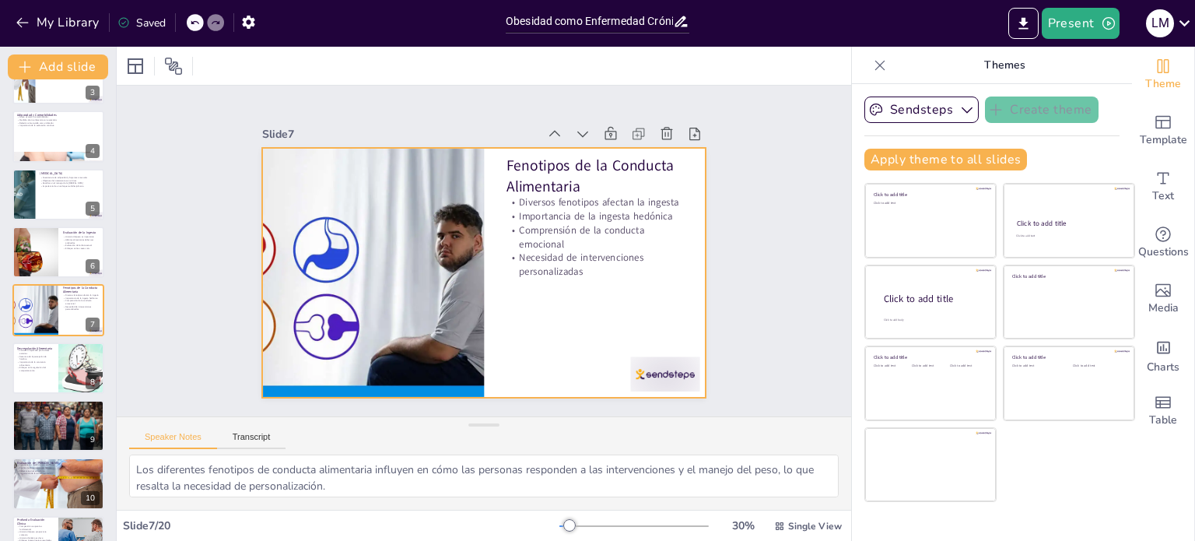
checkbox input "true"
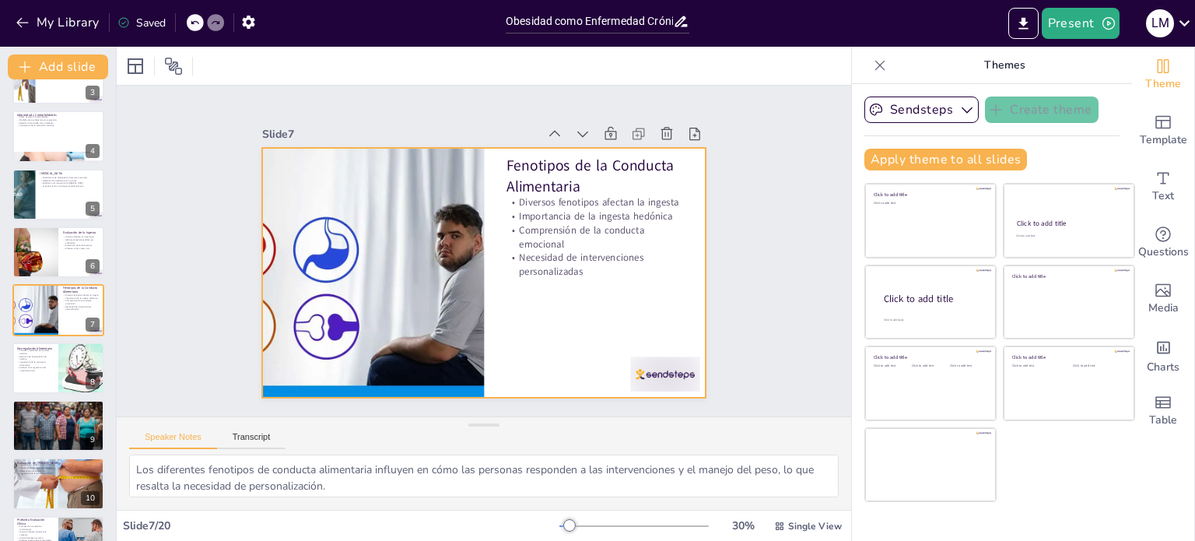
checkbox input "true"
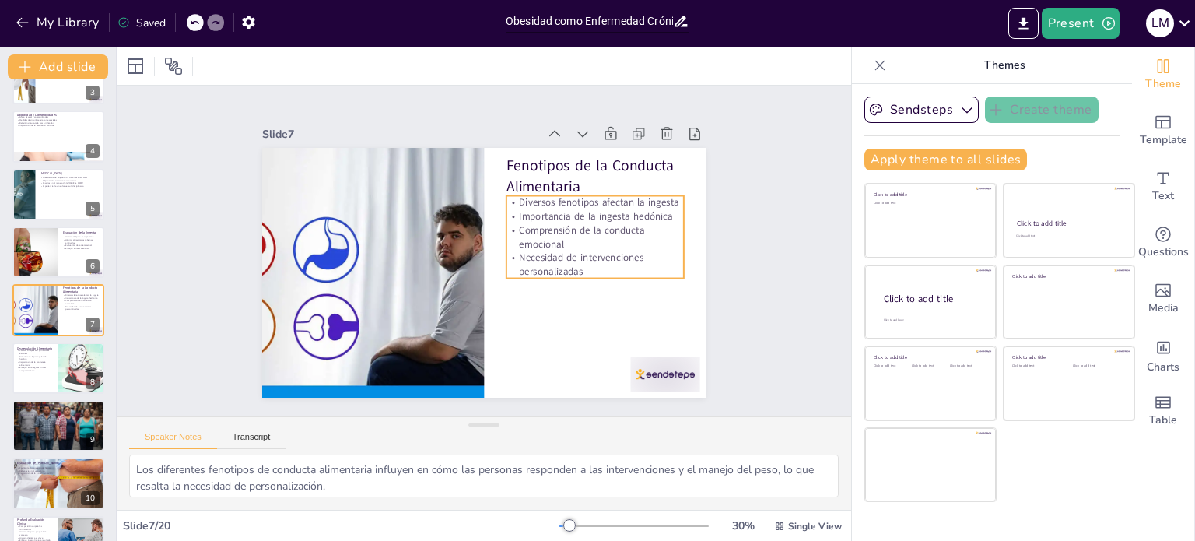
checkbox input "true"
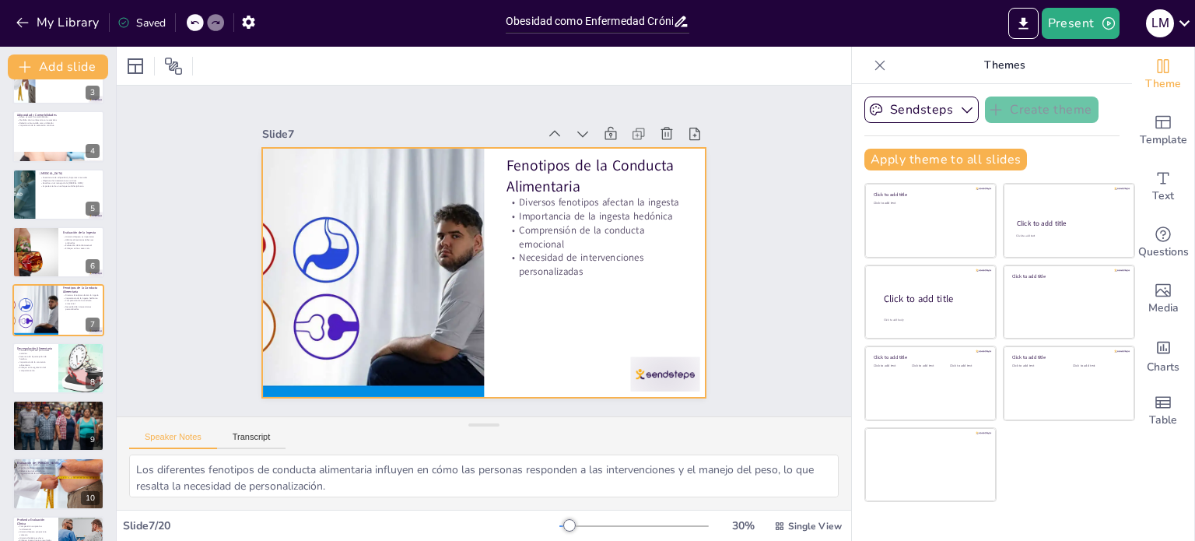
checkbox input "true"
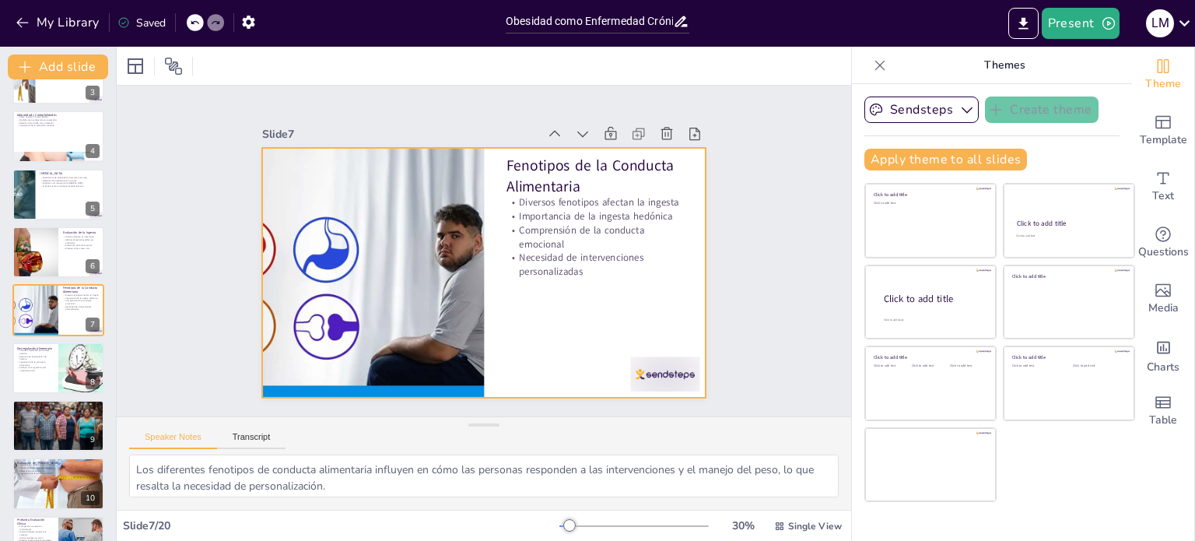
checkbox input "true"
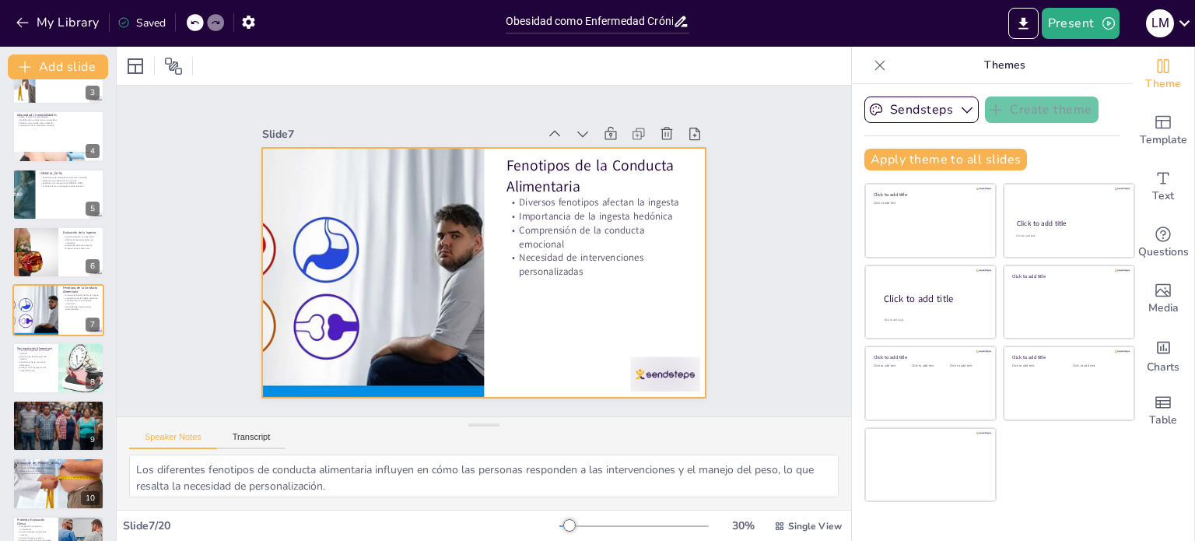
checkbox input "true"
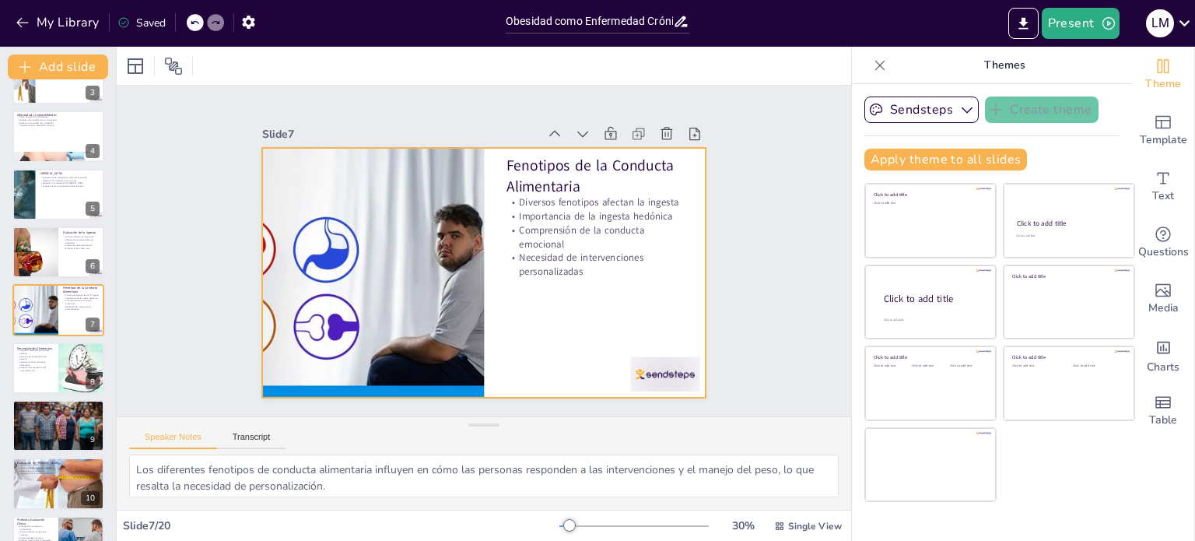
checkbox input "true"
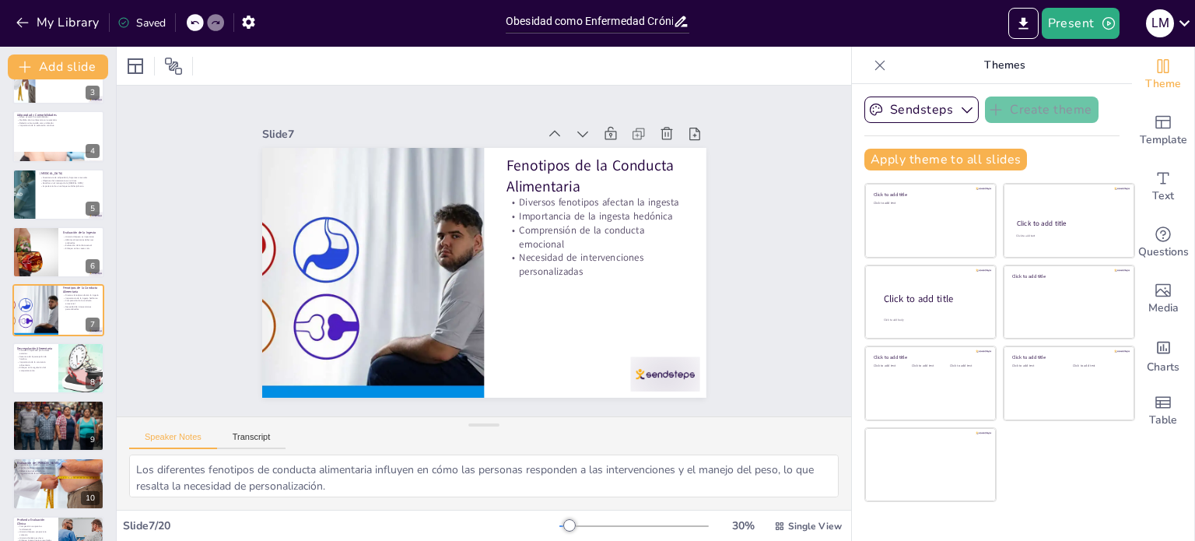
click at [152, 19] on div "Saved" at bounding box center [141, 23] width 48 height 15
checkbox input "true"
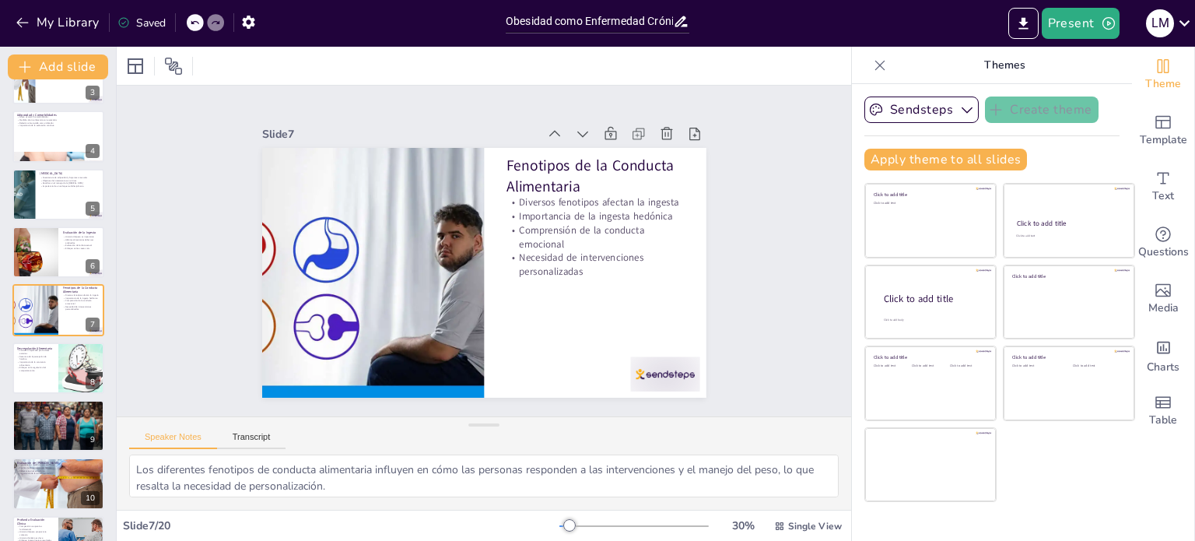
checkbox input "true"
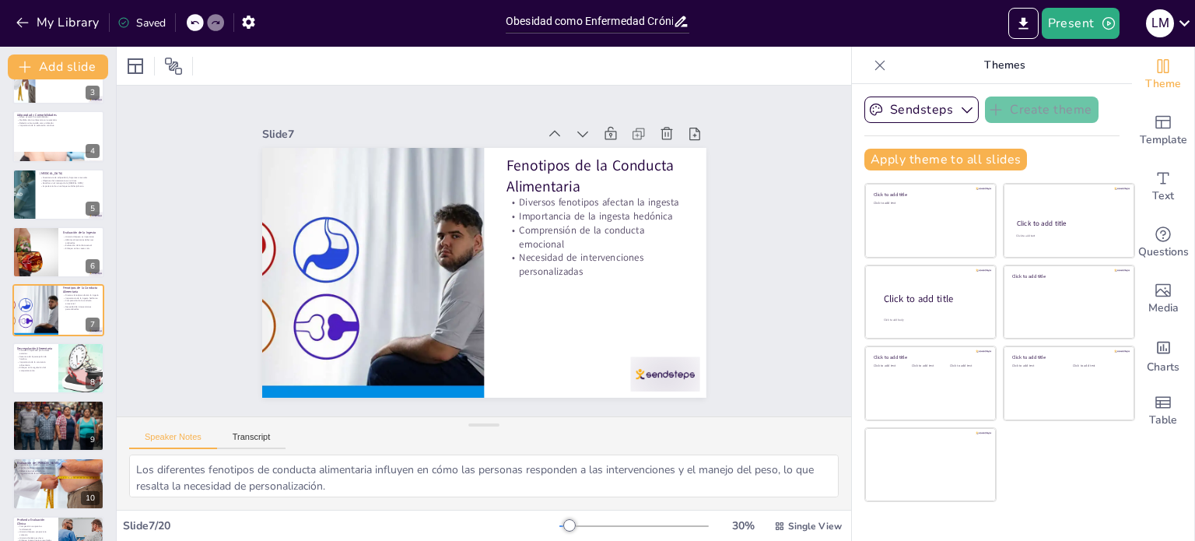
checkbox input "true"
